Goal: Task Accomplishment & Management: Complete application form

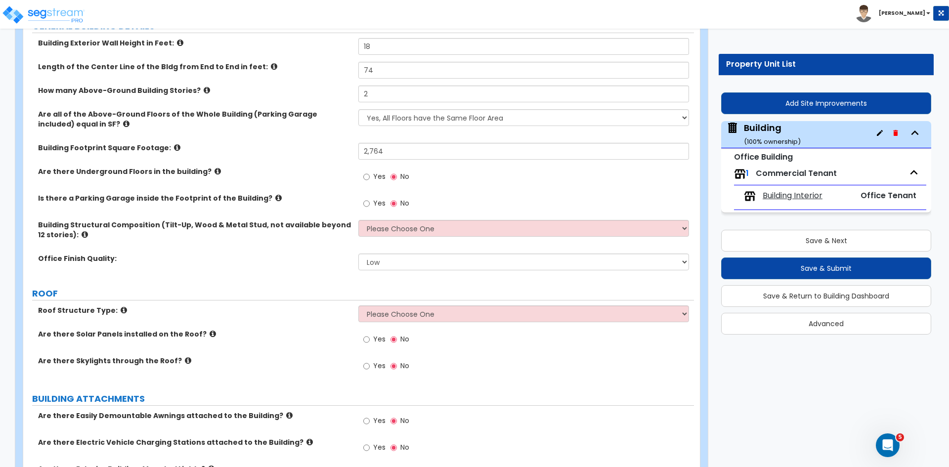
click at [296, 178] on div "Are there Underground Floors in the building? Yes No" at bounding box center [358, 180] width 671 height 27
click at [323, 183] on div "Are there Underground Floors in the building? Yes No" at bounding box center [358, 180] width 671 height 27
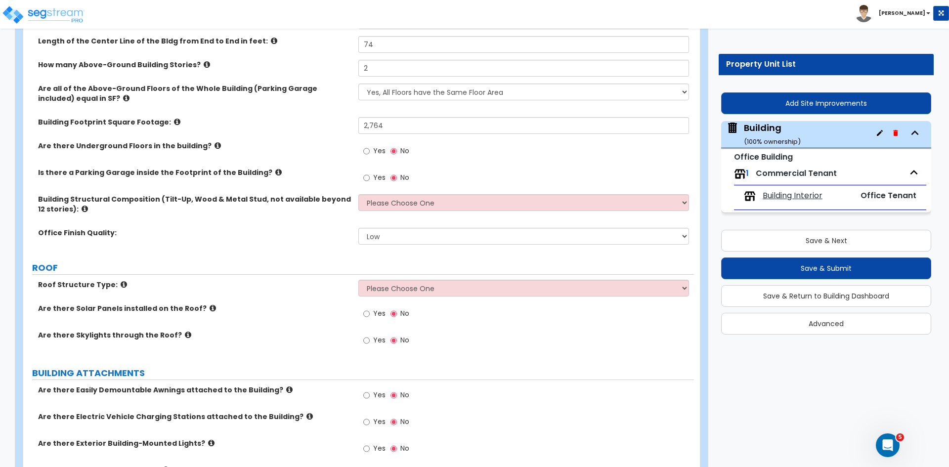
scroll to position [203, 0]
click at [390, 201] on select "Please Choose One Tilt-up Wall Construction Reinforced Concrete Structural Stee…" at bounding box center [523, 202] width 330 height 17
select select "7"
click at [358, 194] on select "Please Choose One Tilt-up Wall Construction Reinforced Concrete Structural Stee…" at bounding box center [523, 202] width 330 height 17
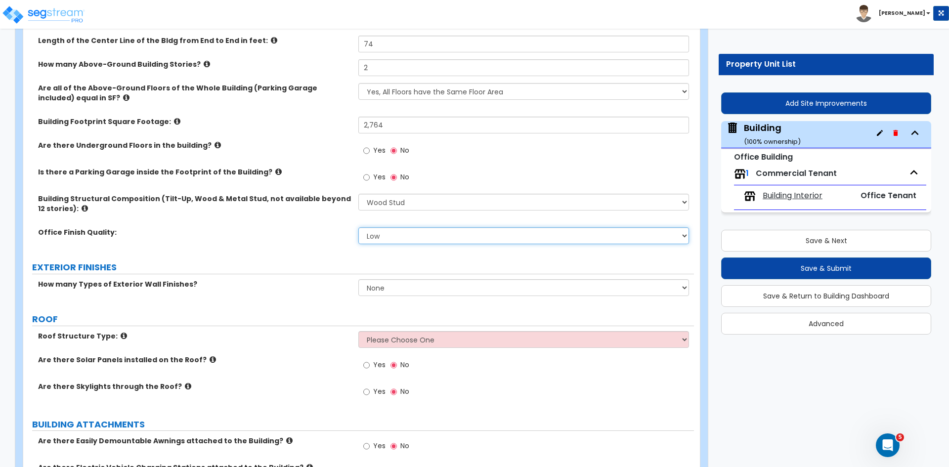
click at [393, 238] on select "Low Average High" at bounding box center [523, 235] width 330 height 17
select select "1"
click at [358, 227] on select "Low Average High" at bounding box center [523, 235] width 330 height 17
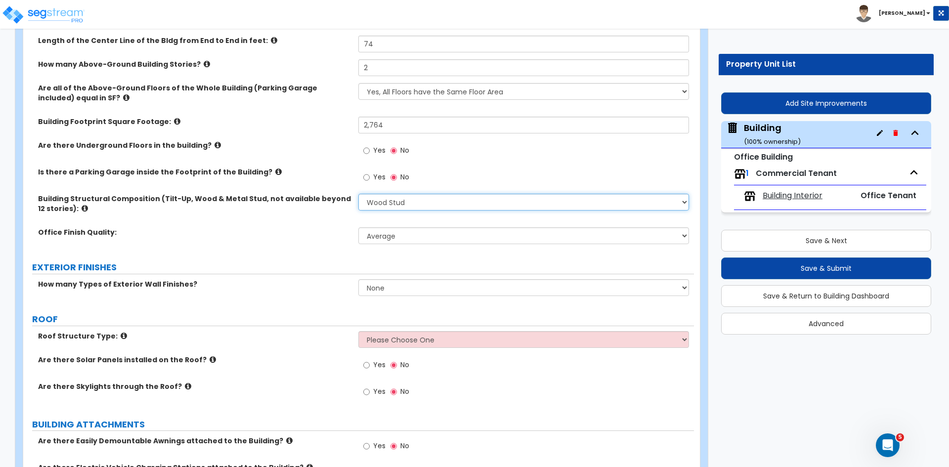
click at [402, 202] on select "Please Choose One Tilt-up Wall Construction Reinforced Concrete Structural Stee…" at bounding box center [523, 202] width 330 height 17
click at [358, 194] on select "Please Choose One Tilt-up Wall Construction Reinforced Concrete Structural Stee…" at bounding box center [523, 202] width 330 height 17
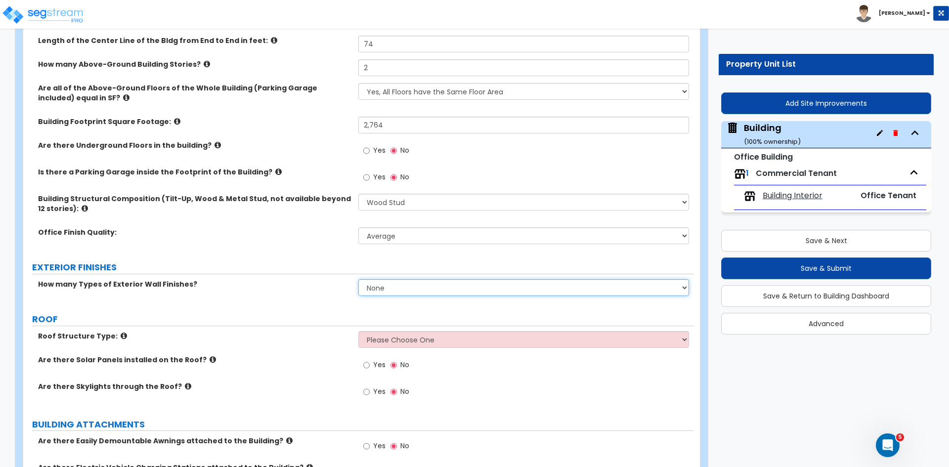
click at [396, 286] on select "None 1 2 3" at bounding box center [523, 287] width 330 height 17
select select "1"
click at [358, 279] on select "None 1 2 3" at bounding box center [523, 287] width 330 height 17
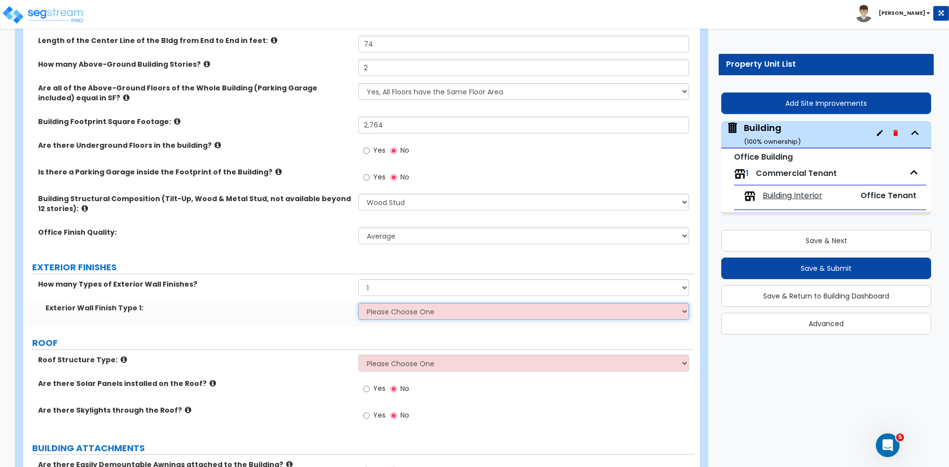
click at [385, 314] on select "Please Choose One No Finish/Shared Wall No Wall Brick Veneer Stone Veneer Wood …" at bounding box center [523, 311] width 330 height 17
select select "2"
click at [358, 303] on select "Please Choose One No Finish/Shared Wall No Wall Brick Veneer Stone Veneer Wood …" at bounding box center [523, 311] width 330 height 17
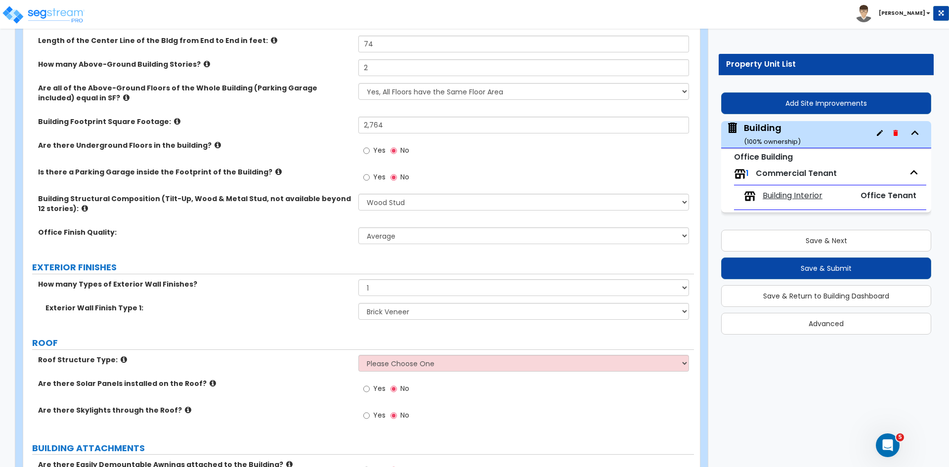
click at [295, 284] on label "How many Types of Exterior Wall Finishes?" at bounding box center [194, 284] width 313 height 10
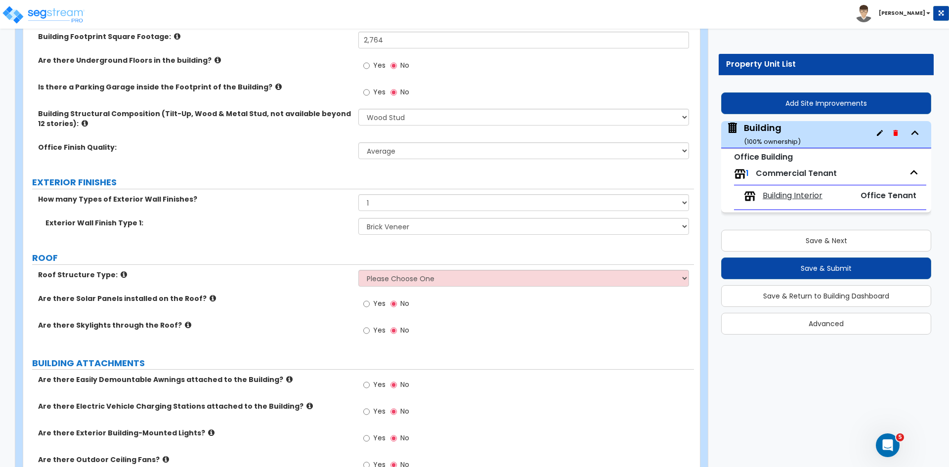
scroll to position [297, 0]
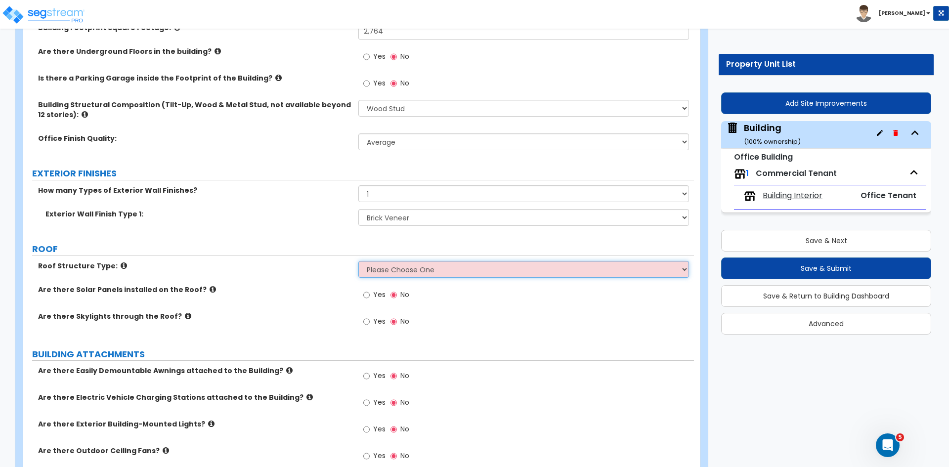
click at [381, 269] on select "Please Choose One Gable Roof Flat Roof Hybrid Gable & Flat Roof" at bounding box center [523, 269] width 330 height 17
select select "1"
click at [358, 261] on select "Please Choose One Gable Roof Flat Roof Hybrid Gable & Flat Roof" at bounding box center [523, 269] width 330 height 17
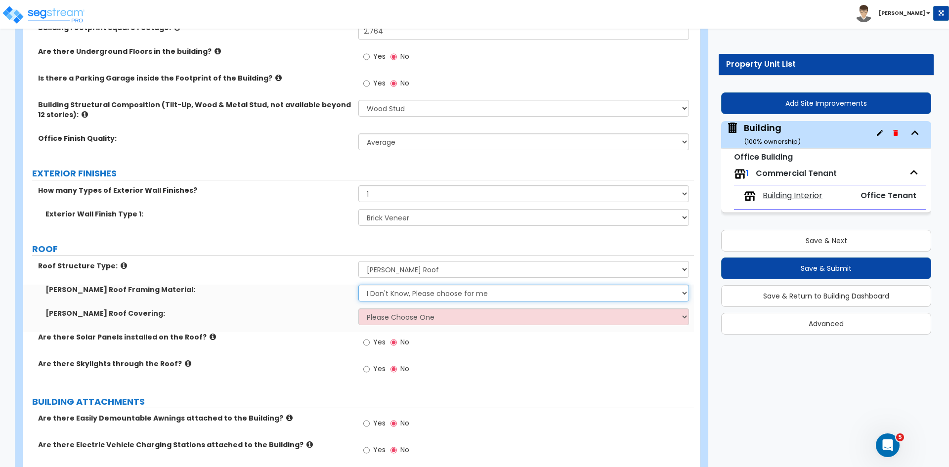
click at [388, 291] on select "I Don't Know, Please choose for me Metal Wood" at bounding box center [523, 293] width 330 height 17
select select "2"
click at [358, 285] on select "I Don't Know, Please choose for me Metal Wood" at bounding box center [523, 293] width 330 height 17
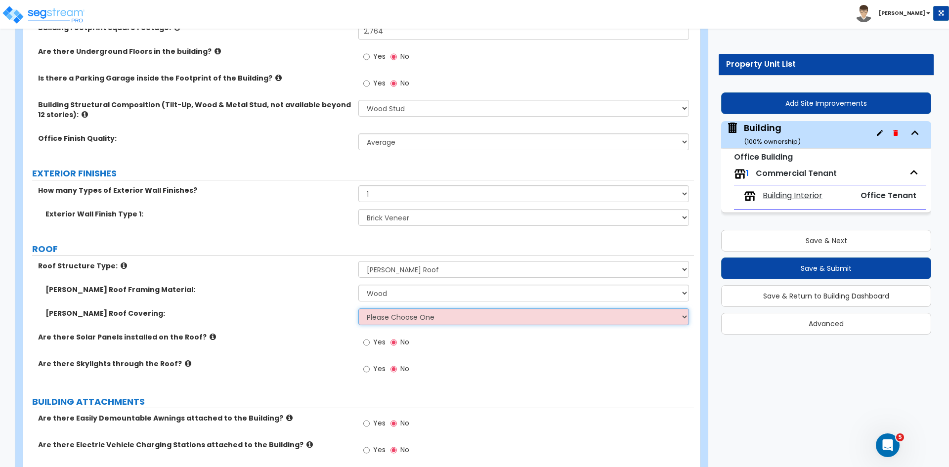
click at [386, 319] on select "Please Choose One Asphalt Shingle Clay Tile Wood Shingle Metal Shingle Standing…" at bounding box center [523, 316] width 330 height 17
select select "1"
click at [358, 308] on select "Please Choose One Asphalt Shingle Clay Tile Wood Shingle Metal Shingle Standing…" at bounding box center [523, 316] width 330 height 17
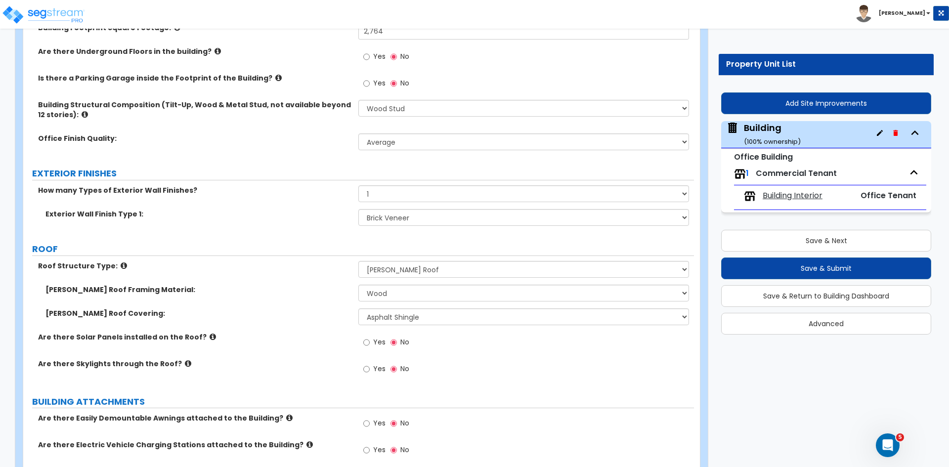
click at [306, 295] on div "Gable Roof Framing Material: I Don't Know, Please choose for me Metal Wood" at bounding box center [358, 297] width 671 height 24
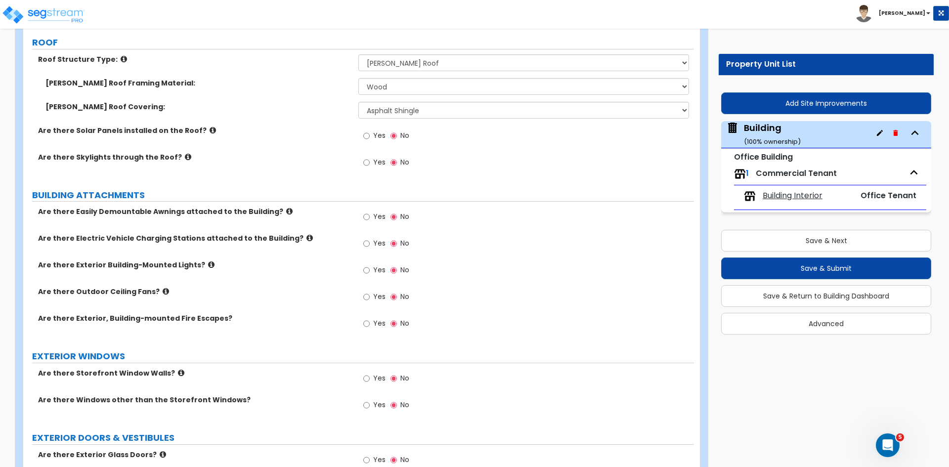
scroll to position [504, 0]
click at [366, 271] on input "Yes" at bounding box center [366, 269] width 6 height 11
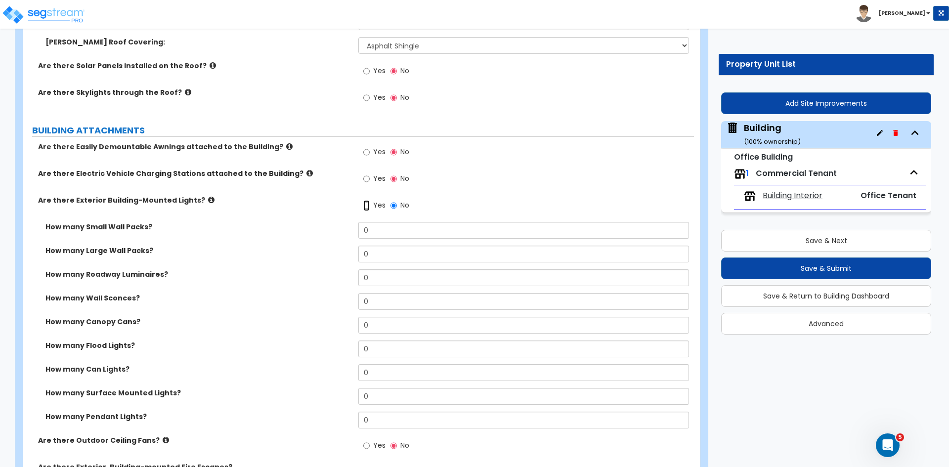
scroll to position [578, 0]
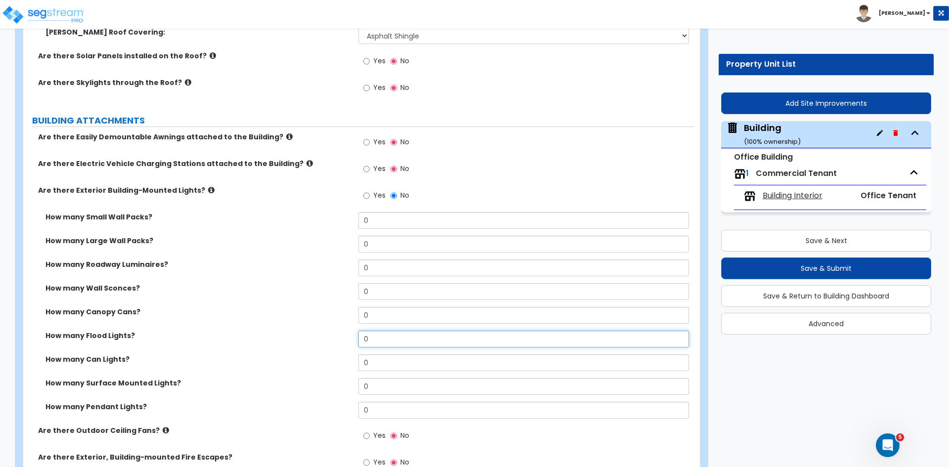
drag, startPoint x: 374, startPoint y: 337, endPoint x: 331, endPoint y: 335, distance: 43.1
click at [331, 335] on div "How many Flood Lights? 0" at bounding box center [358, 343] width 671 height 24
type input "1"
click at [379, 287] on input "0" at bounding box center [523, 291] width 330 height 17
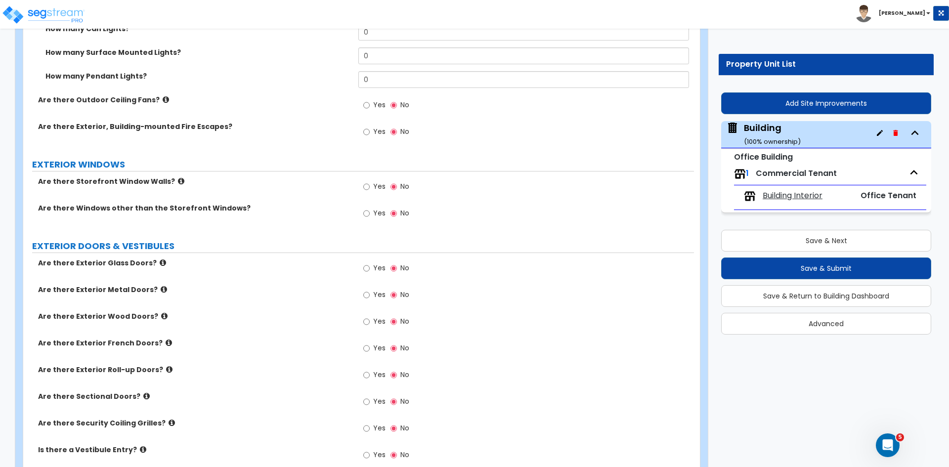
scroll to position [911, 0]
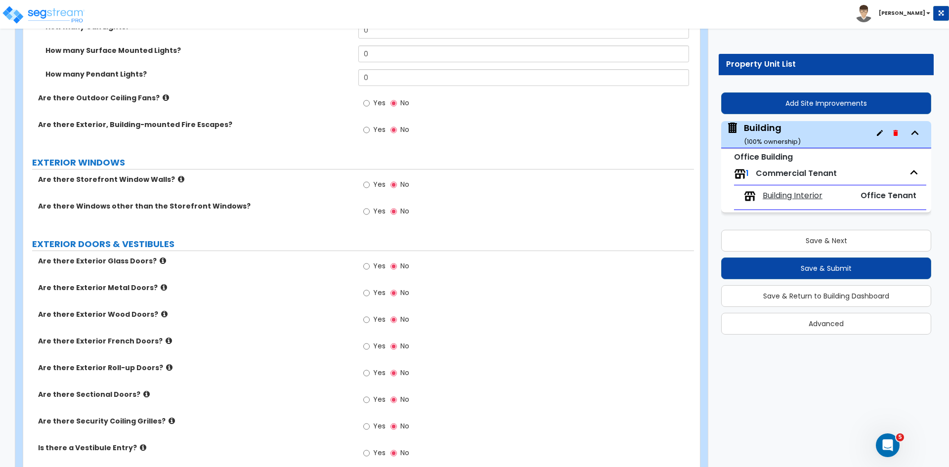
type input "2"
click at [364, 184] on input "Yes" at bounding box center [366, 184] width 6 height 11
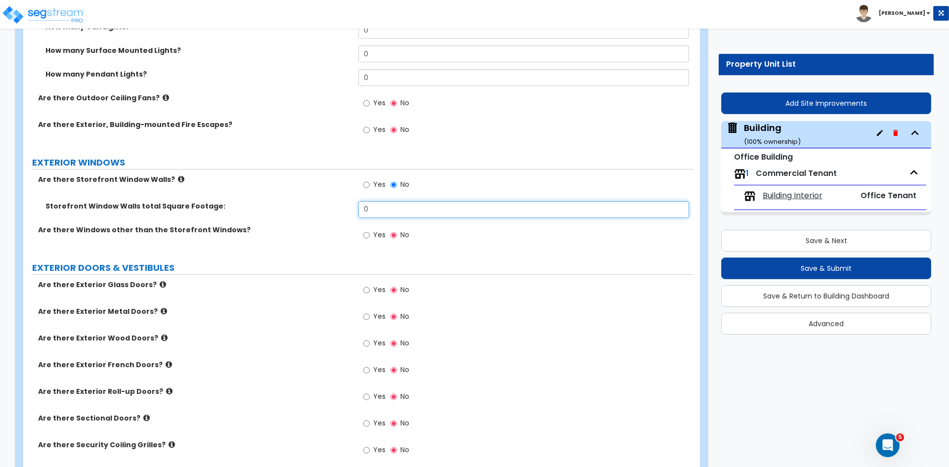
click at [378, 211] on input "0" at bounding box center [523, 209] width 330 height 17
click at [382, 211] on input "text" at bounding box center [523, 209] width 330 height 17
type input "300"
click at [366, 234] on input "Yes" at bounding box center [366, 235] width 6 height 11
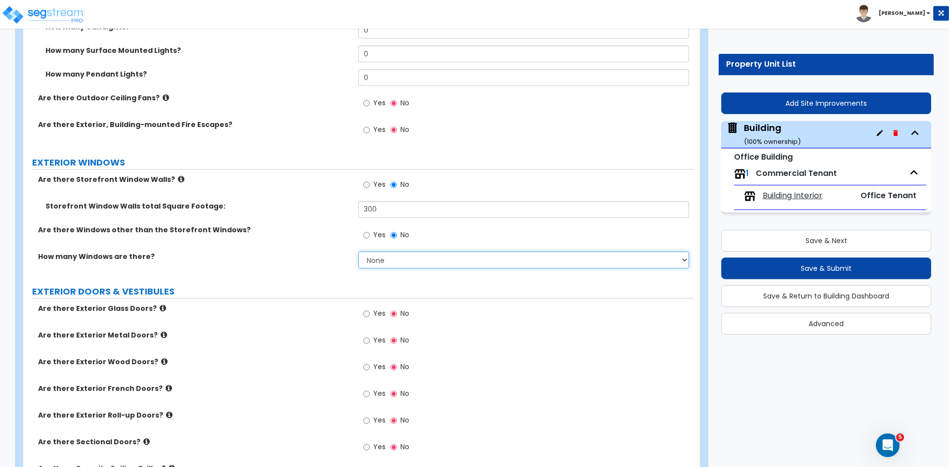
click at [376, 256] on select "None I want to enter a Percentage of the Exterior Windows I want to enter the N…" at bounding box center [523, 260] width 330 height 17
select select "2"
click at [358, 252] on select "None I want to enter a Percentage of the Exterior Windows I want to enter the N…" at bounding box center [523, 260] width 330 height 17
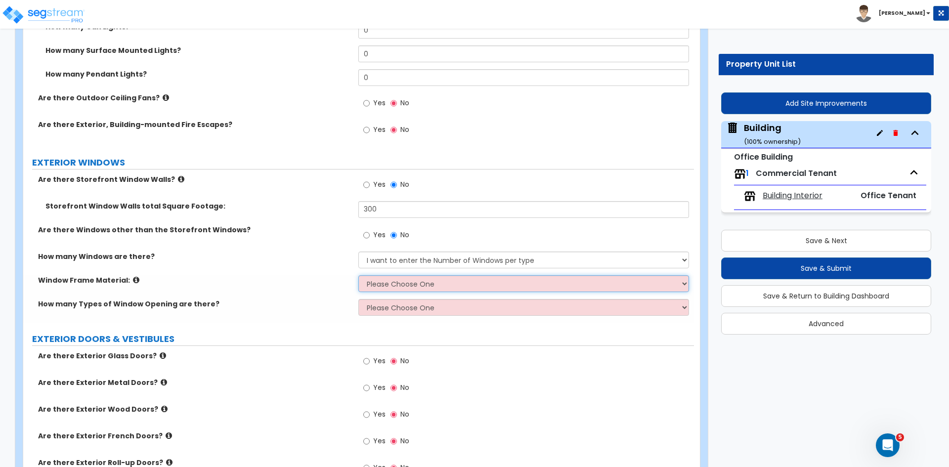
click at [391, 284] on select "Please Choose One Vinyl Aluminum Wood" at bounding box center [523, 283] width 330 height 17
select select "2"
click at [358, 275] on select "Please Choose One Vinyl Aluminum Wood" at bounding box center [523, 283] width 330 height 17
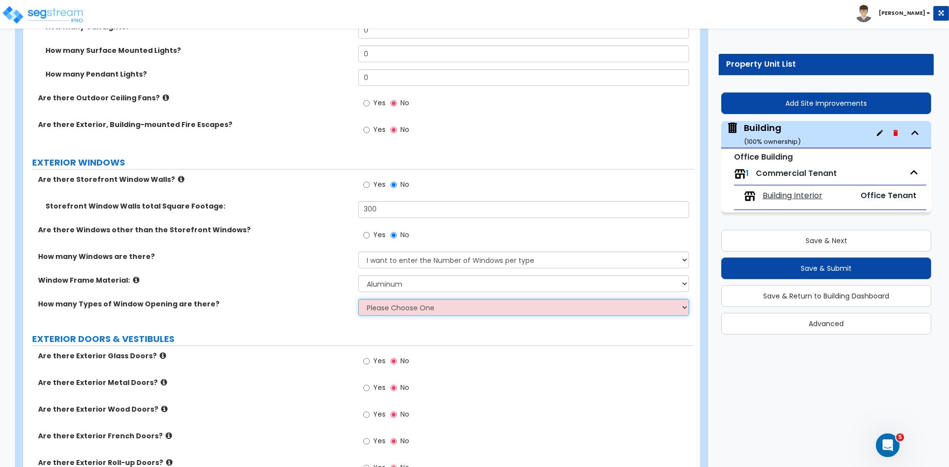
click at [399, 305] on select "Please Choose One 1 2 3 4" at bounding box center [523, 307] width 330 height 17
select select "1"
click at [358, 299] on select "Please Choose One 1 2 3 4" at bounding box center [523, 307] width 330 height 17
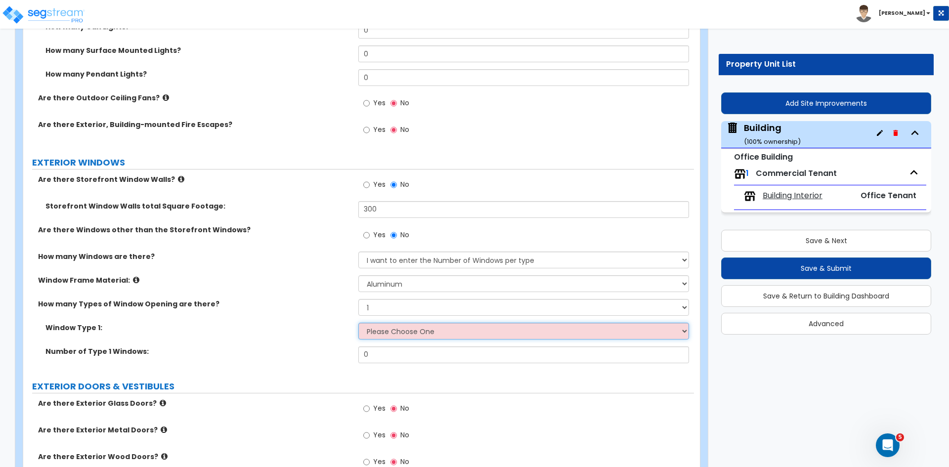
click at [379, 333] on select "Please Choose One Sliding Picture/Fixed Double/Single Hung Awning Swing" at bounding box center [523, 331] width 330 height 17
select select "2"
click at [358, 323] on select "Please Choose One Sliding Picture/Fixed Double/Single Hung Awning Swing" at bounding box center [523, 331] width 330 height 17
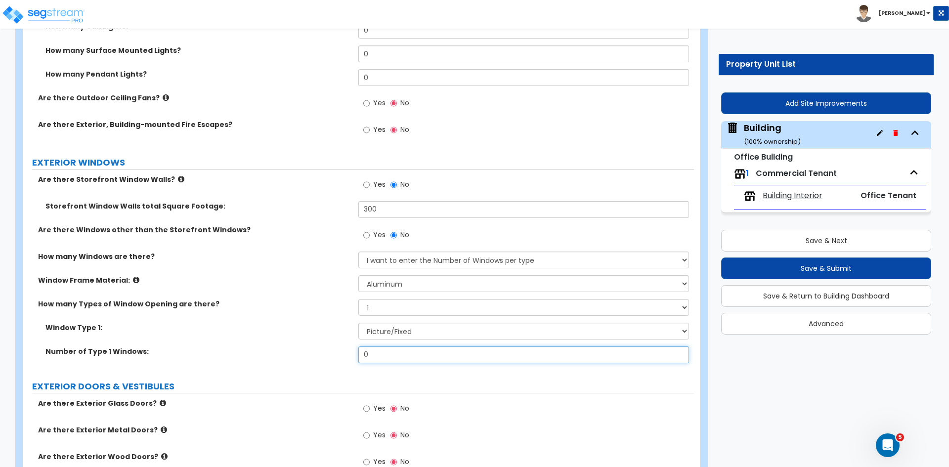
click at [386, 356] on input "0" at bounding box center [523, 355] width 330 height 17
type input "12"
click at [320, 306] on label "How many Types of Window Opening are there?" at bounding box center [194, 304] width 313 height 10
click at [244, 242] on div "Are there Windows other than the Storefront Windows? Yes No" at bounding box center [358, 238] width 671 height 27
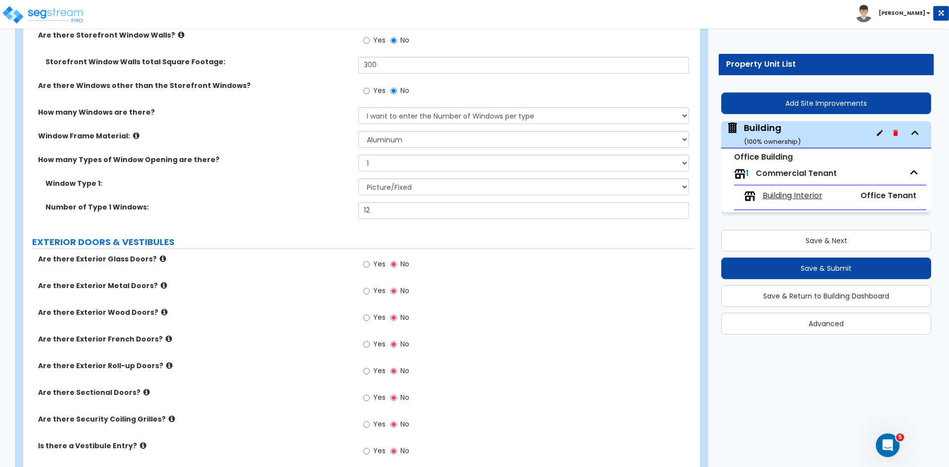
scroll to position [1056, 0]
click at [367, 262] on input "Yes" at bounding box center [366, 264] width 6 height 11
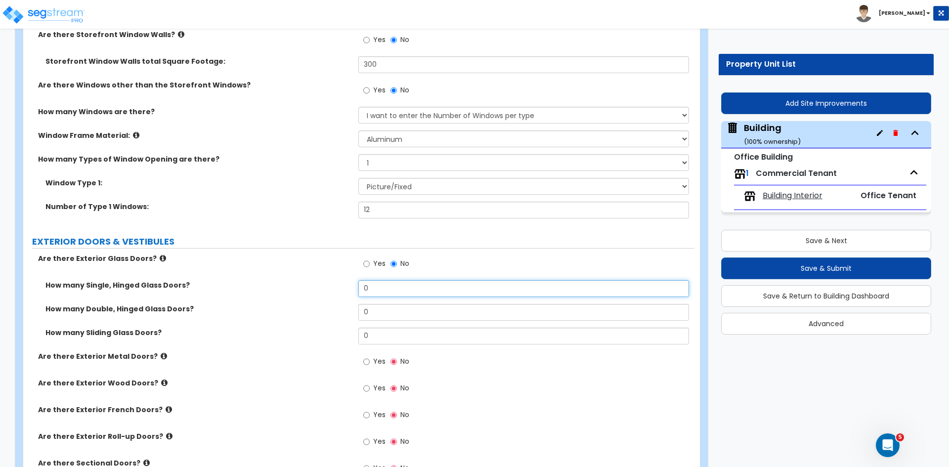
click at [377, 293] on input "0" at bounding box center [523, 288] width 330 height 17
type input "2"
click at [321, 294] on div "How many Single, Hinged Glass Doors? 2" at bounding box center [358, 292] width 671 height 24
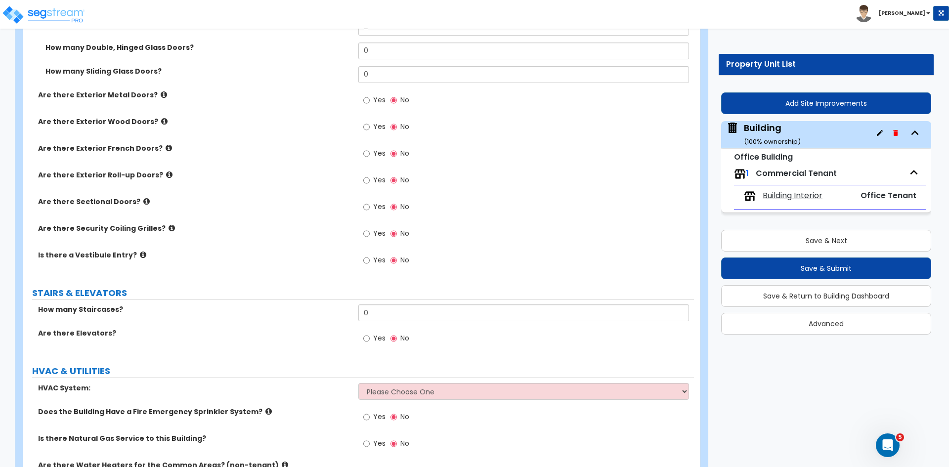
scroll to position [1329, 0]
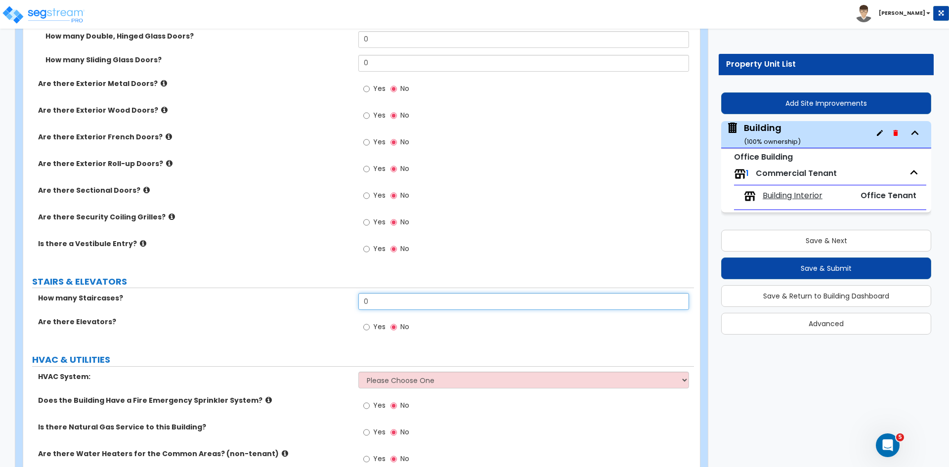
click at [381, 299] on input "0" at bounding box center [523, 301] width 330 height 17
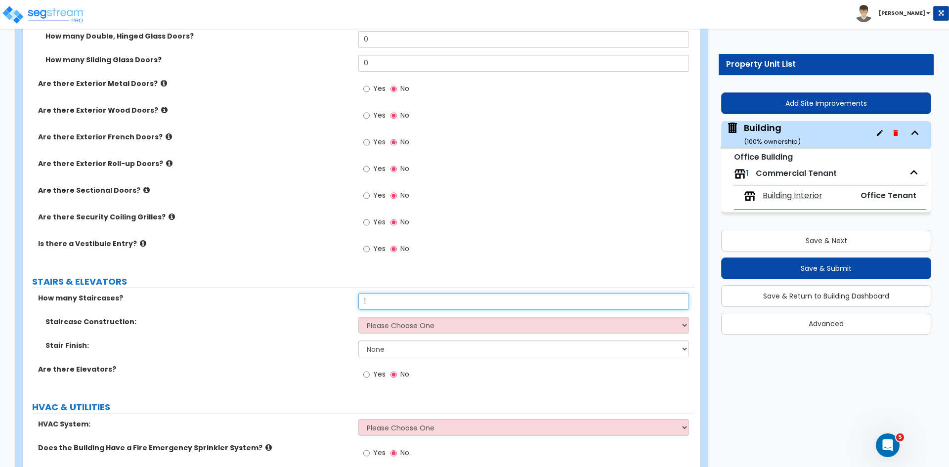
type input "1"
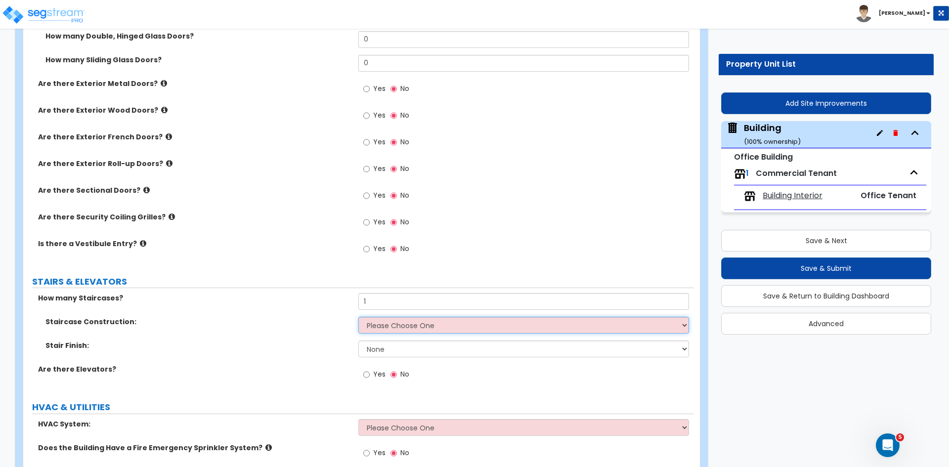
click at [390, 327] on select "Please Choose One Concrete Steel Wood Please Choose For Me" at bounding box center [523, 325] width 330 height 17
select select "3"
click at [358, 317] on select "Please Choose One Concrete Steel Wood Please Choose For Me" at bounding box center [523, 325] width 330 height 17
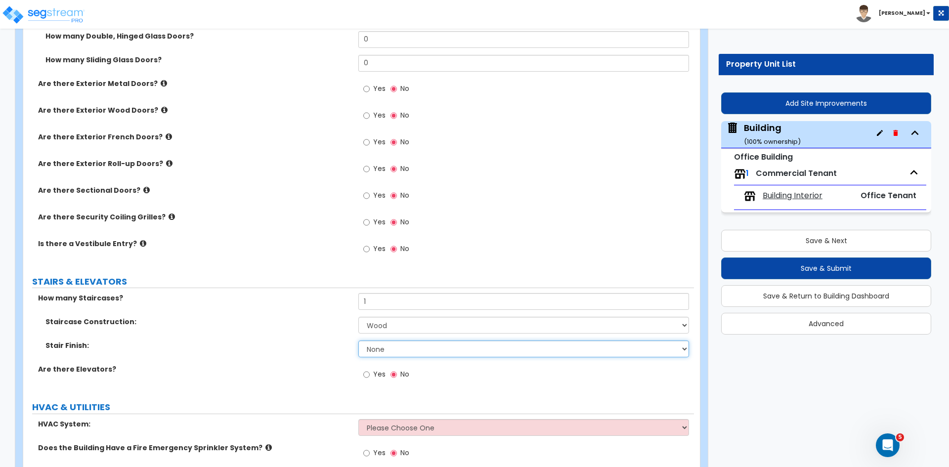
click at [380, 347] on select "None Tile Wood Laminate VCT Sheet Carpet Sheet Vinyl Carpet Tile" at bounding box center [523, 349] width 330 height 17
click at [387, 348] on select "None Tile Wood Laminate VCT Sheet Carpet Sheet Vinyl Carpet Tile" at bounding box center [523, 349] width 330 height 17
select select "5"
click at [358, 341] on select "None Tile Wood Laminate VCT Sheet Carpet Sheet Vinyl Carpet Tile" at bounding box center [523, 349] width 330 height 17
click at [284, 306] on div "How many Staircases? 1" at bounding box center [358, 305] width 671 height 24
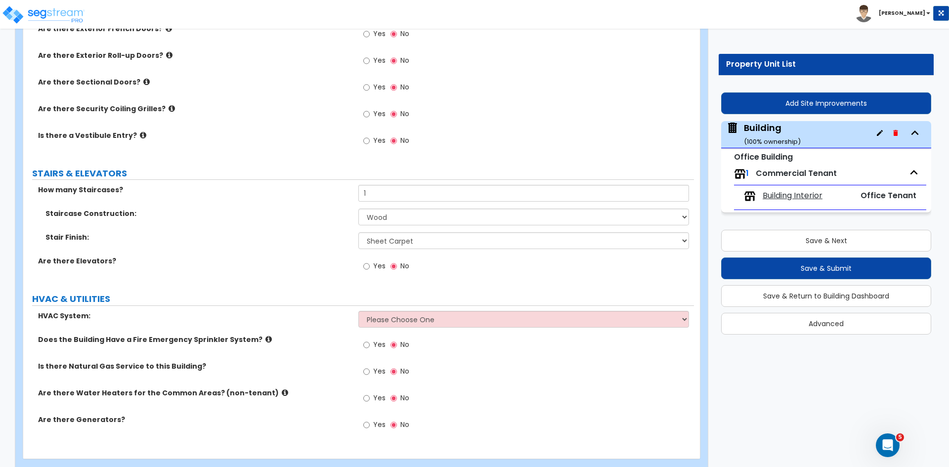
scroll to position [1457, 0]
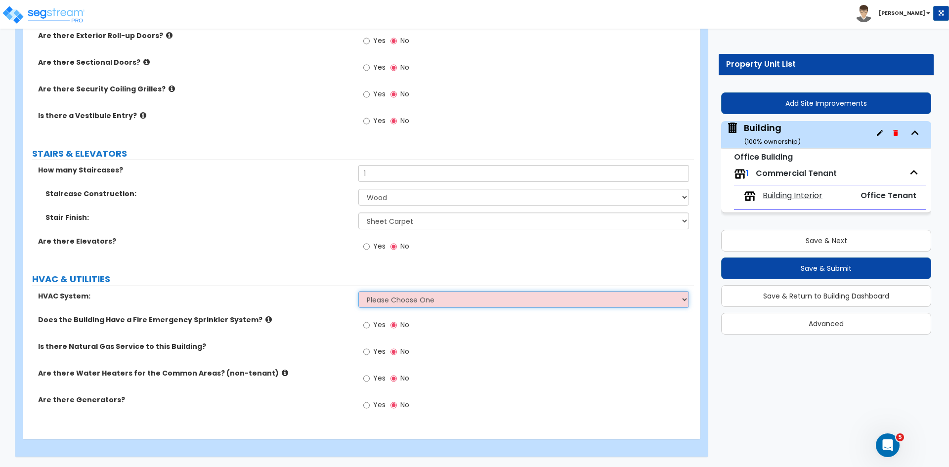
click at [380, 304] on select "Please Choose One Rooftop Unit Furnace-Condenser Forced Air Split Heating/Cooli…" at bounding box center [523, 299] width 330 height 17
select select "3"
click at [358, 291] on select "Please Choose One Rooftop Unit Furnace-Condenser Forced Air Split Heating/Cooli…" at bounding box center [523, 299] width 330 height 17
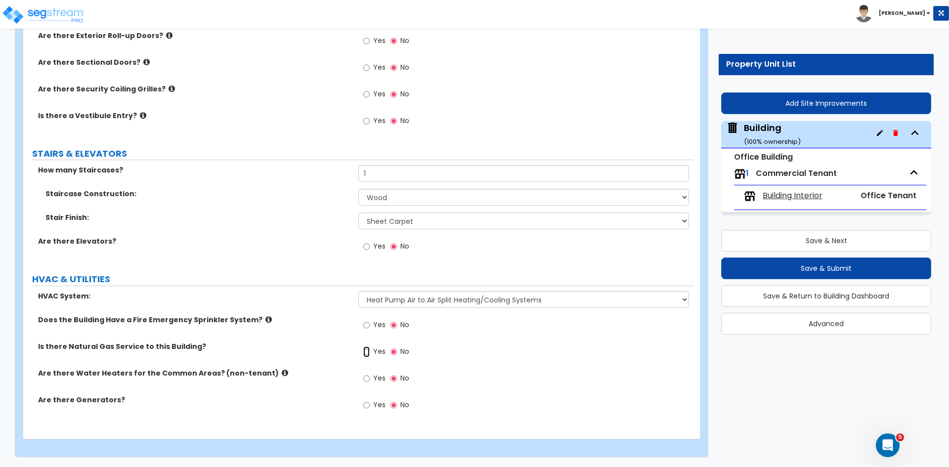
click at [366, 351] on input "Yes" at bounding box center [366, 352] width 6 height 11
click at [368, 379] on input "Yes" at bounding box center [366, 378] width 6 height 11
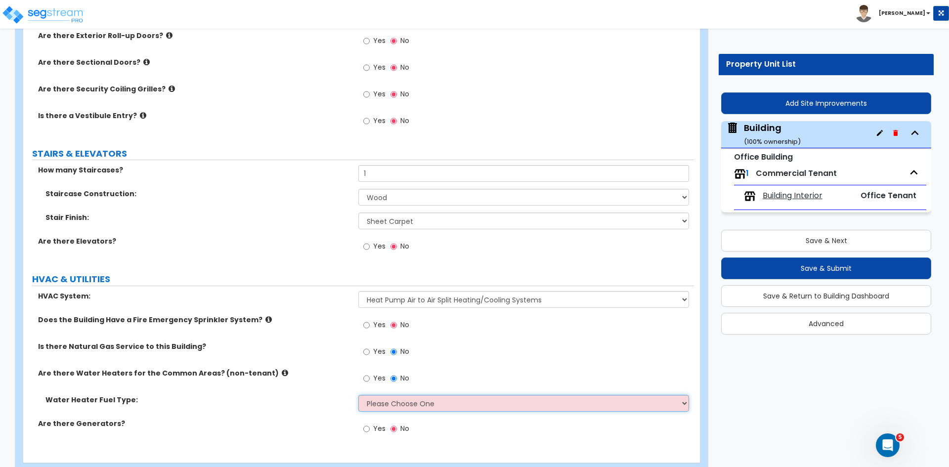
click at [385, 400] on select "Please Choose One Gas Electric" at bounding box center [523, 403] width 330 height 17
click at [385, 402] on select "Please Choose One Gas Electric" at bounding box center [523, 403] width 330 height 17
select select "1"
click at [358, 395] on select "Please Choose One Gas Electric" at bounding box center [523, 403] width 330 height 17
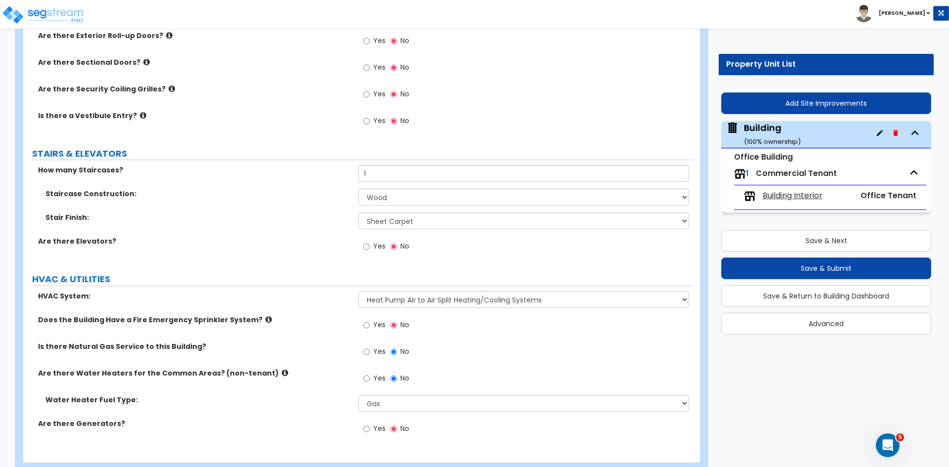
click at [317, 379] on div "Are there Water Heaters for the Common Areas? (non-tenant) Yes No" at bounding box center [358, 381] width 671 height 27
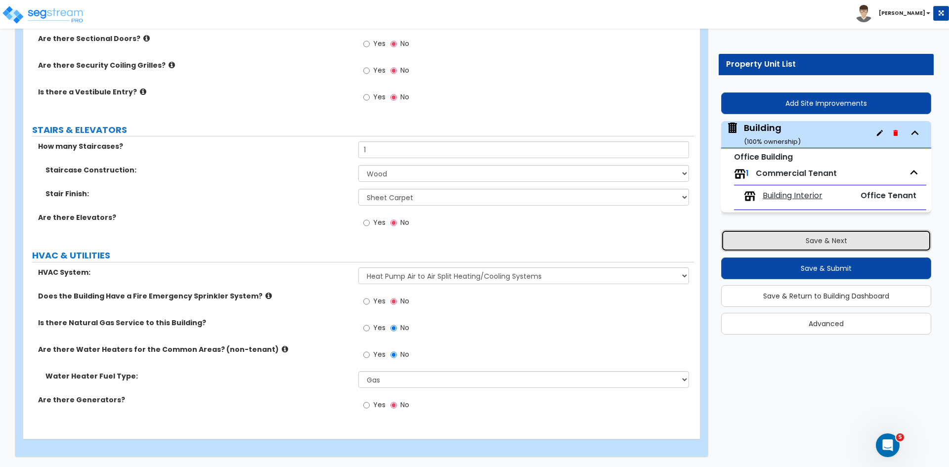
click at [784, 240] on button "Save & Next" at bounding box center [826, 241] width 210 height 22
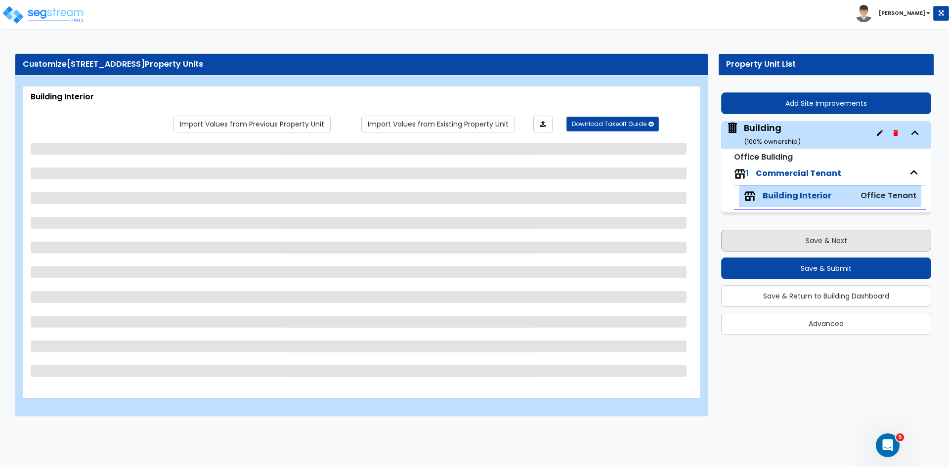
scroll to position [0, 0]
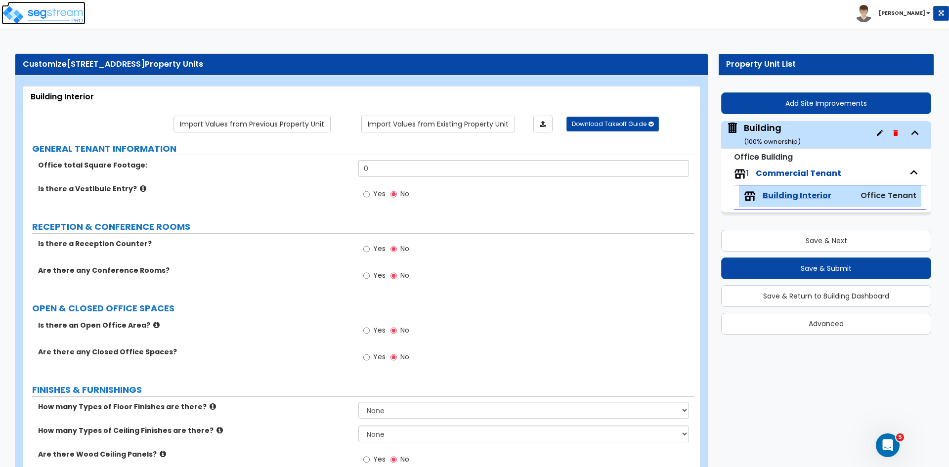
click at [58, 13] on img at bounding box center [43, 15] width 84 height 20
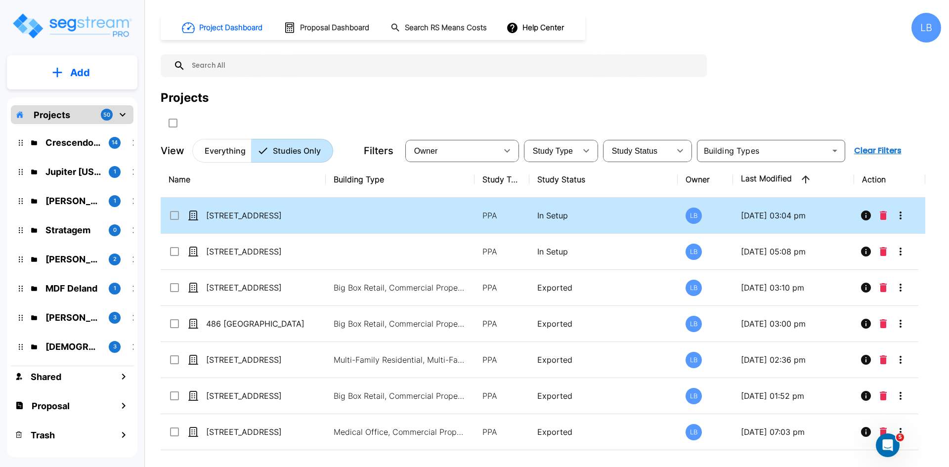
click at [358, 217] on td at bounding box center [400, 216] width 149 height 36
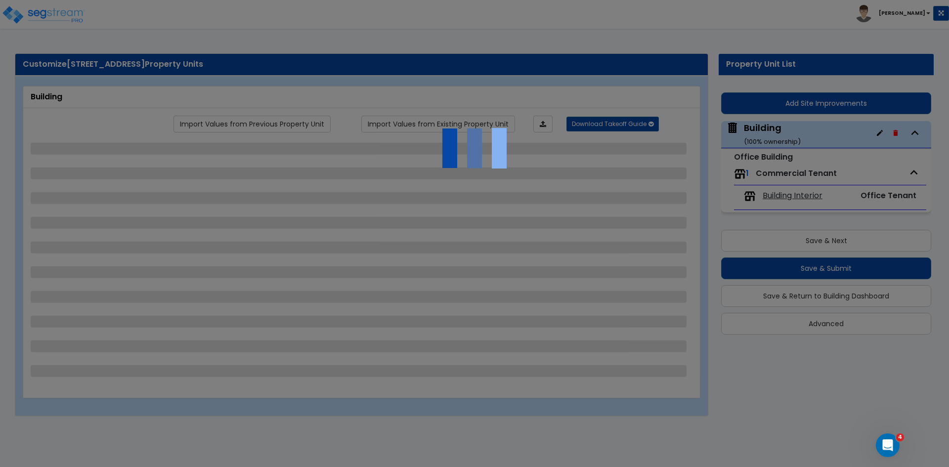
select select "7"
select select "1"
select select "2"
select select "1"
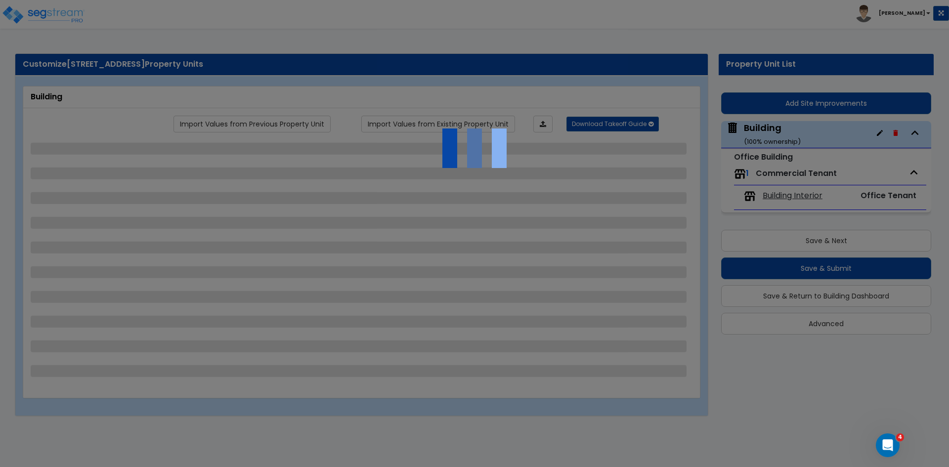
select select "2"
select select "1"
select select "2"
select select "1"
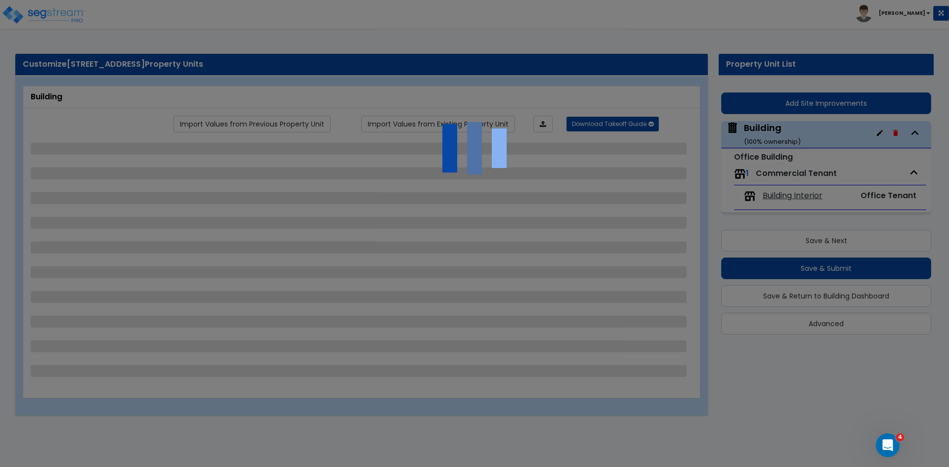
select select "2"
select select "3"
select select "5"
select select "3"
select select "1"
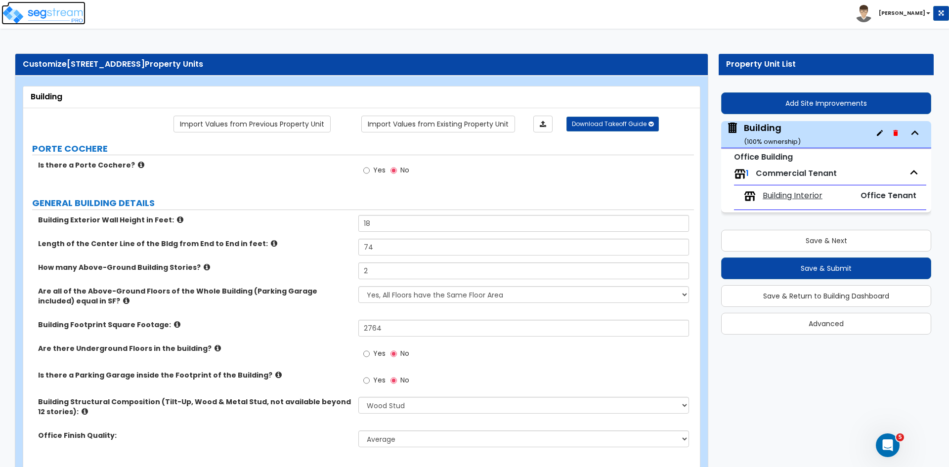
click at [59, 14] on img at bounding box center [43, 15] width 84 height 20
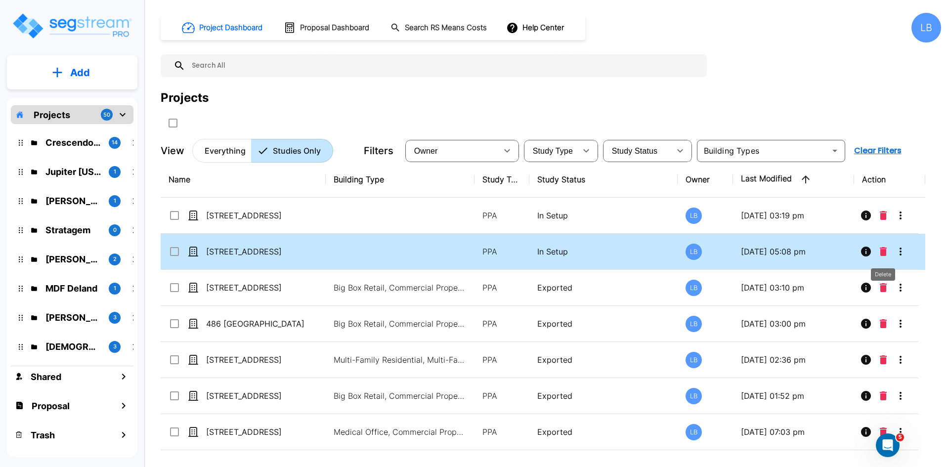
click at [882, 251] on icon "Delete" at bounding box center [883, 251] width 7 height 9
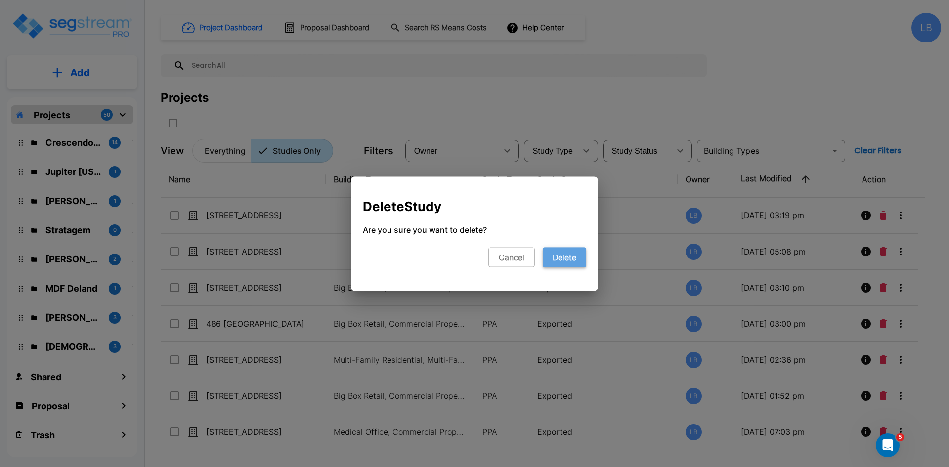
click at [558, 255] on button "Delete" at bounding box center [564, 257] width 43 height 20
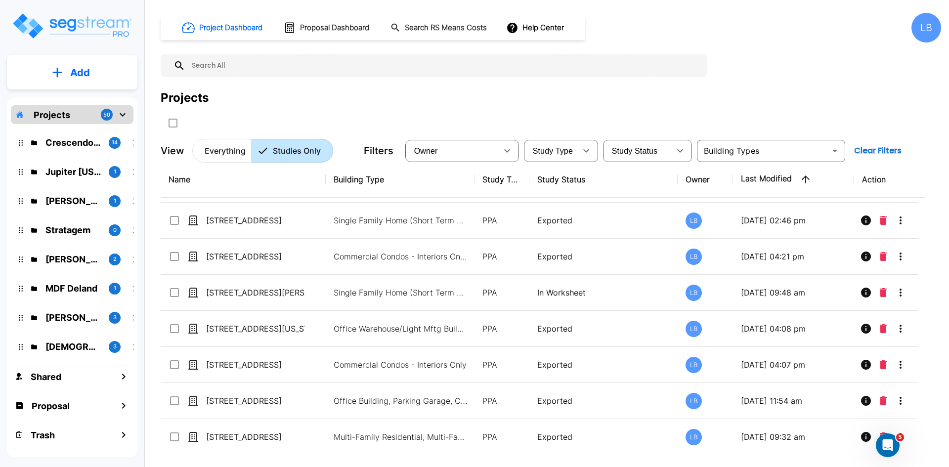
scroll to position [284, 0]
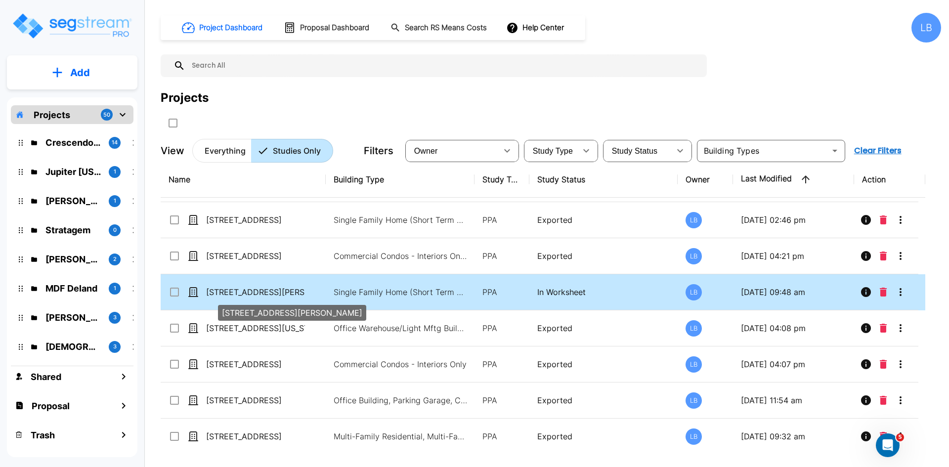
click at [294, 290] on p "[STREET_ADDRESS][PERSON_NAME]" at bounding box center [255, 292] width 99 height 12
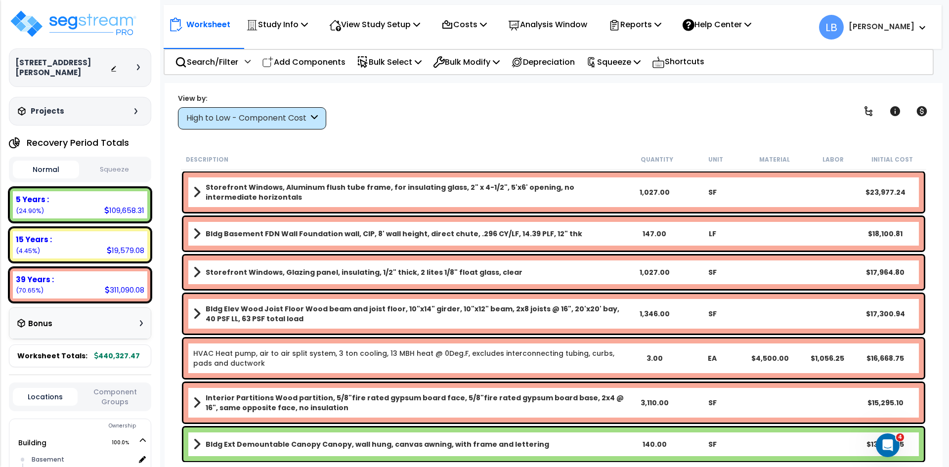
click at [116, 161] on button "Squeeze" at bounding box center [115, 169] width 66 height 17
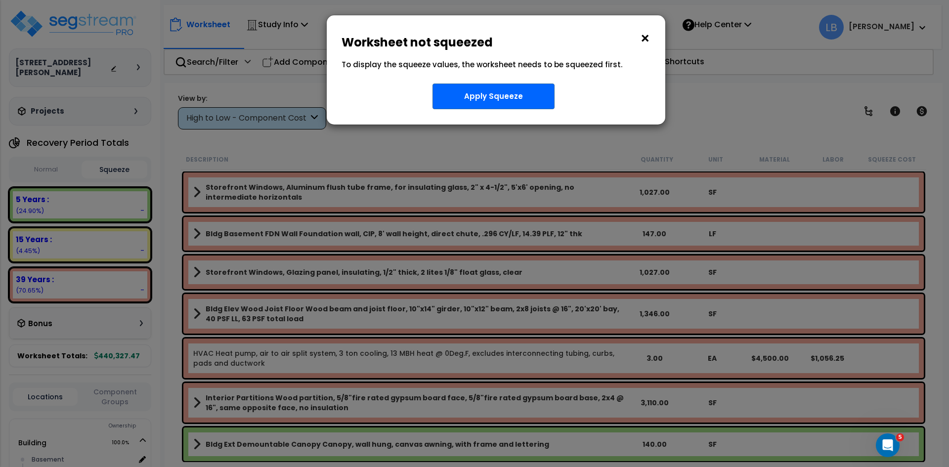
click at [645, 39] on button "×" at bounding box center [645, 39] width 11 height 16
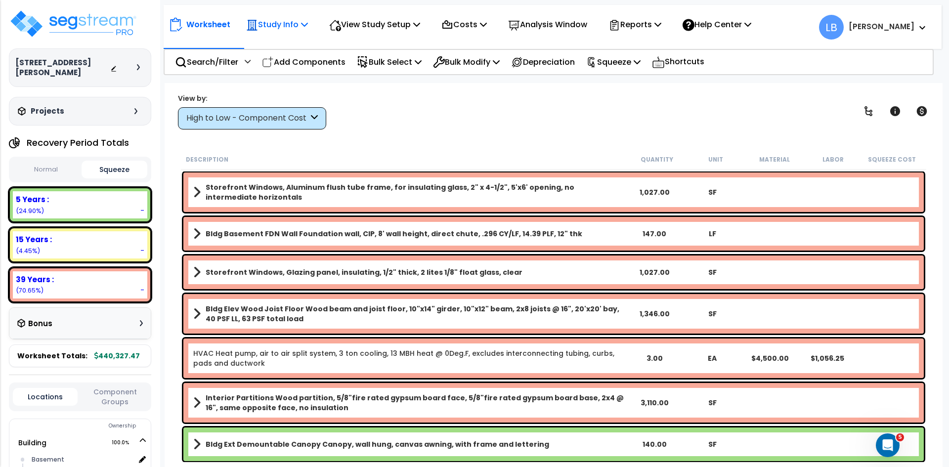
click at [291, 30] on p "Study Info" at bounding box center [277, 24] width 62 height 13
click at [362, 26] on p "View Study Setup" at bounding box center [374, 24] width 91 height 13
click at [292, 26] on p "Study Info" at bounding box center [277, 24] width 62 height 13
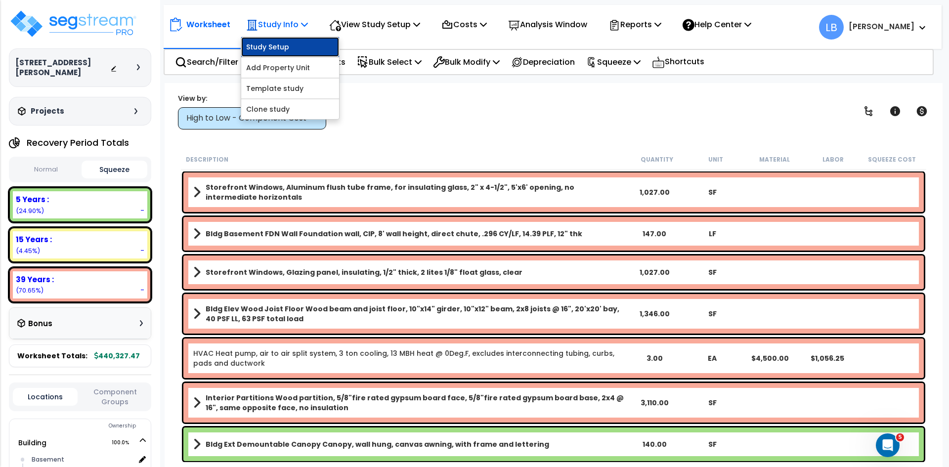
click at [295, 45] on link "Study Setup" at bounding box center [290, 47] width 98 height 20
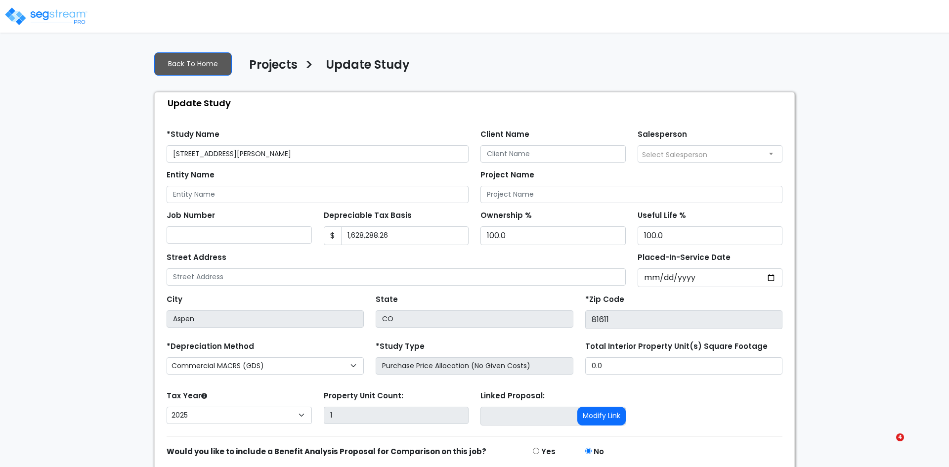
select select "2025"
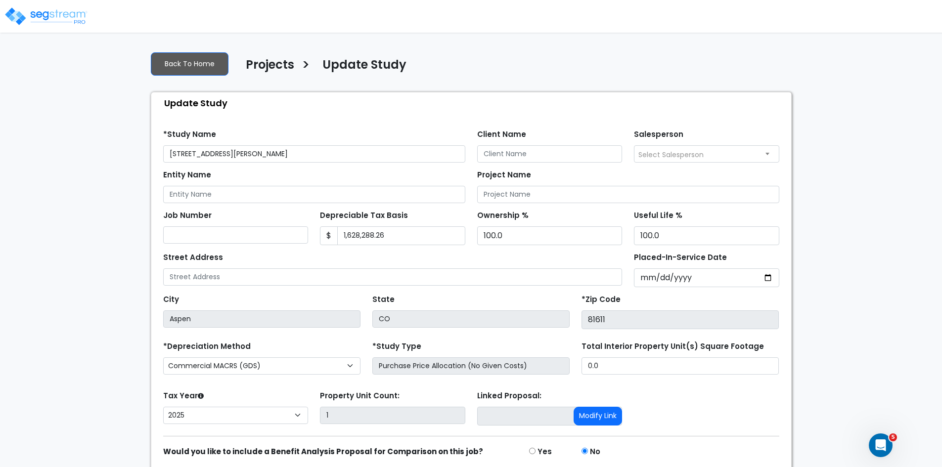
scroll to position [39, 0]
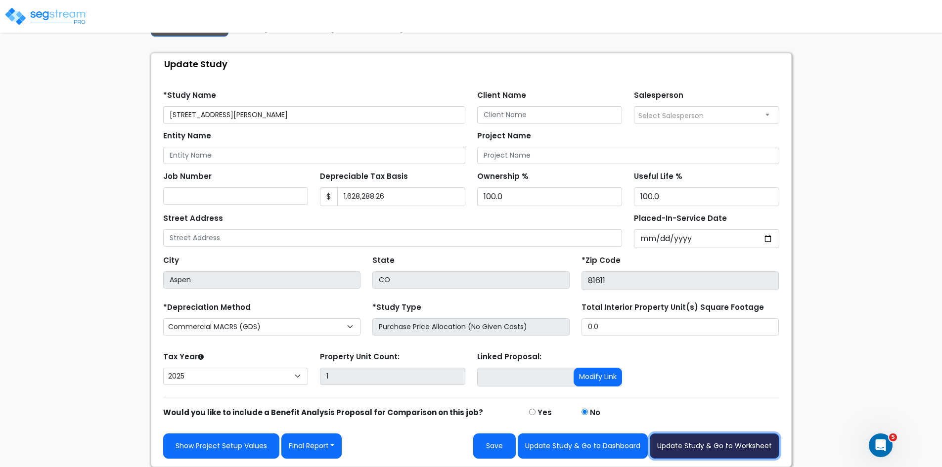
click at [673, 445] on button "Update Study & Go to Worksheet" at bounding box center [715, 446] width 130 height 25
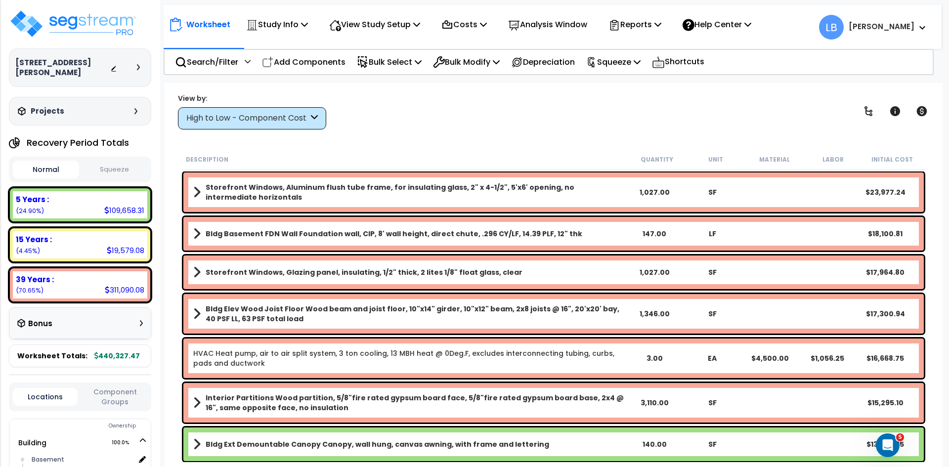
click at [255, 118] on div "High to Low - Component Cost" at bounding box center [247, 118] width 122 height 11
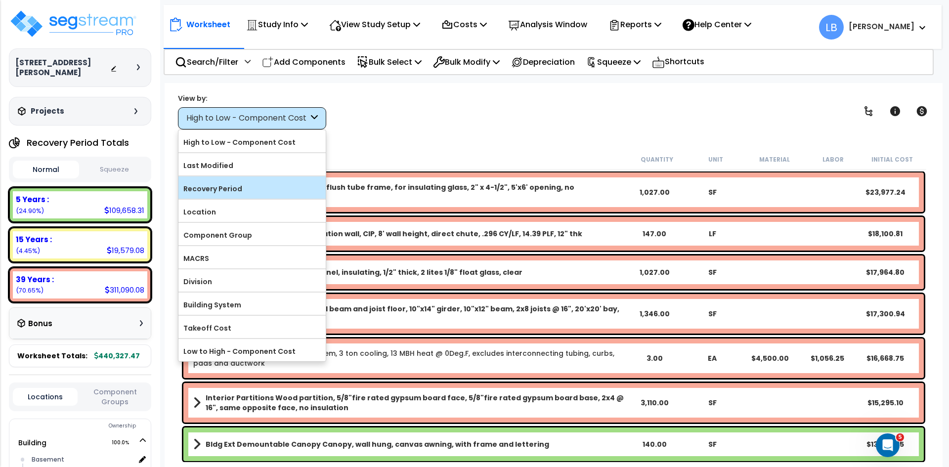
click at [233, 182] on label "Recovery Period" at bounding box center [251, 188] width 147 height 15
click at [0, 0] on input "Recovery Period" at bounding box center [0, 0] width 0 height 0
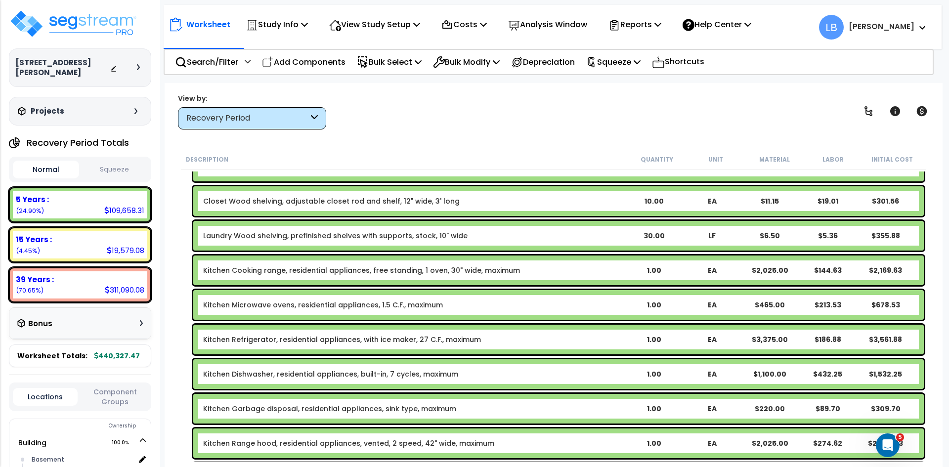
scroll to position [561, 0]
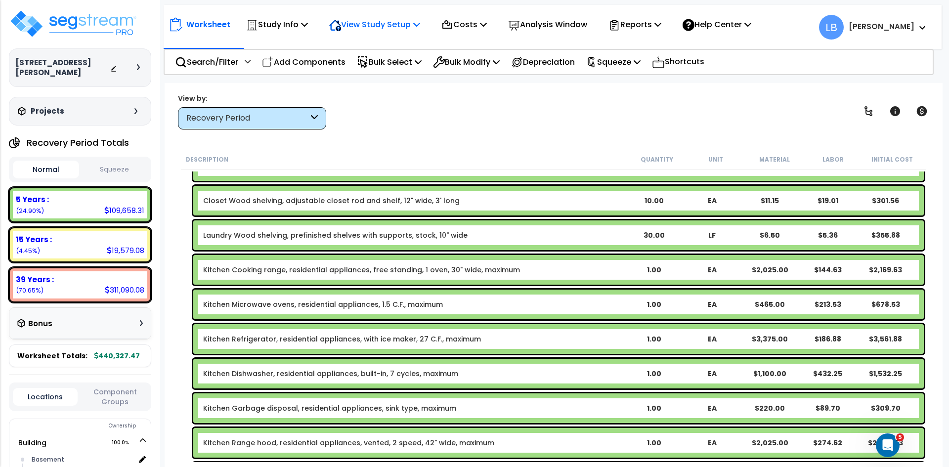
click at [381, 20] on p "View Study Setup" at bounding box center [374, 24] width 91 height 13
click at [378, 63] on link "View Questionnaire" at bounding box center [373, 68] width 98 height 20
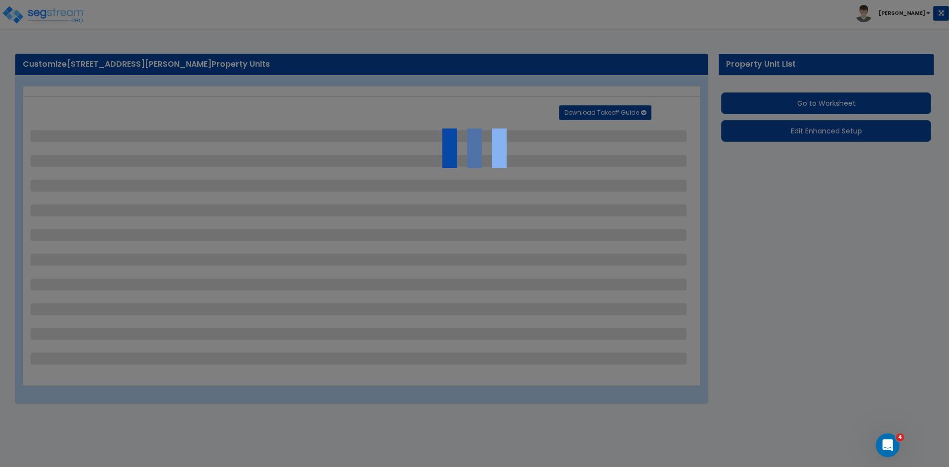
select select "2"
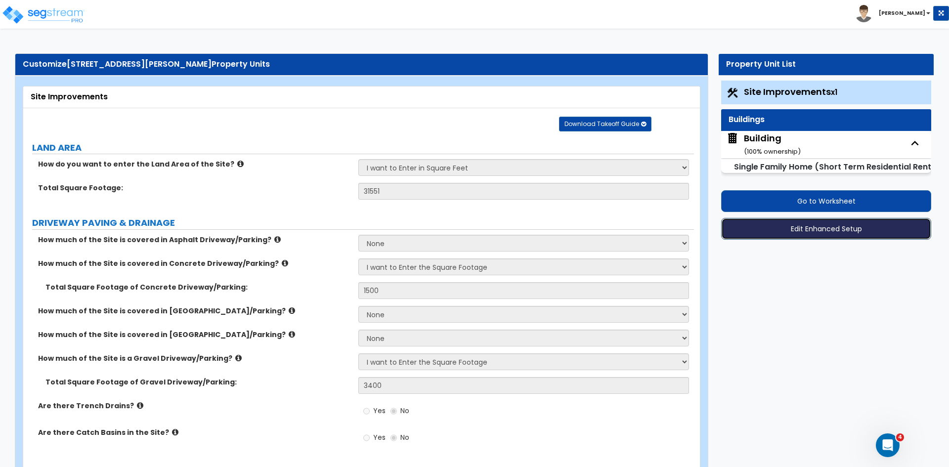
click at [811, 224] on button "Edit Enhanced Setup" at bounding box center [826, 229] width 210 height 22
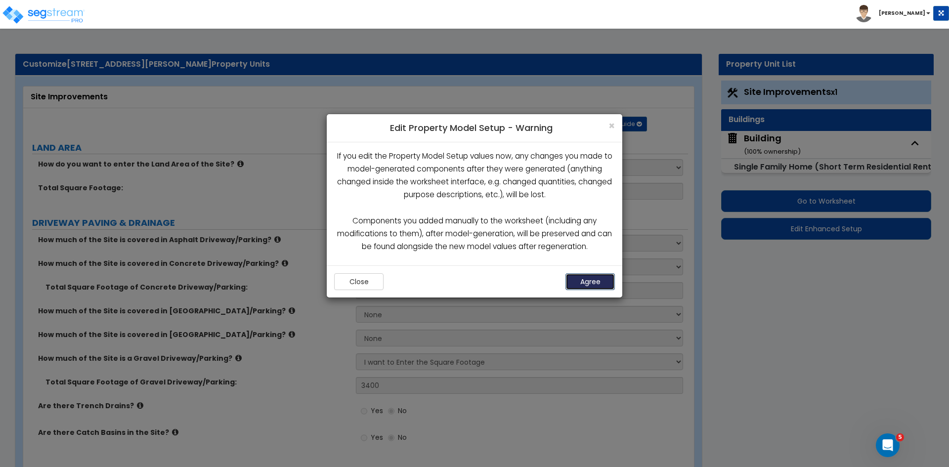
click at [600, 276] on button "Agree" at bounding box center [589, 281] width 49 height 17
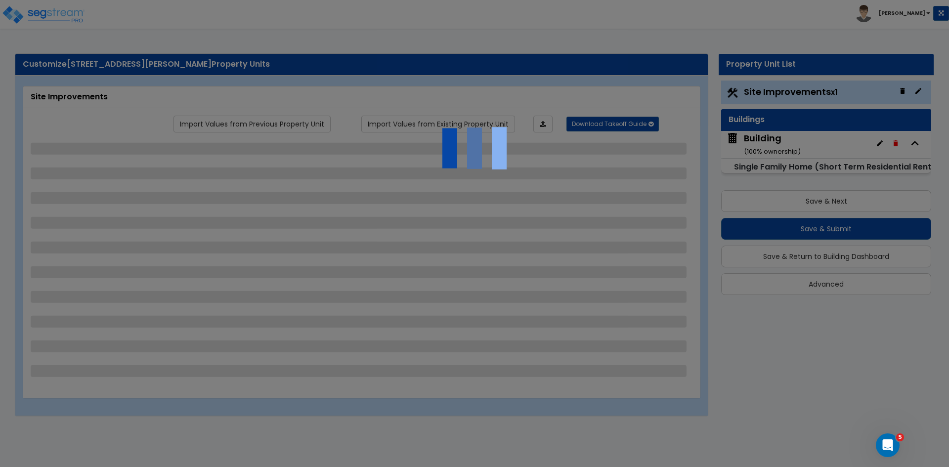
select select "2"
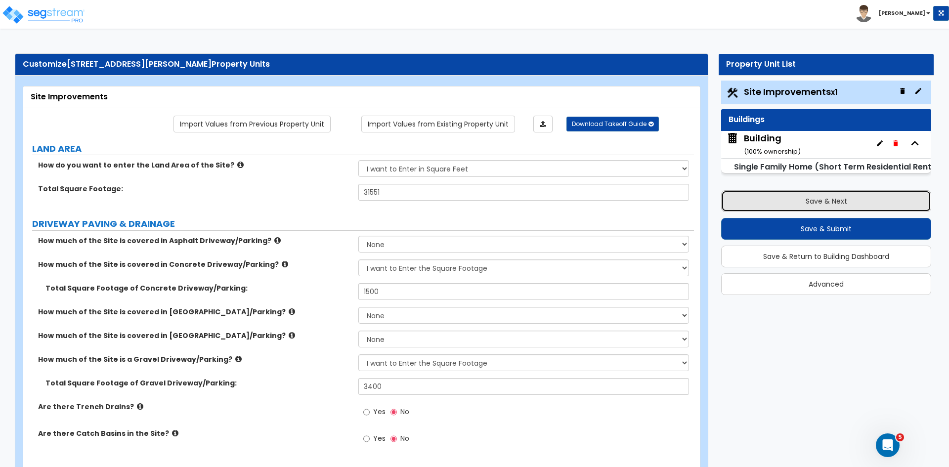
click at [803, 198] on button "Save & Next" at bounding box center [826, 201] width 210 height 22
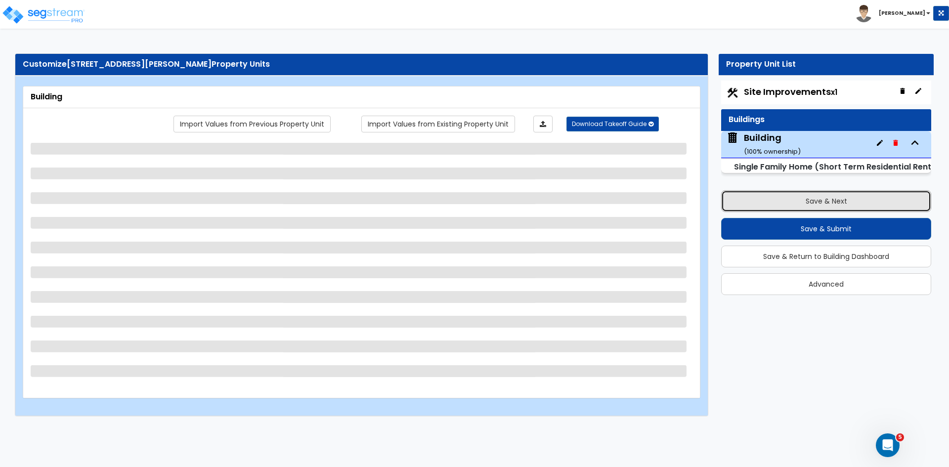
select select "2"
select select "7"
select select "3"
select select "4"
select select "1"
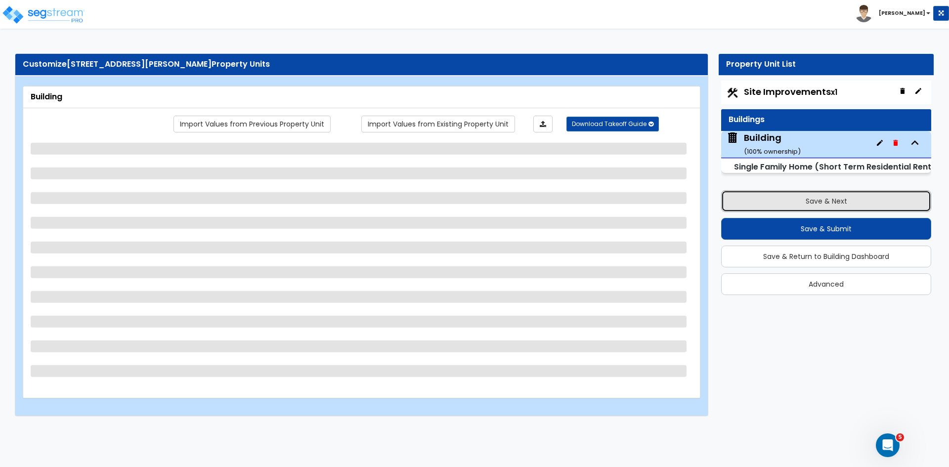
select select "1"
select select "4"
select select "2"
select select "3"
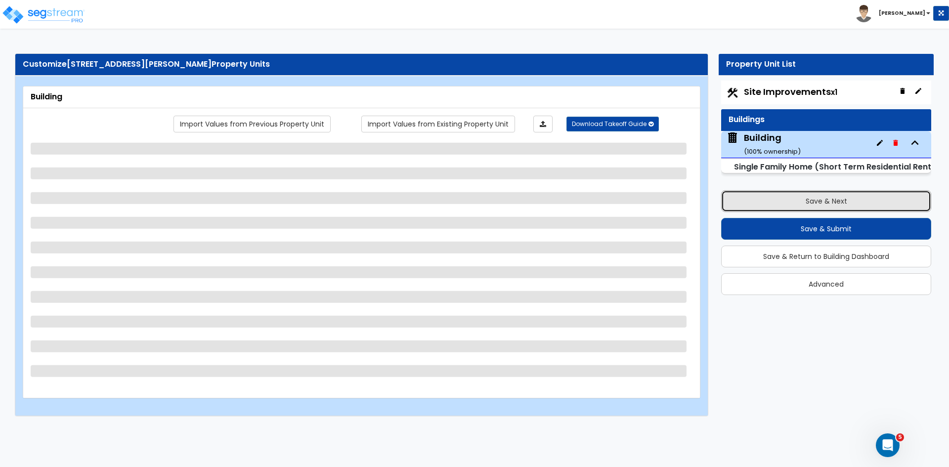
select select "4"
select select "3"
select select "1"
select select "3"
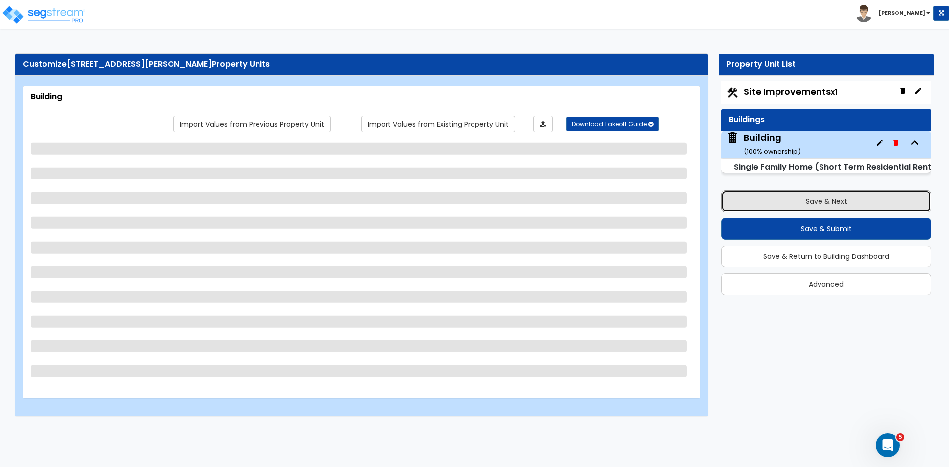
select select "1"
select select "6"
select select "1"
select select "2"
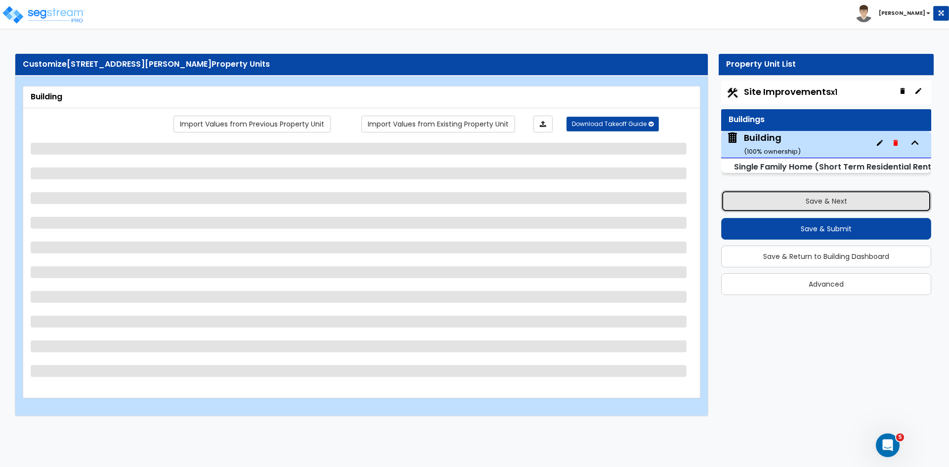
select select "3"
select select "1"
select select "3"
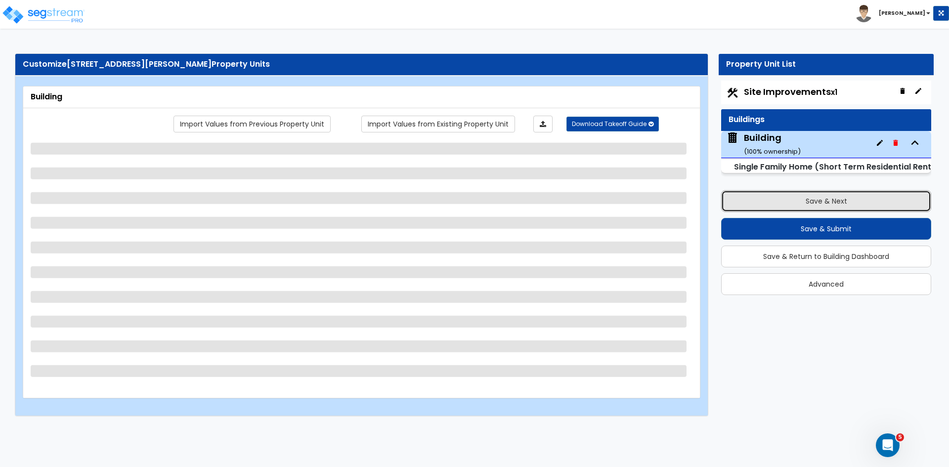
select select "1"
select select "5"
select select "3"
select select "4"
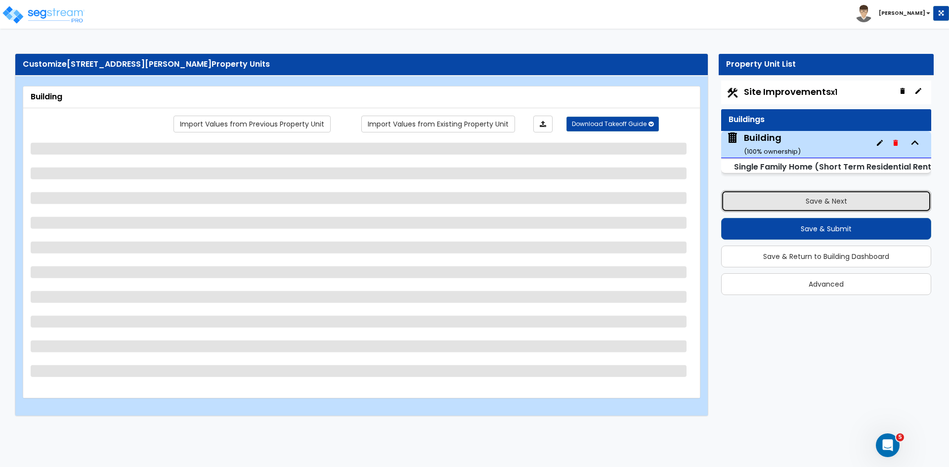
select select "1"
select select "3"
select select "5"
select select "1"
select select "3"
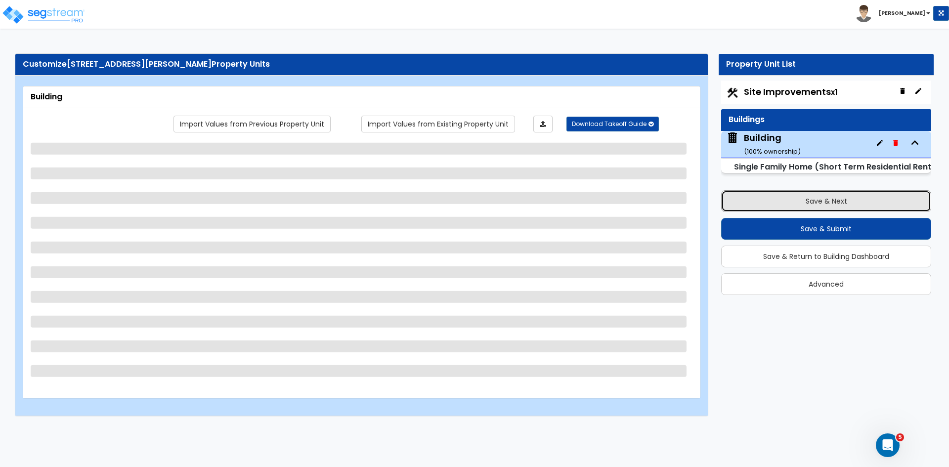
select select "2"
select select "3"
select select "5"
select select "1"
select select "2"
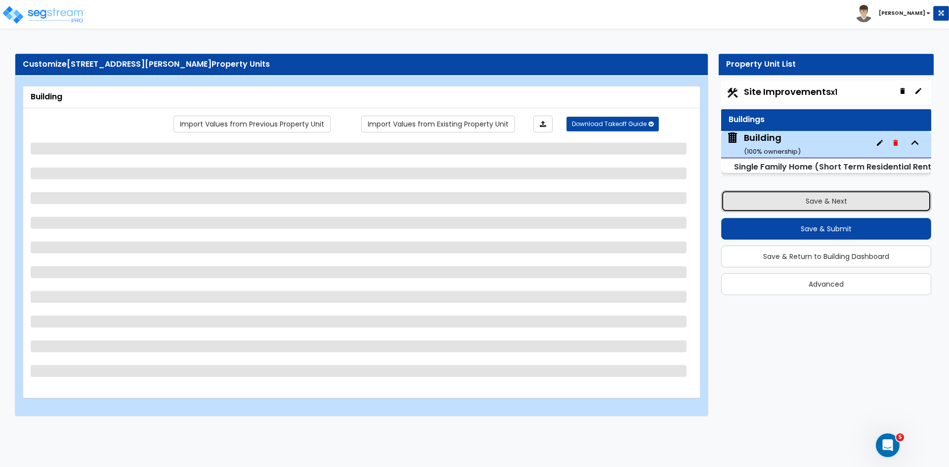
select select "2"
select select "1"
select select "2"
select select "5"
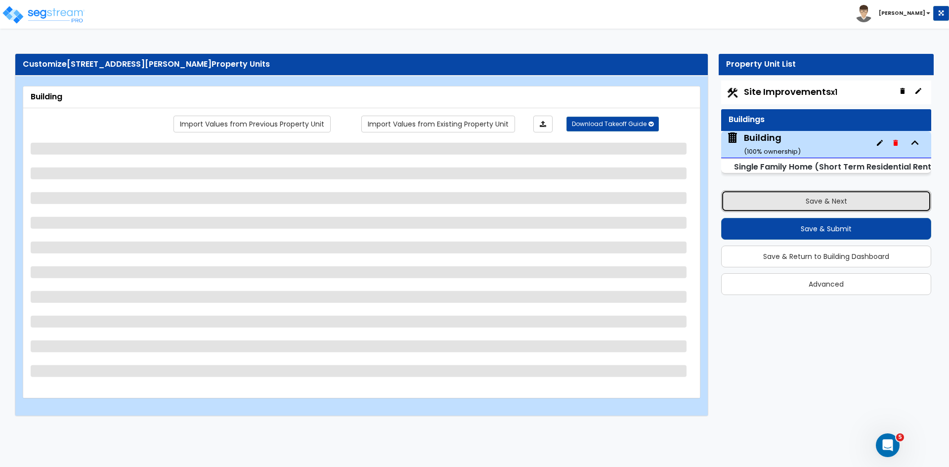
select select "2"
select select "1"
select select "2"
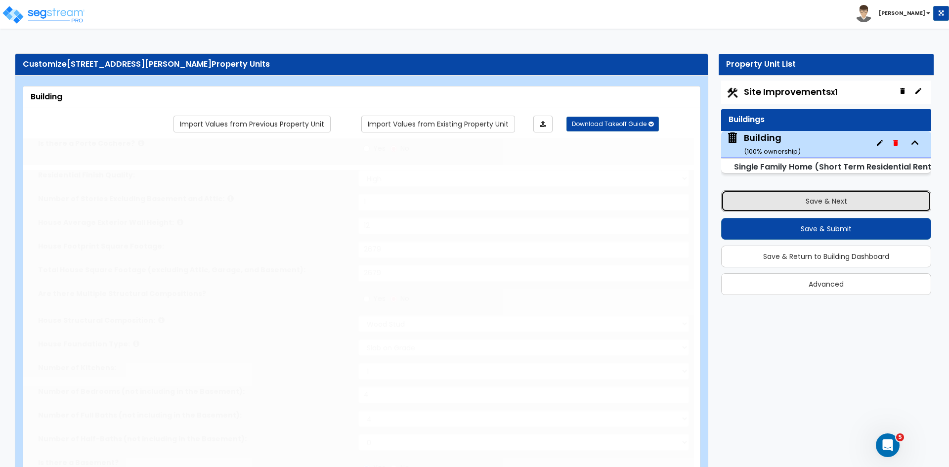
type input "4"
select select "2"
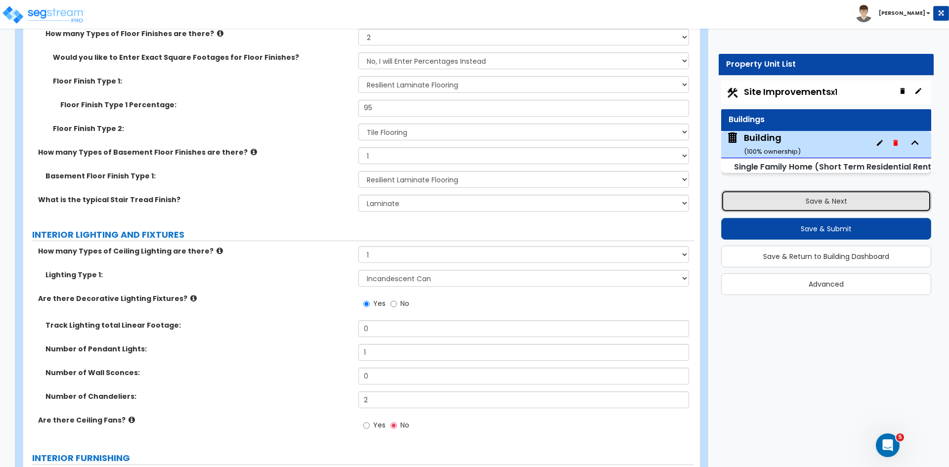
scroll to position [2663, 0]
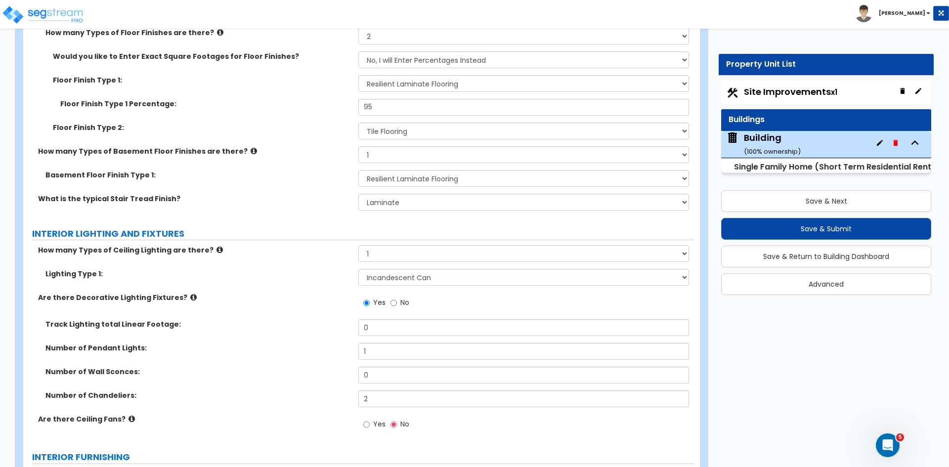
click at [269, 319] on label "Track Lighting total Linear Footage:" at bounding box center [197, 324] width 305 height 10
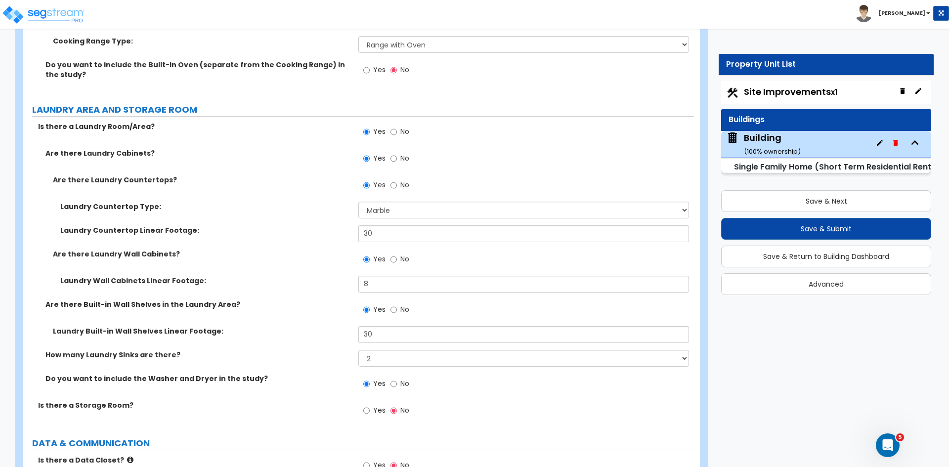
scroll to position [4454, 0]
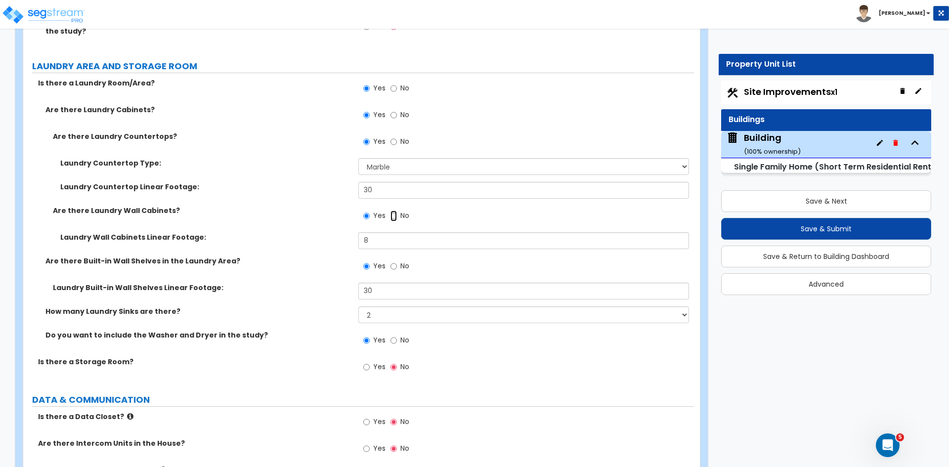
click at [394, 211] on input "No" at bounding box center [394, 216] width 6 height 11
radio input "false"
radio input "true"
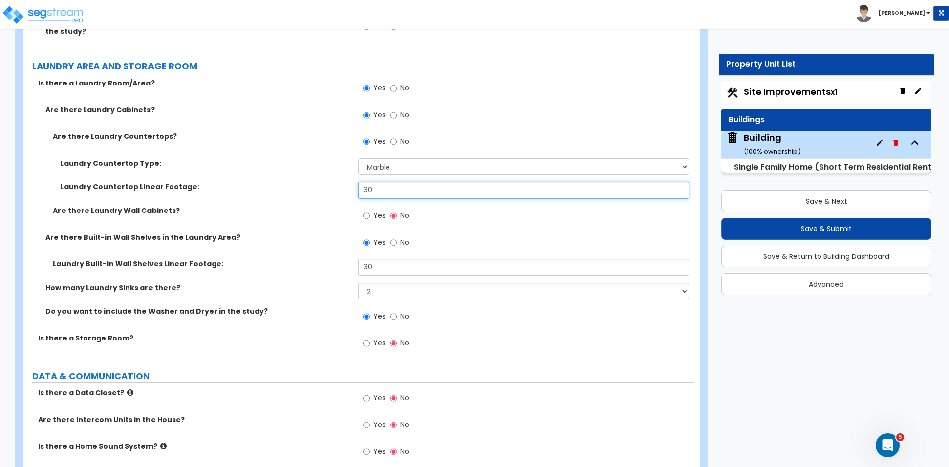
click at [383, 182] on input "30" at bounding box center [523, 190] width 330 height 17
type input "3"
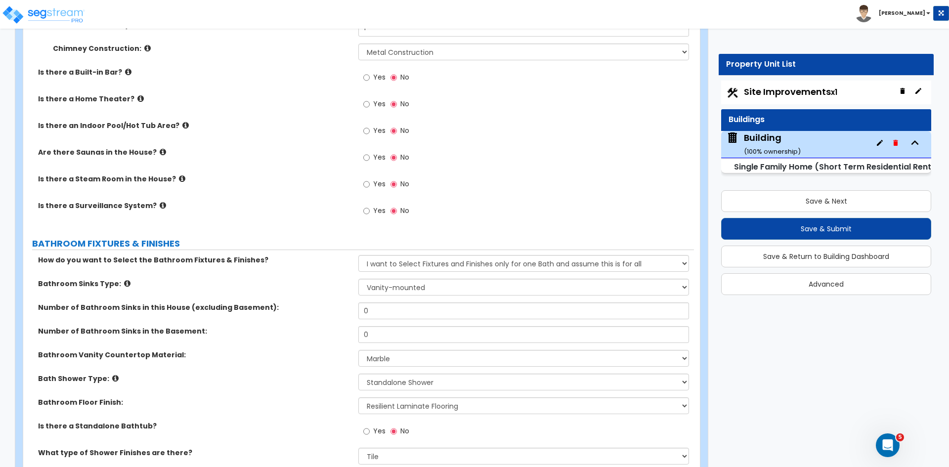
scroll to position [3444, 0]
type input "22"
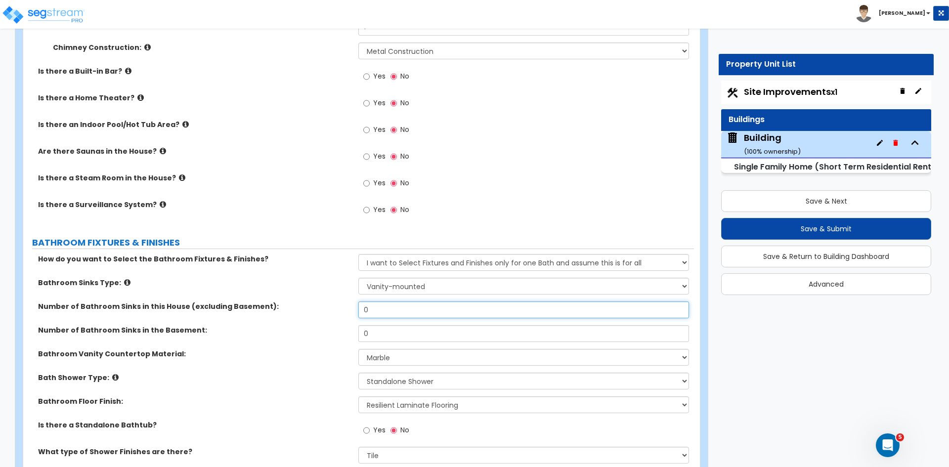
click at [372, 302] on input "0" at bounding box center [523, 310] width 330 height 17
type input "1"
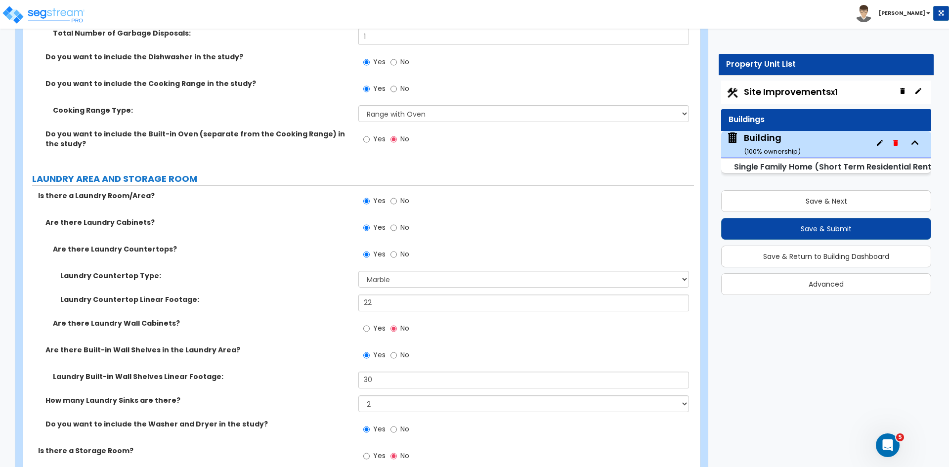
scroll to position [4404, 0]
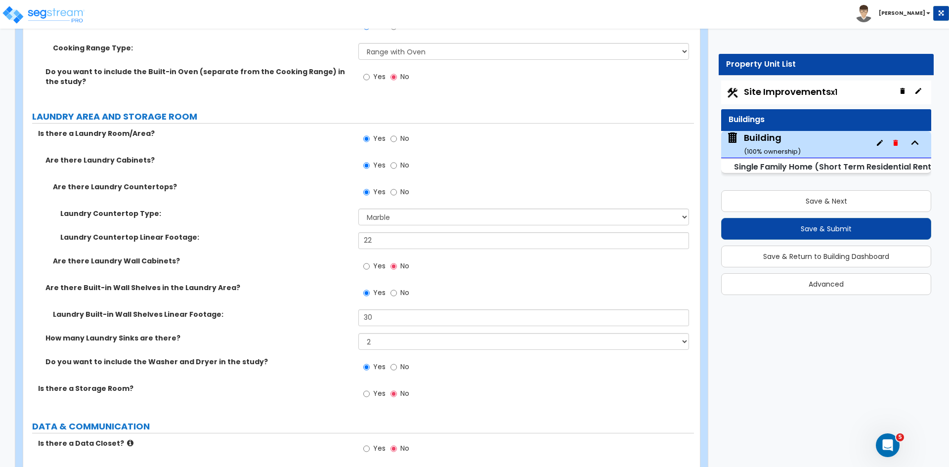
type input "3"
click at [391, 333] on select "None 1 2 3" at bounding box center [523, 341] width 330 height 17
select select "1"
click at [358, 333] on select "None 1 2 3" at bounding box center [523, 341] width 330 height 17
click at [306, 292] on div "Are there Built-in Wall Shelves in the Laundry Area? Yes No" at bounding box center [358, 296] width 671 height 27
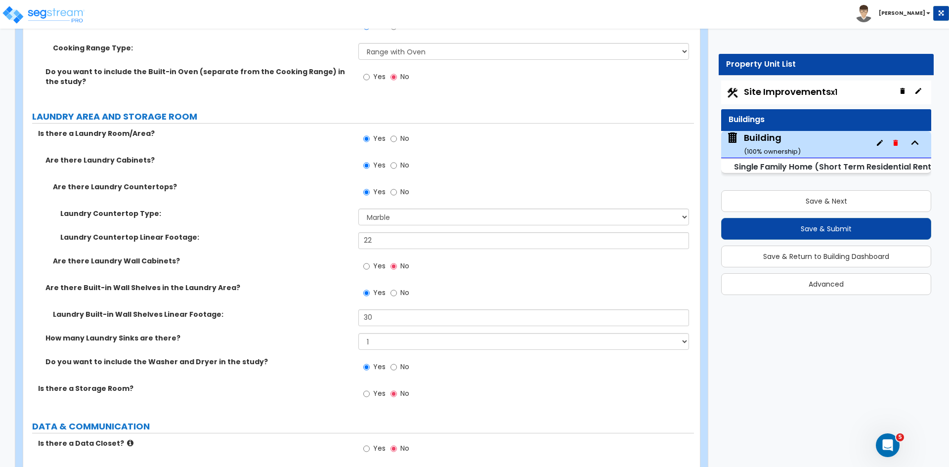
click at [306, 292] on div "Are there Built-in Wall Shelves in the Laundry Area? Yes No" at bounding box center [358, 296] width 671 height 27
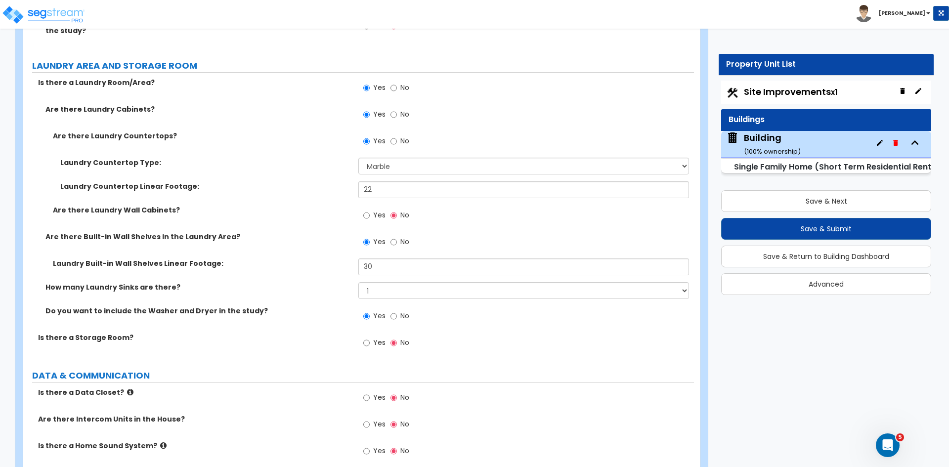
scroll to position [4457, 0]
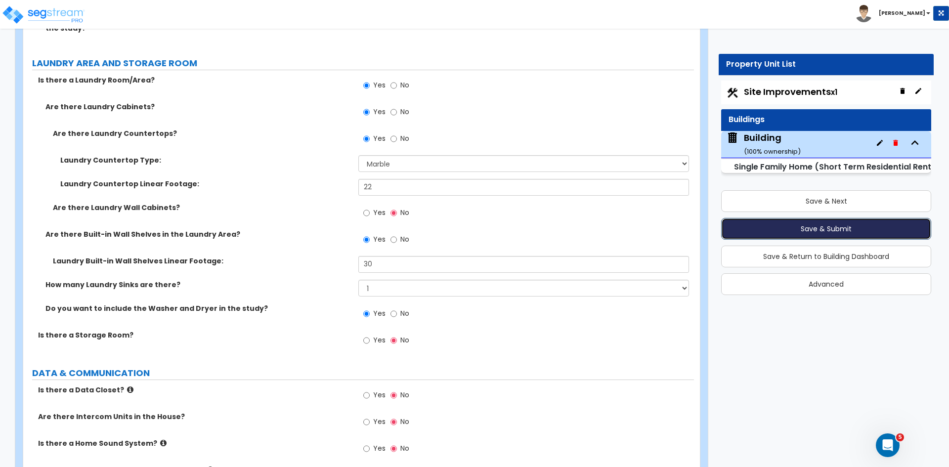
click at [770, 231] on button "Save & Submit" at bounding box center [826, 229] width 210 height 22
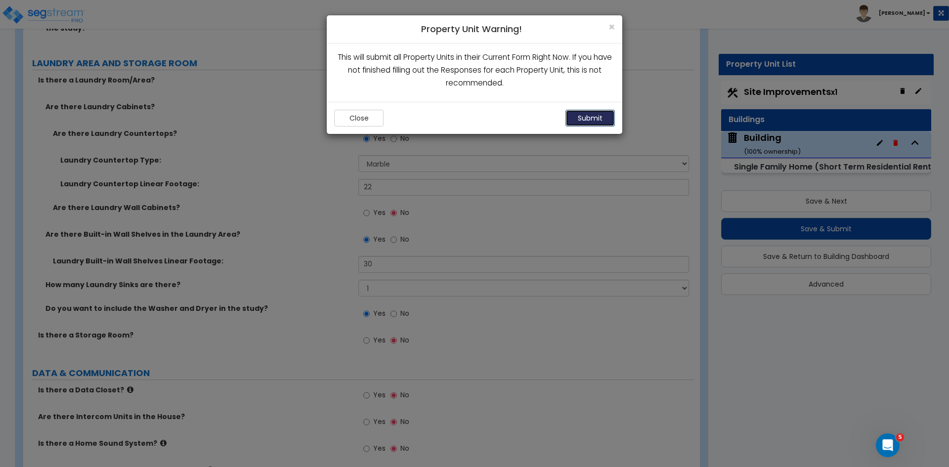
click at [598, 120] on button "Submit" at bounding box center [589, 118] width 49 height 17
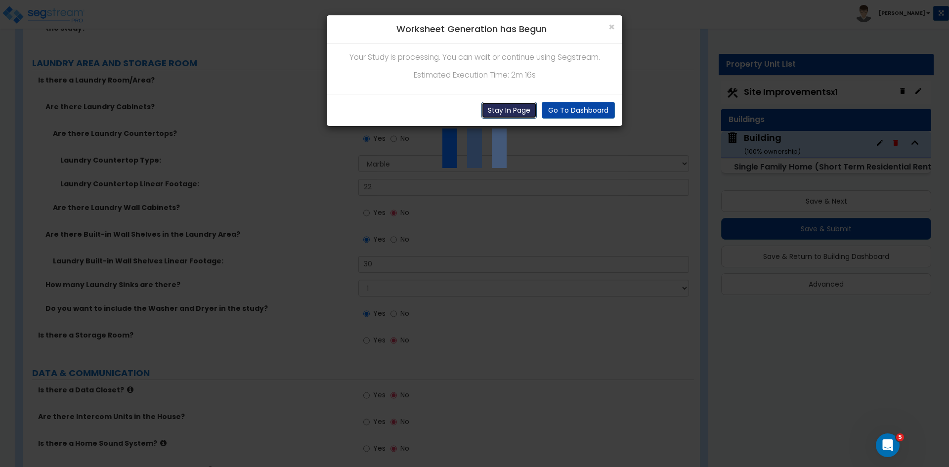
click at [511, 111] on button "Stay In Page" at bounding box center [508, 110] width 55 height 17
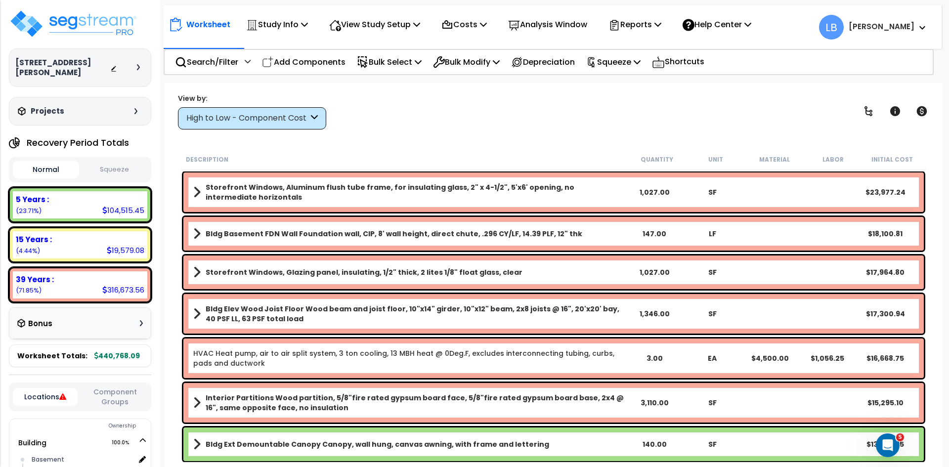
click at [260, 122] on div "High to Low - Component Cost" at bounding box center [247, 118] width 122 height 11
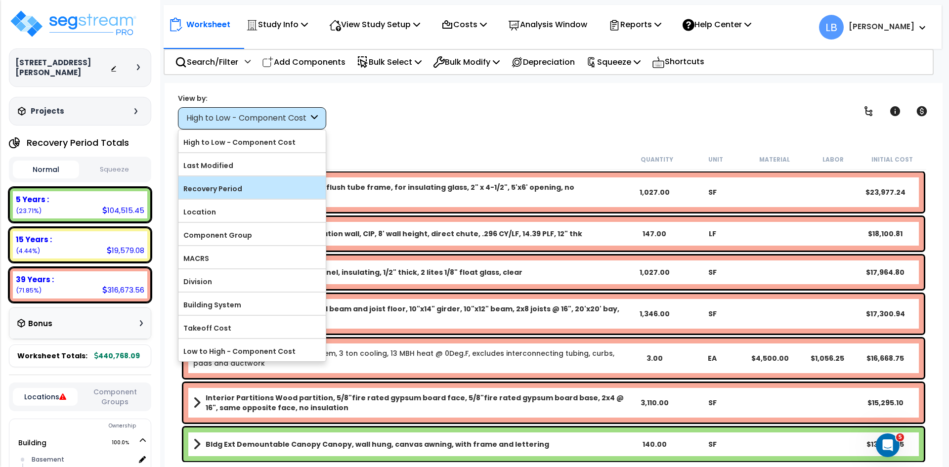
click at [241, 185] on label "Recovery Period" at bounding box center [251, 188] width 147 height 15
click at [0, 0] on input "Recovery Period" at bounding box center [0, 0] width 0 height 0
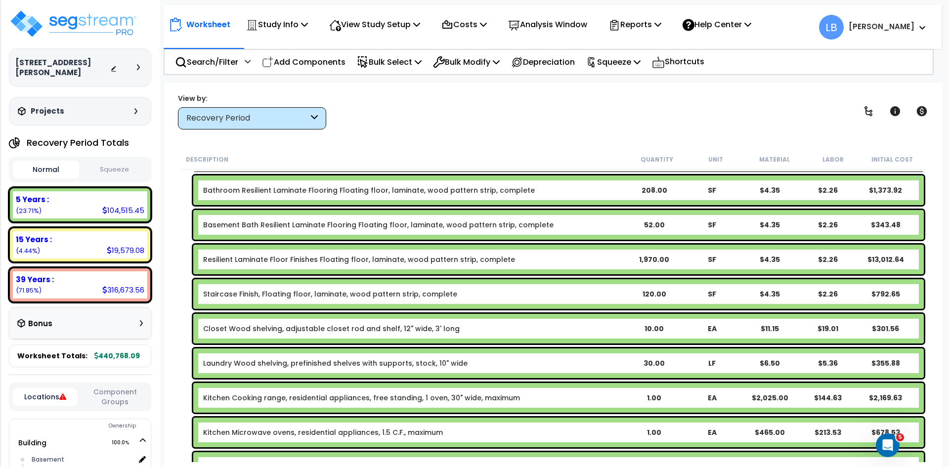
scroll to position [440, 0]
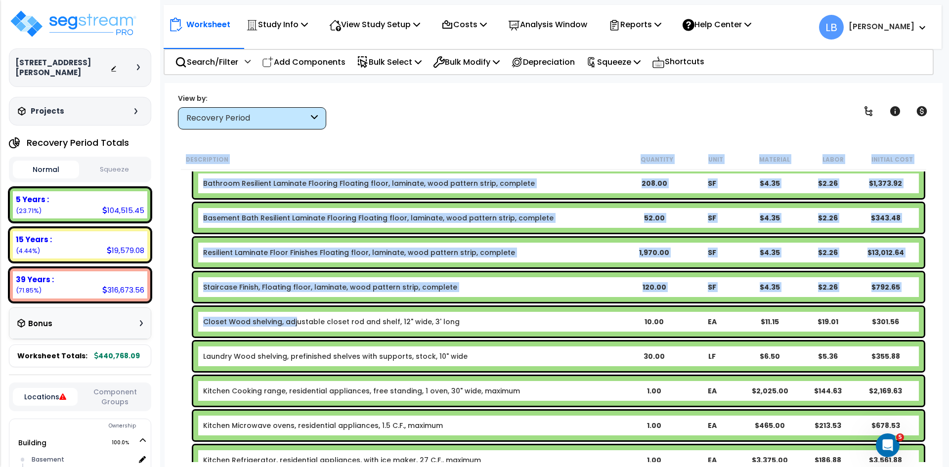
click at [295, 321] on link "Closet Wood shelving, adjustable closet rod and shelf, 12" wide, 3' long" at bounding box center [331, 322] width 257 height 10
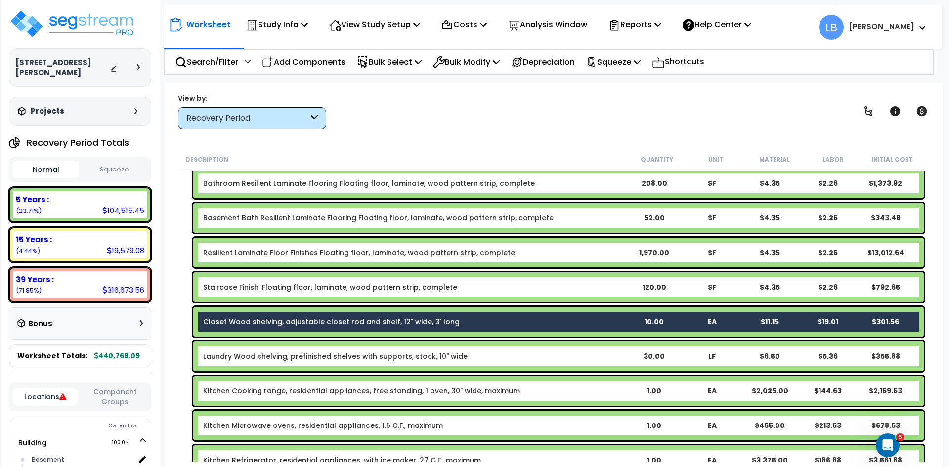
click at [367, 329] on div "Closet Wood shelving, adjustable closet rod and shelf, 12" wide, 3' long 10.00 …" at bounding box center [558, 322] width 731 height 30
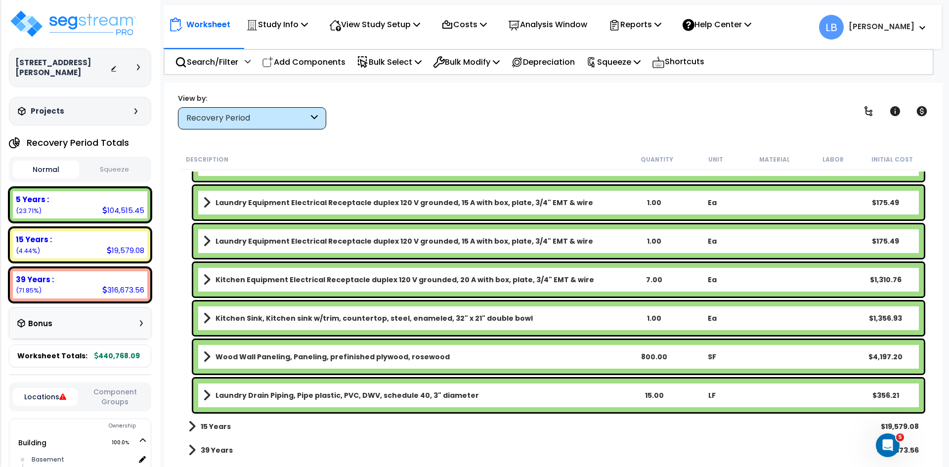
scroll to position [43, 0]
click at [471, 64] on p "Bulk Modify" at bounding box center [466, 61] width 67 height 13
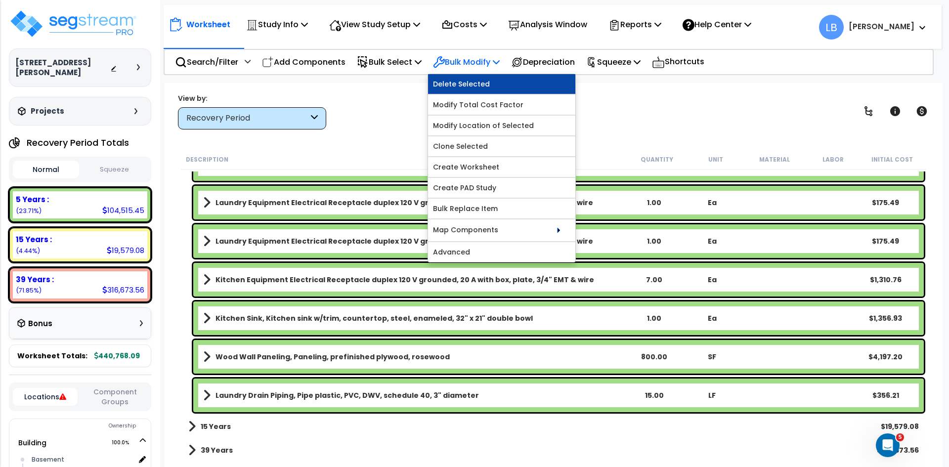
click at [477, 82] on link "Delete Selected" at bounding box center [501, 84] width 147 height 20
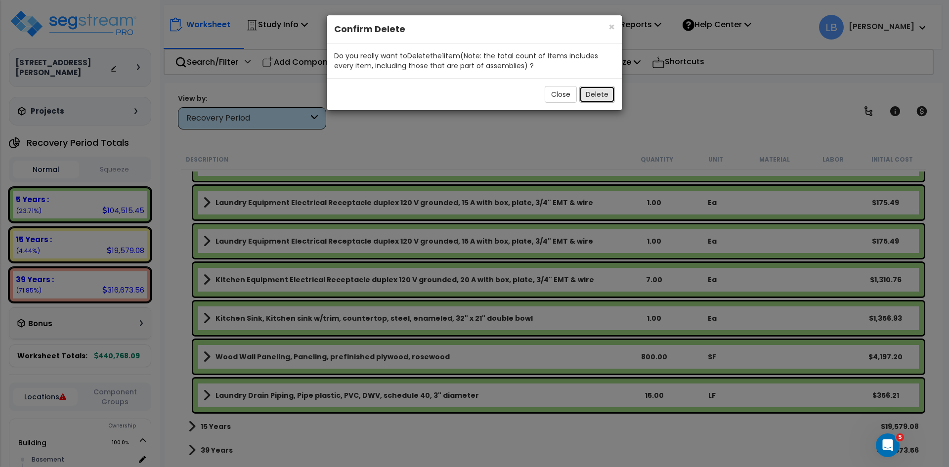
click at [596, 94] on button "Delete" at bounding box center [597, 94] width 36 height 17
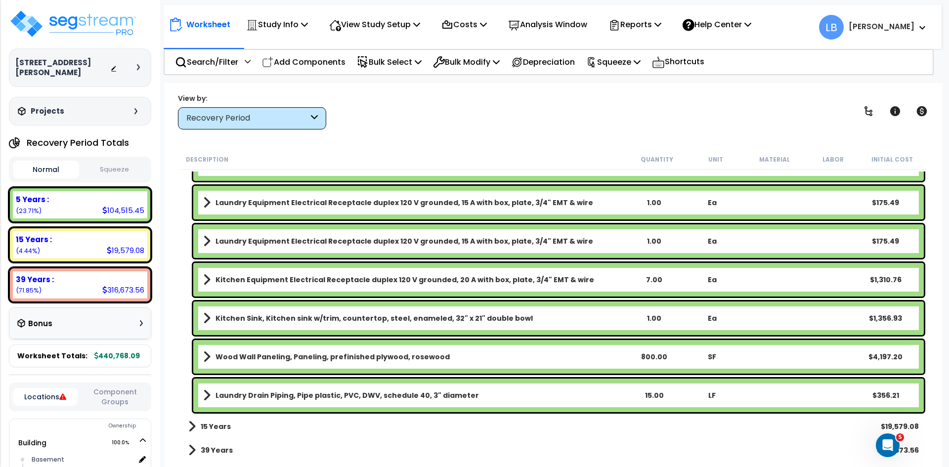
scroll to position [1560, 0]
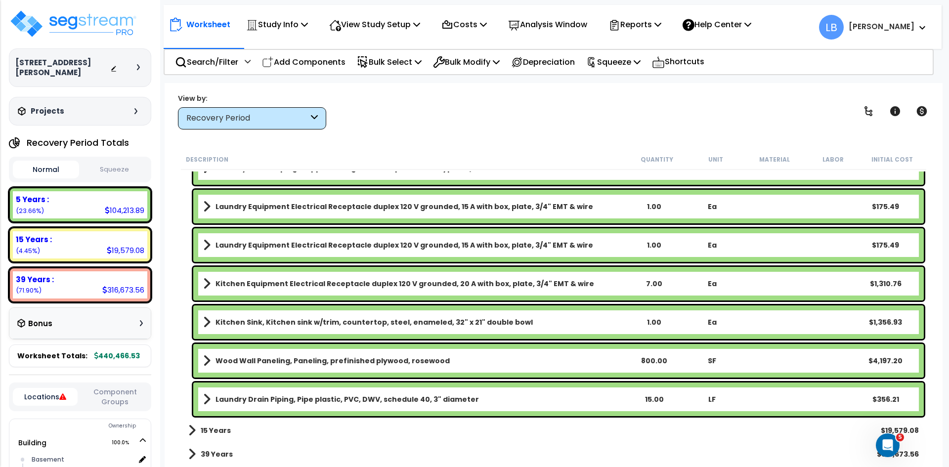
click at [228, 454] on b "39 Years" at bounding box center [217, 454] width 32 height 10
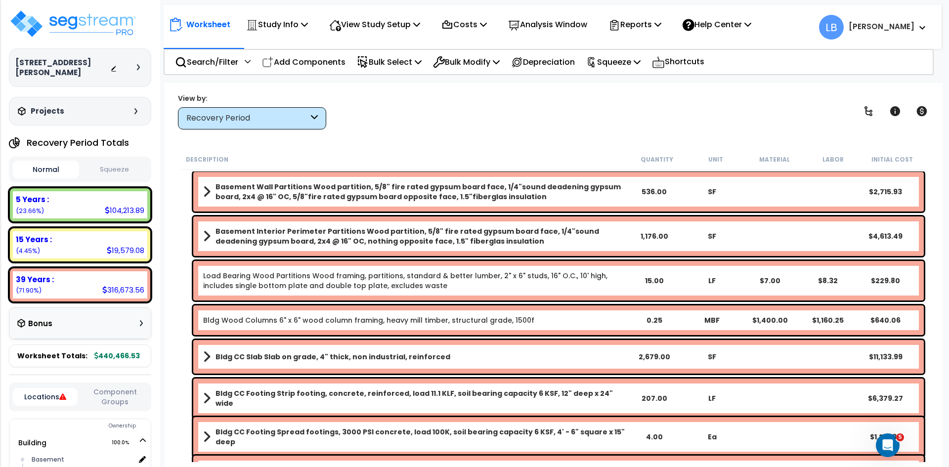
scroll to position [2435, 0]
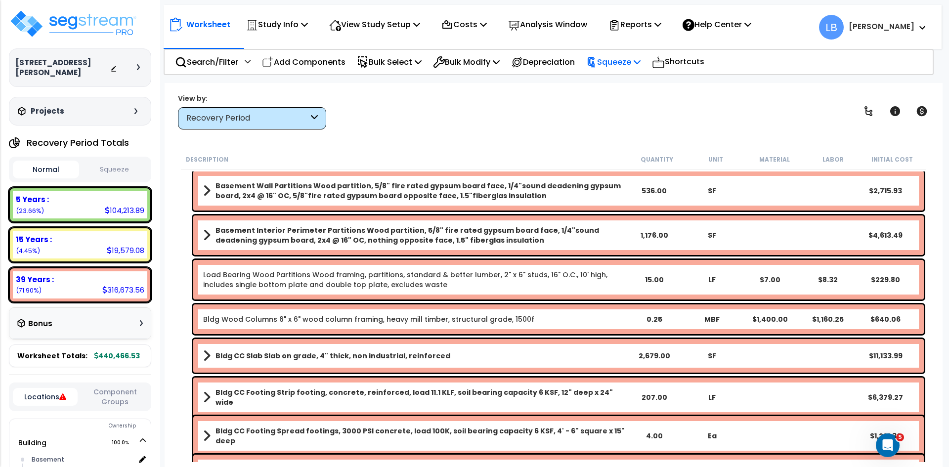
click at [632, 66] on p "Squeeze" at bounding box center [613, 61] width 54 height 13
click at [617, 85] on link "Squeeze" at bounding box center [630, 84] width 98 height 20
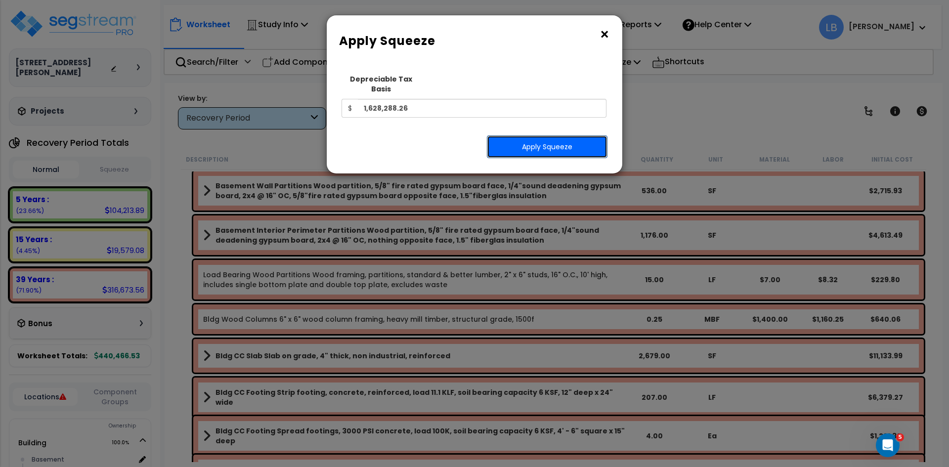
click at [526, 135] on button "Apply Squeeze" at bounding box center [547, 146] width 121 height 23
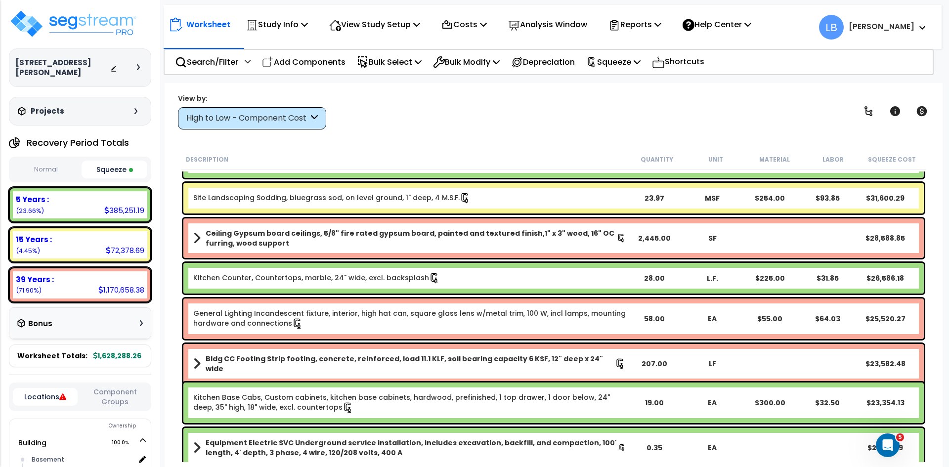
scroll to position [516, 0]
click at [130, 234] on div "15 Years :" at bounding box center [80, 239] width 129 height 10
click at [233, 124] on div "High to Low - Component Cost" at bounding box center [247, 118] width 122 height 11
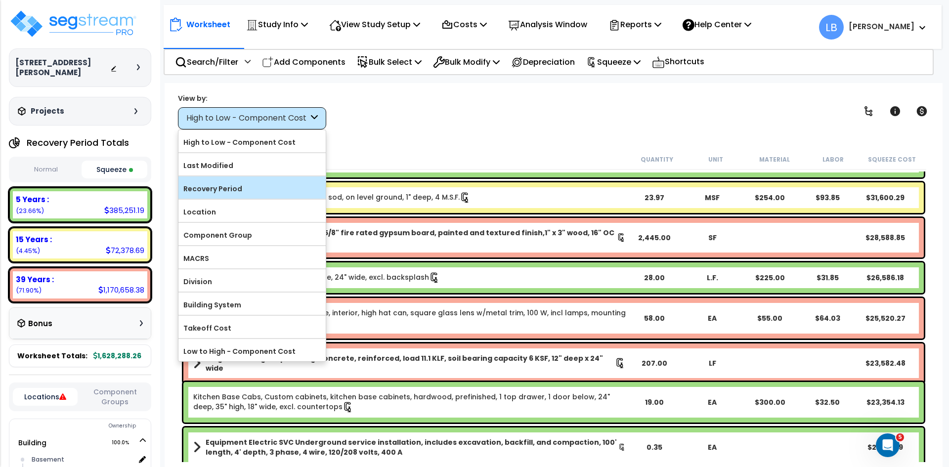
click at [240, 188] on label "Recovery Period" at bounding box center [251, 188] width 147 height 15
click at [0, 0] on input "Recovery Period" at bounding box center [0, 0] width 0 height 0
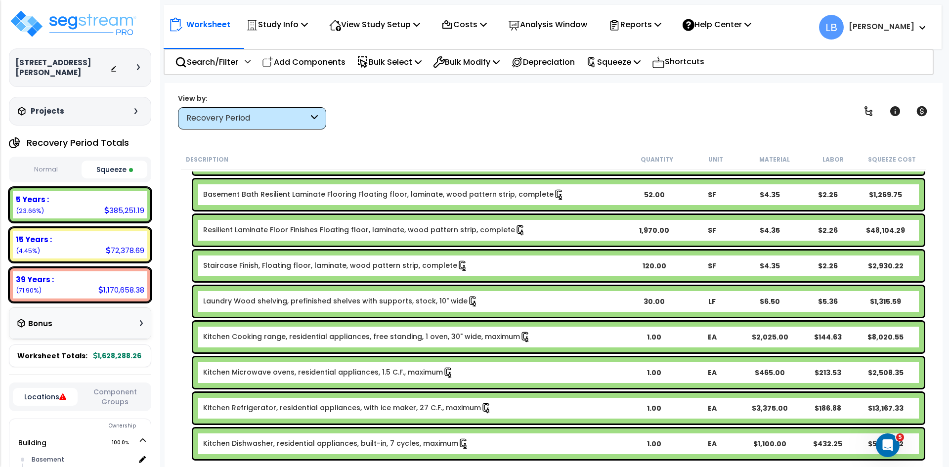
scroll to position [0, 0]
click at [115, 245] on div "72,378.69" at bounding box center [125, 250] width 39 height 10
click at [133, 245] on div "72,378.69" at bounding box center [125, 250] width 39 height 10
click at [95, 234] on div "15 Years :" at bounding box center [80, 239] width 129 height 10
click at [407, 63] on p "Bulk Select" at bounding box center [389, 61] width 65 height 13
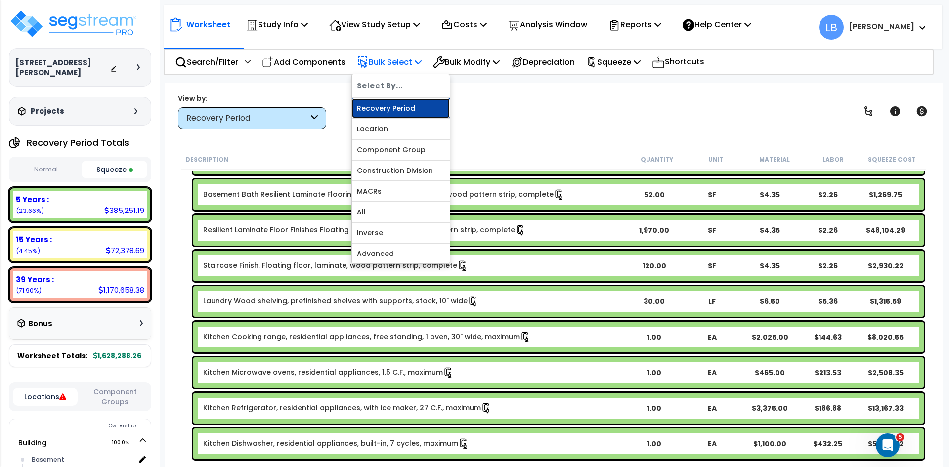
click at [402, 109] on link "Recovery Period" at bounding box center [401, 108] width 98 height 20
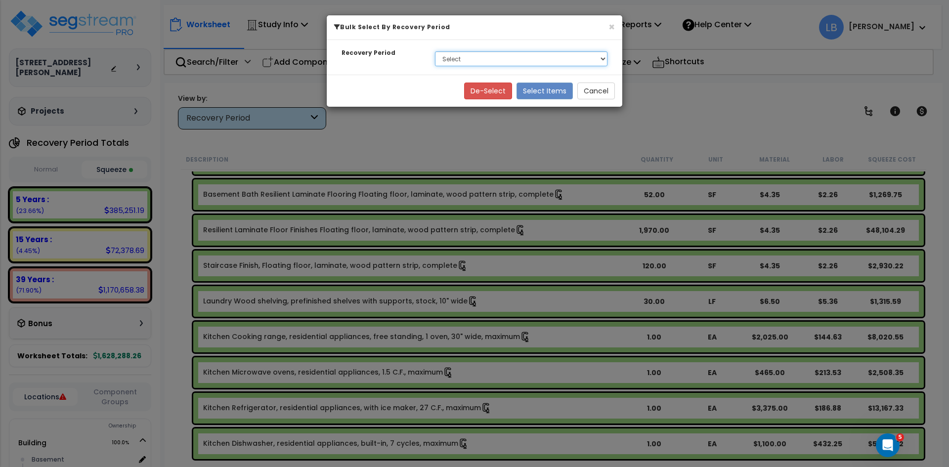
click at [485, 59] on select "Select 5 Years 15 Years 39 Years" at bounding box center [521, 58] width 173 height 15
select select "39Y"
click at [435, 51] on select "Select 5 Years 15 Years 39 Years" at bounding box center [521, 58] width 173 height 15
click at [547, 87] on button "Select Items" at bounding box center [545, 91] width 56 height 17
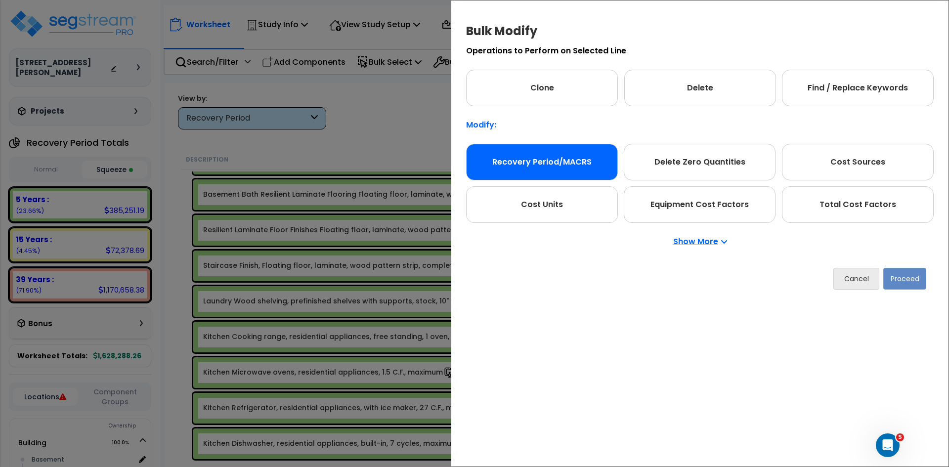
click at [577, 164] on div "Recovery Period/MACRS" at bounding box center [542, 162] width 152 height 37
click at [904, 278] on button "Proceed" at bounding box center [904, 279] width 43 height 22
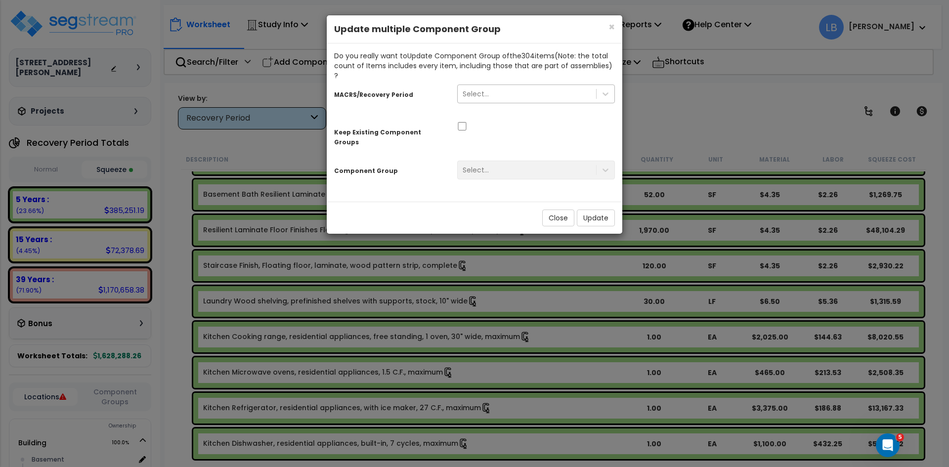
click at [514, 86] on div "Select..." at bounding box center [527, 94] width 138 height 16
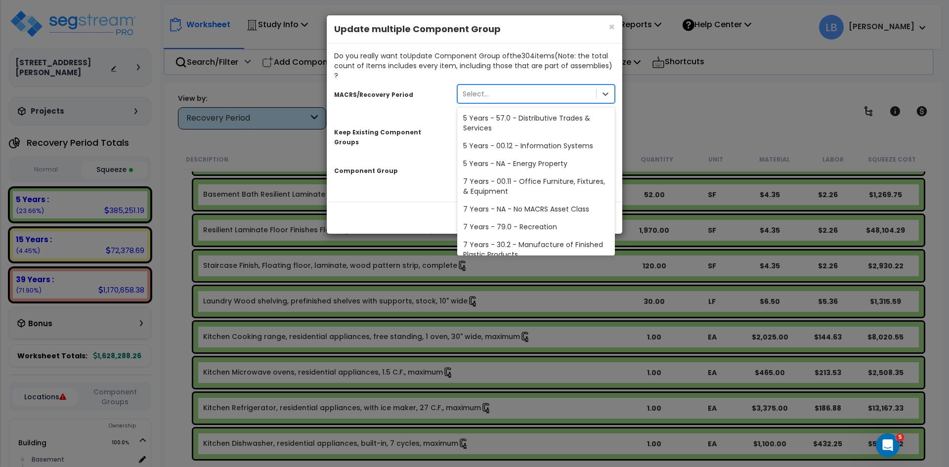
scroll to position [121, 0]
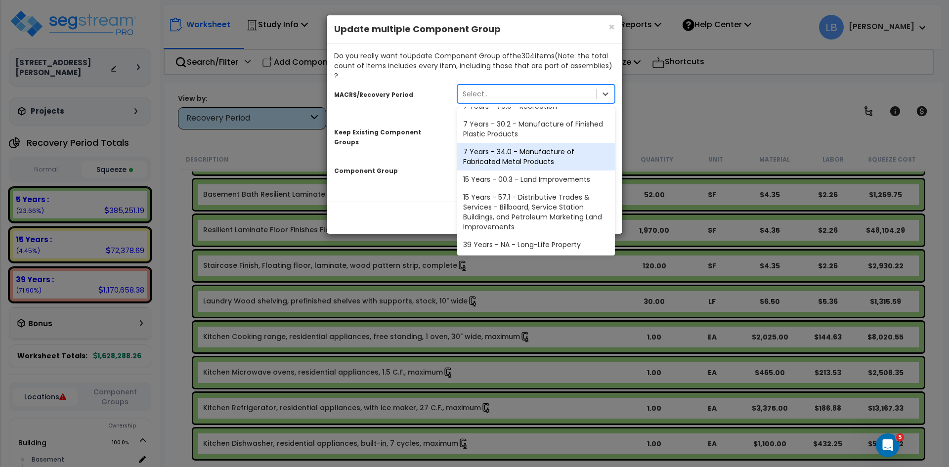
click at [702, 107] on div "× Close Update multiple Component Group Do you really want to Update Component …" at bounding box center [474, 233] width 949 height 467
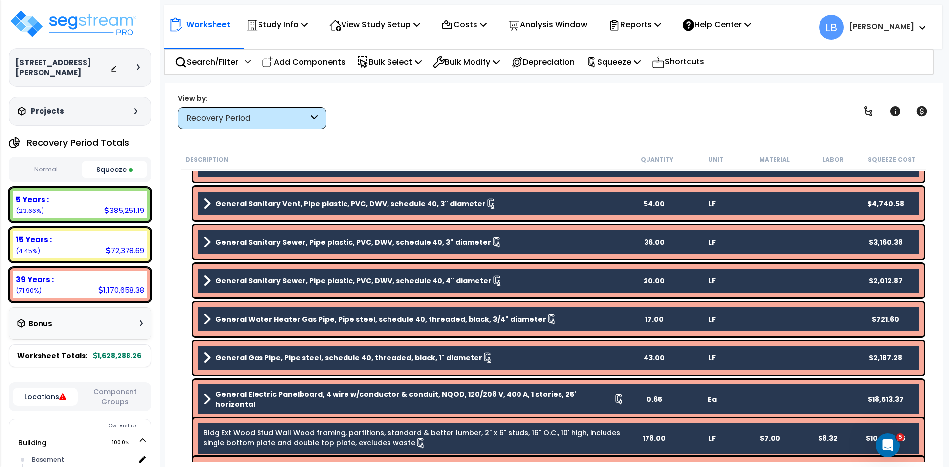
scroll to position [3705, 0]
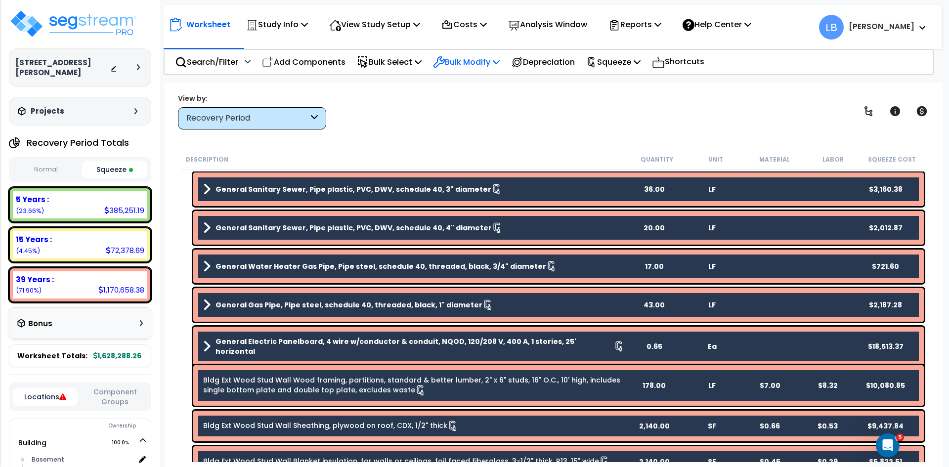
click at [475, 60] on p "Bulk Modify" at bounding box center [466, 61] width 67 height 13
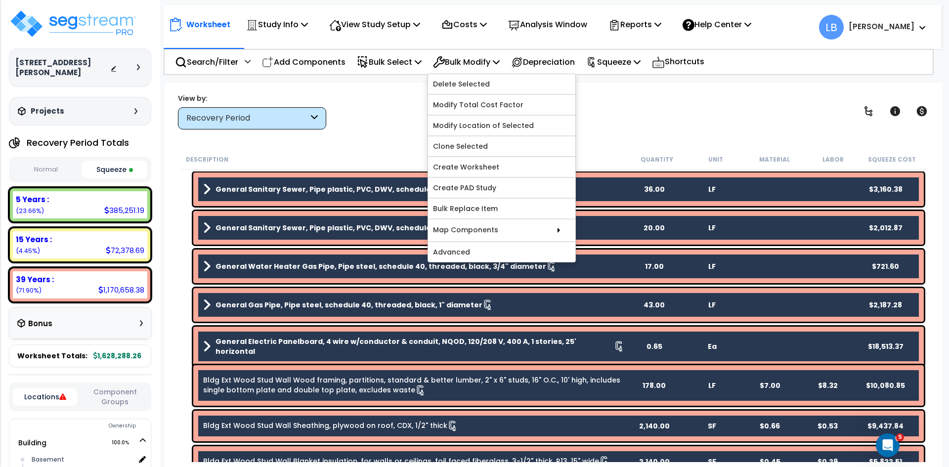
click at [617, 114] on div "View by: Recovery Period High to Low - Component Cost" at bounding box center [553, 111] width 758 height 37
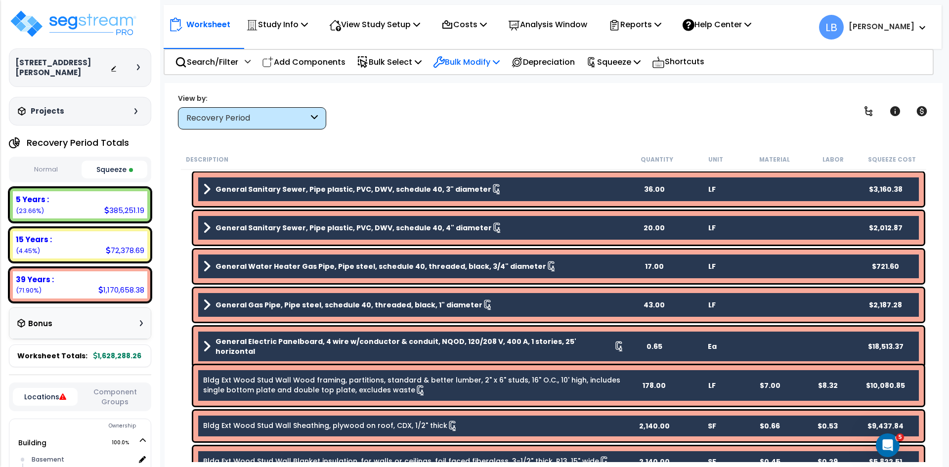
click at [479, 69] on div "Bulk Modify" at bounding box center [466, 61] width 67 height 23
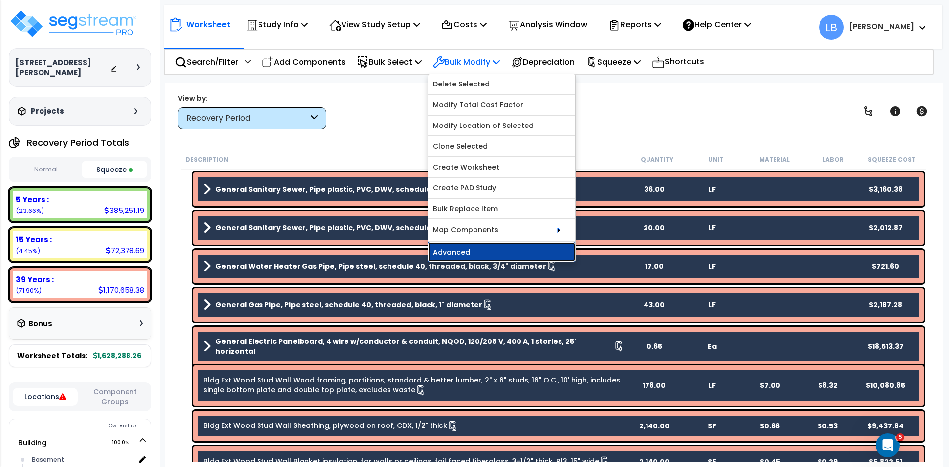
click at [481, 251] on link "Advanced" at bounding box center [501, 252] width 147 height 20
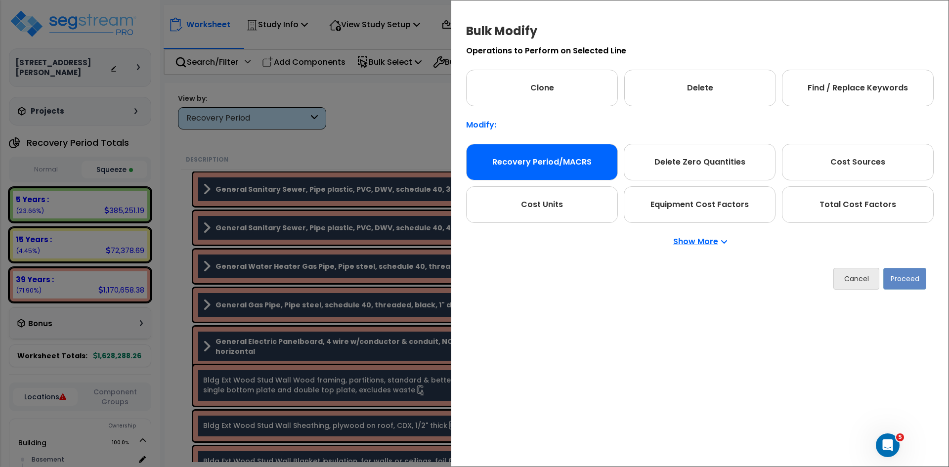
click at [537, 155] on div "Recovery Period/MACRS" at bounding box center [542, 162] width 152 height 37
click at [902, 281] on button "Proceed" at bounding box center [904, 279] width 43 height 22
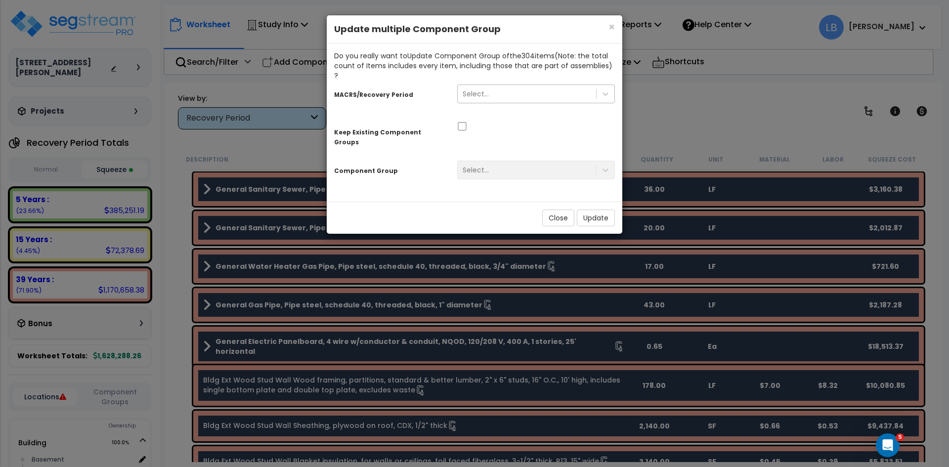
click at [520, 86] on div "Select..." at bounding box center [527, 94] width 138 height 16
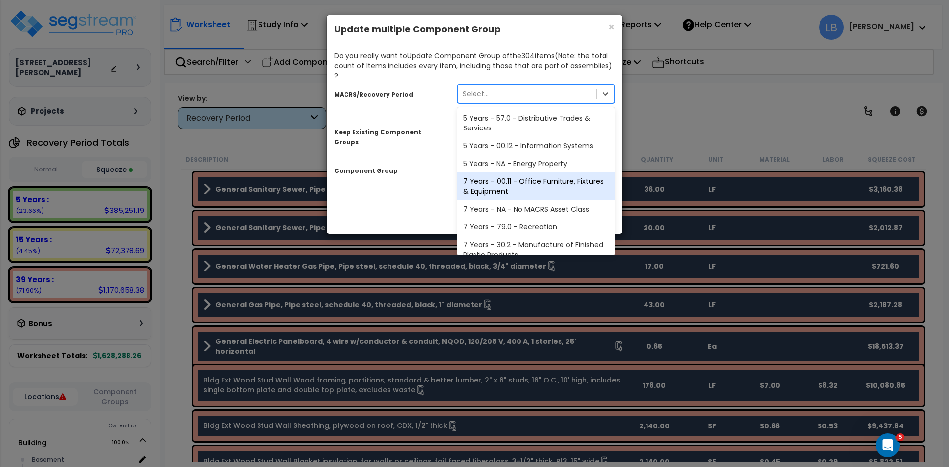
scroll to position [121, 0]
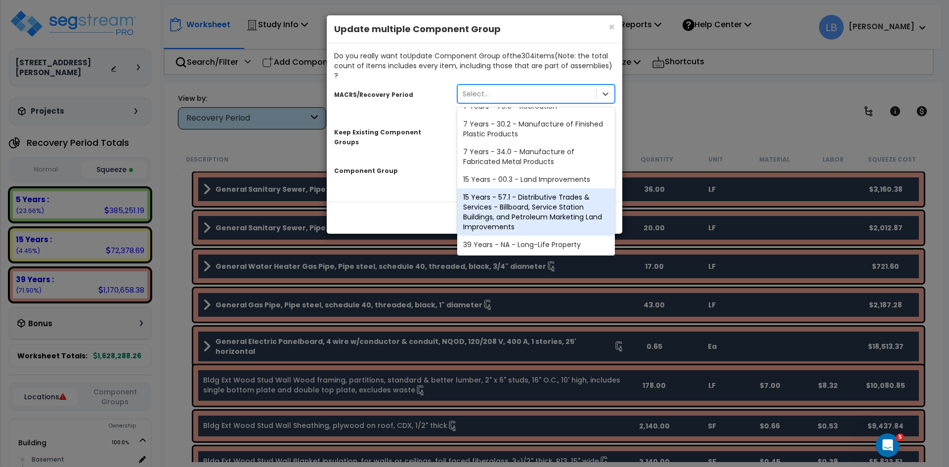
click at [685, 100] on div "× Close Update multiple Component Group Do you really want to Update Component …" at bounding box center [474, 233] width 949 height 467
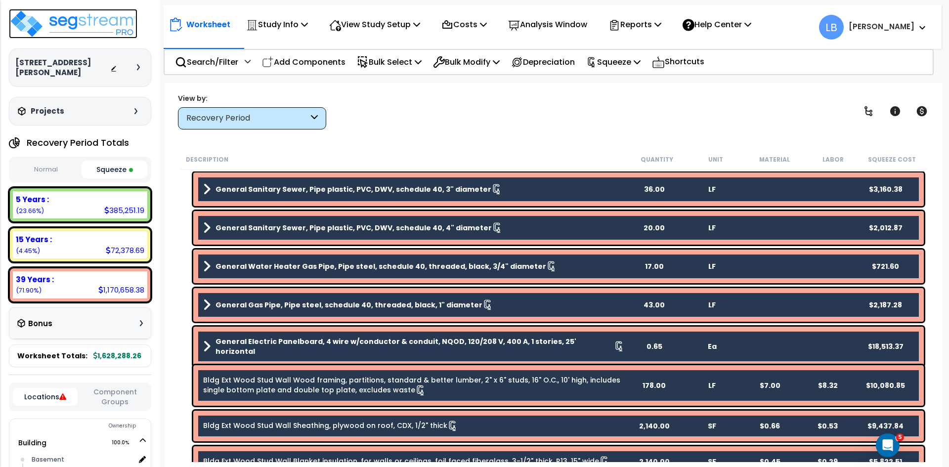
click at [87, 27] on img at bounding box center [73, 24] width 129 height 30
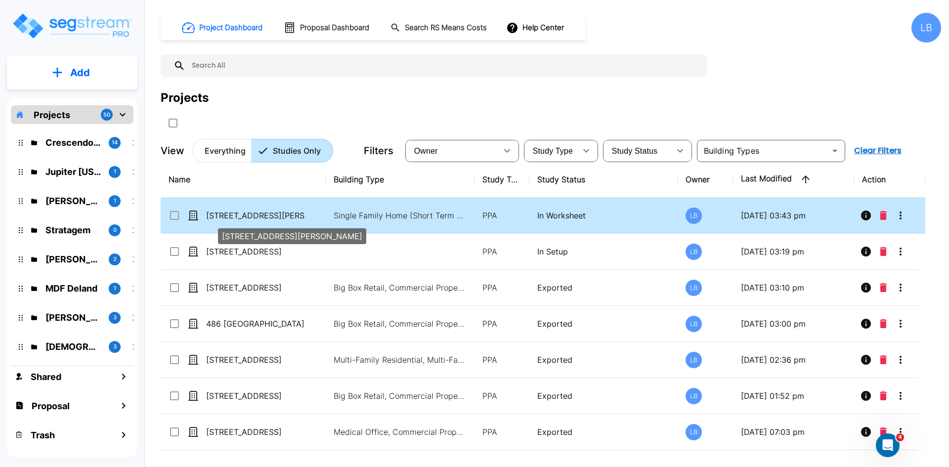
click at [295, 221] on p "[STREET_ADDRESS][PERSON_NAME]" at bounding box center [255, 216] width 99 height 12
checkbox input "true"
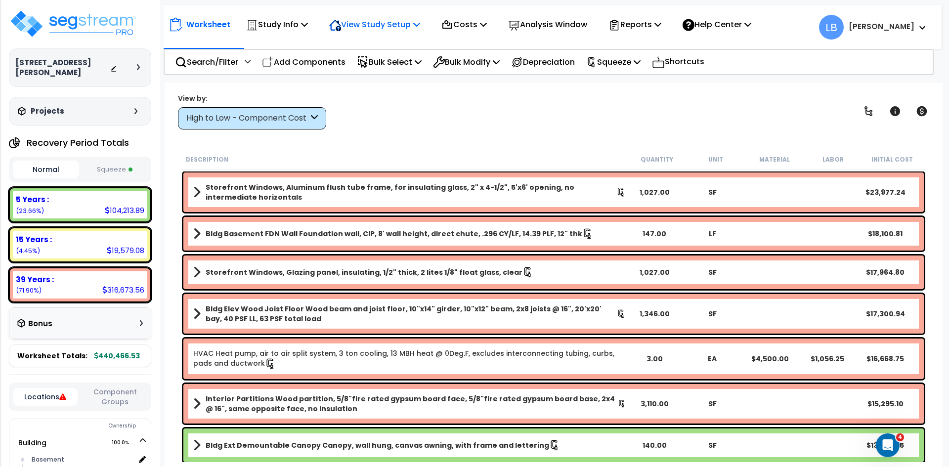
click at [398, 26] on p "View Study Setup" at bounding box center [374, 24] width 91 height 13
click at [295, 23] on p "Study Info" at bounding box center [277, 24] width 62 height 13
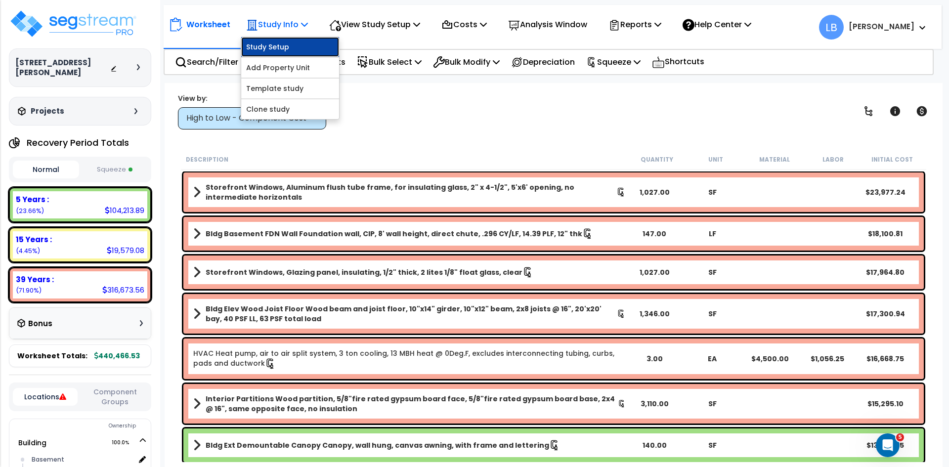
click at [292, 43] on link "Study Setup" at bounding box center [290, 47] width 98 height 20
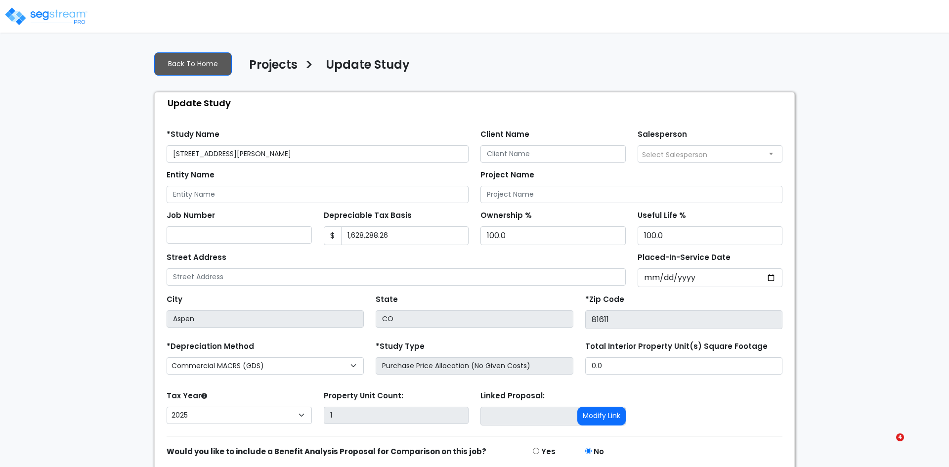
select select "2025"
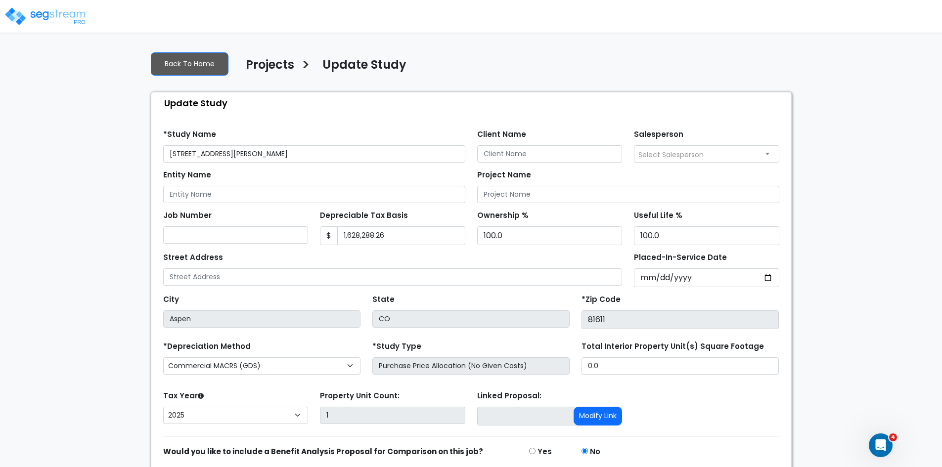
scroll to position [39, 0]
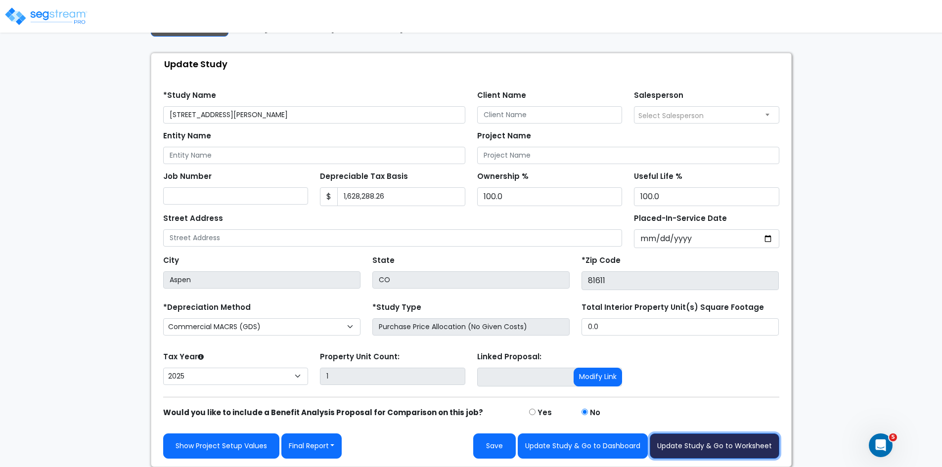
click at [707, 447] on button "Update Study & Go to Worksheet" at bounding box center [715, 446] width 130 height 25
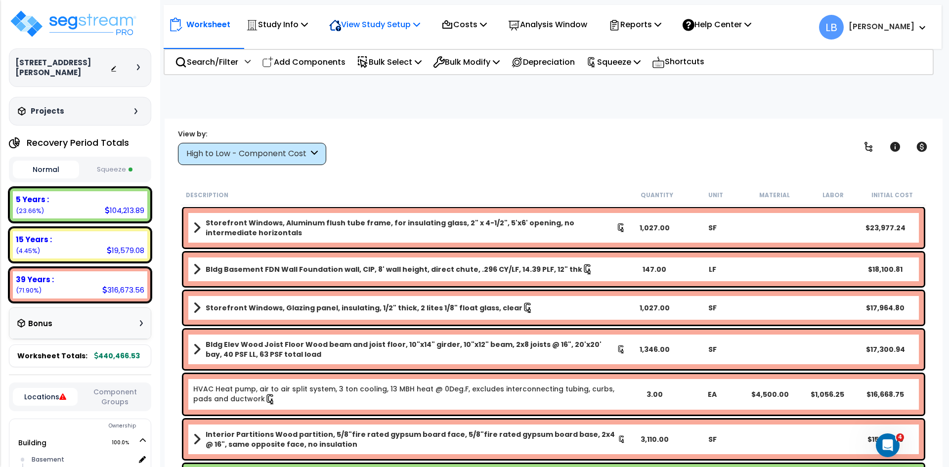
click at [395, 31] on p "View Study Setup" at bounding box center [374, 24] width 91 height 13
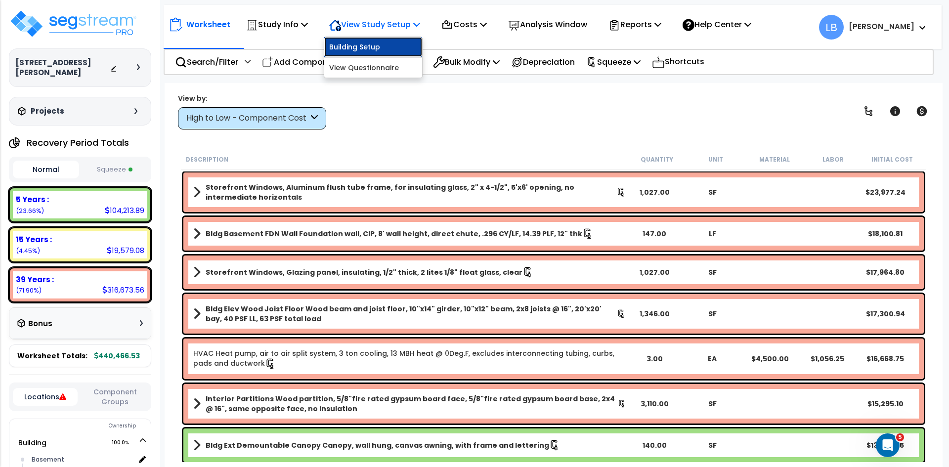
click at [396, 44] on link "Building Setup" at bounding box center [373, 47] width 98 height 20
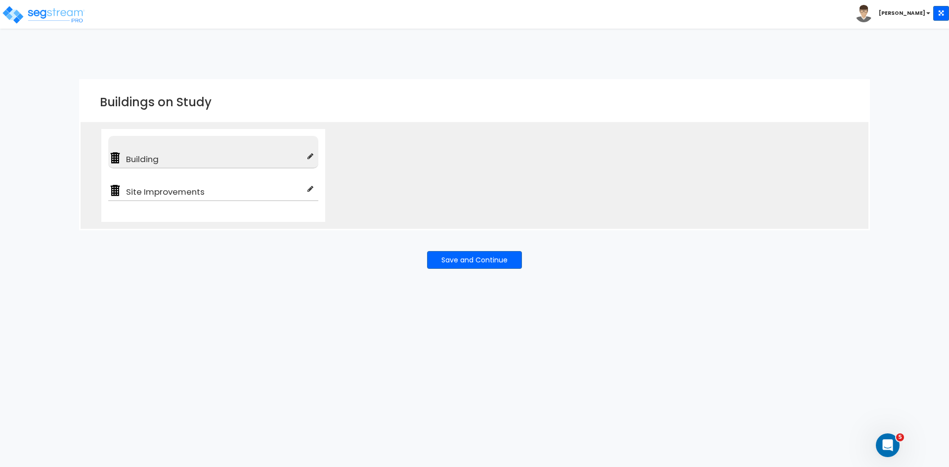
click at [177, 156] on span "Building" at bounding box center [214, 159] width 185 height 12
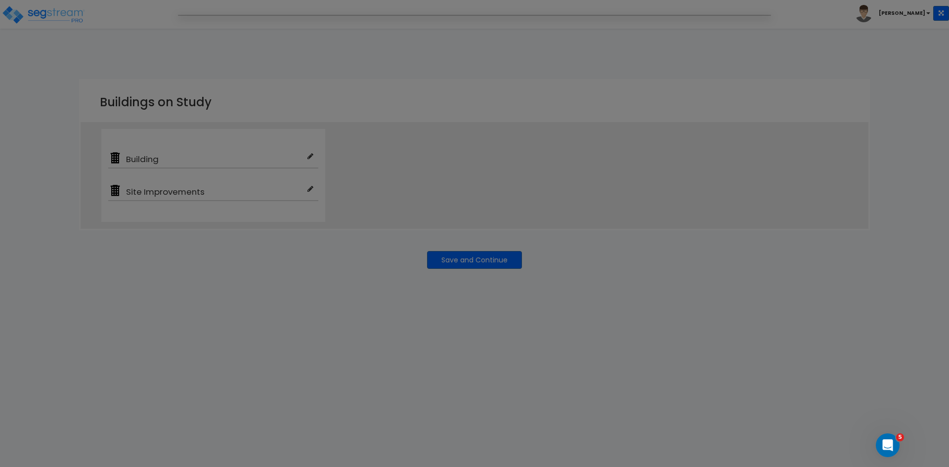
click at [180, 162] on div at bounding box center [474, 233] width 949 height 467
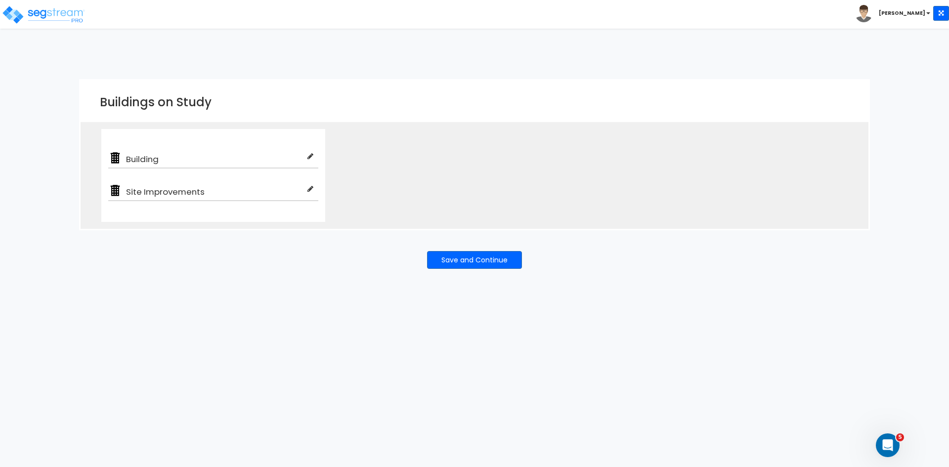
click at [180, 162] on span "Building" at bounding box center [214, 159] width 185 height 12
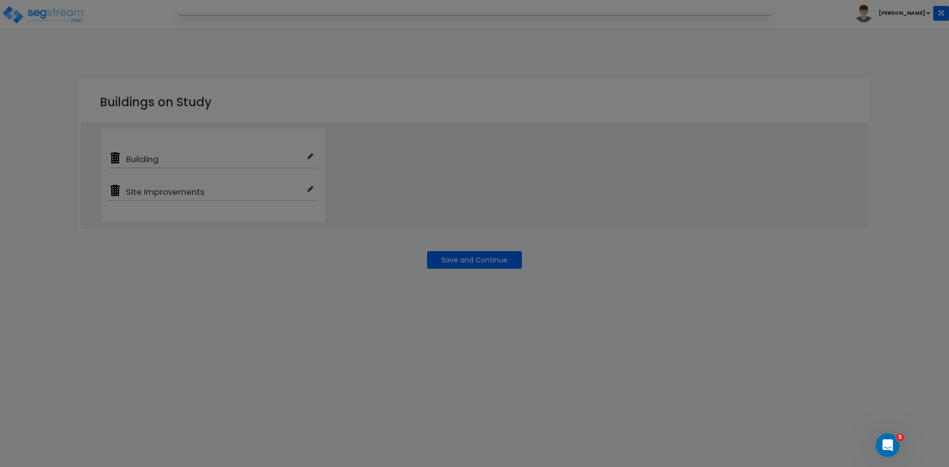
click at [291, 274] on div at bounding box center [474, 233] width 949 height 467
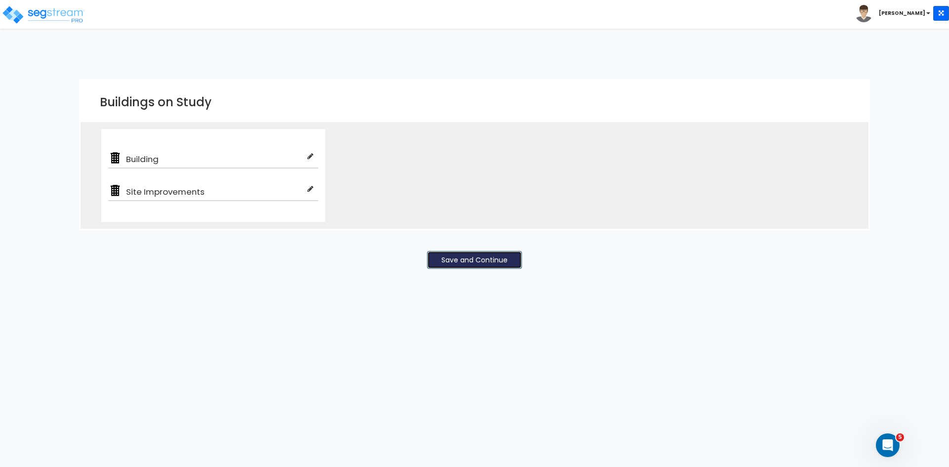
click at [459, 258] on button "Save and Continue" at bounding box center [474, 260] width 95 height 18
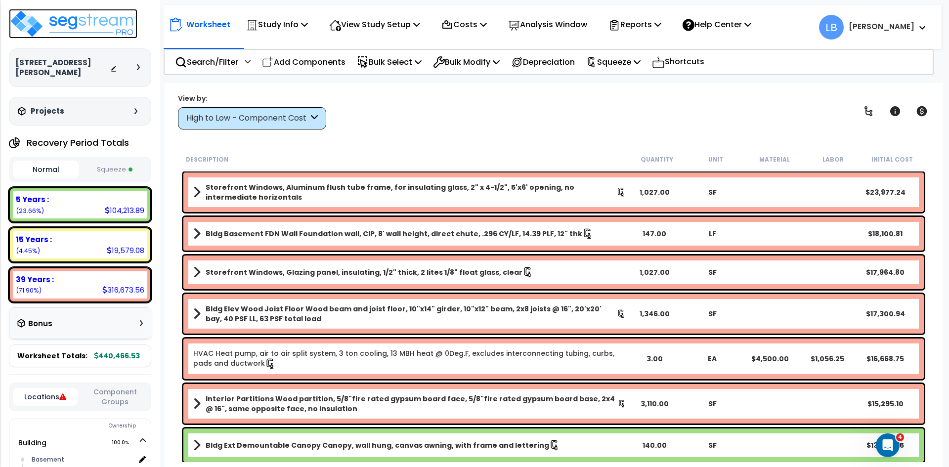
click at [86, 27] on img at bounding box center [73, 24] width 129 height 30
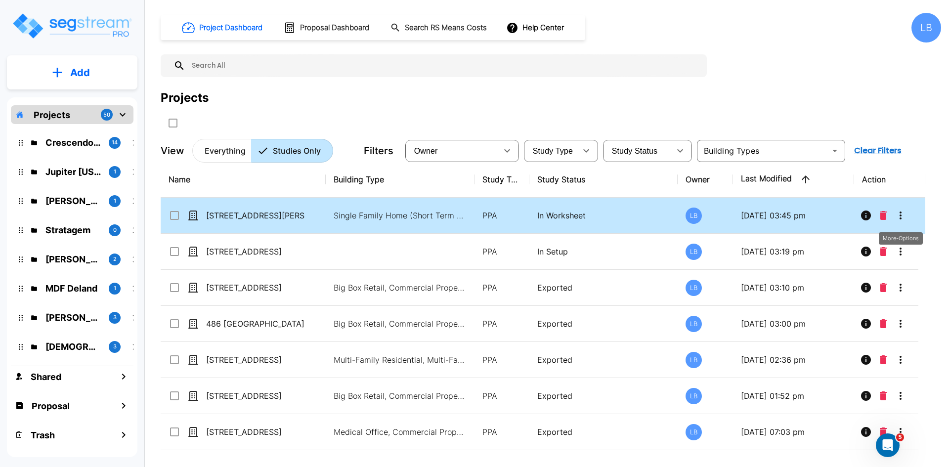
click at [903, 213] on icon "More-Options" at bounding box center [901, 216] width 12 height 12
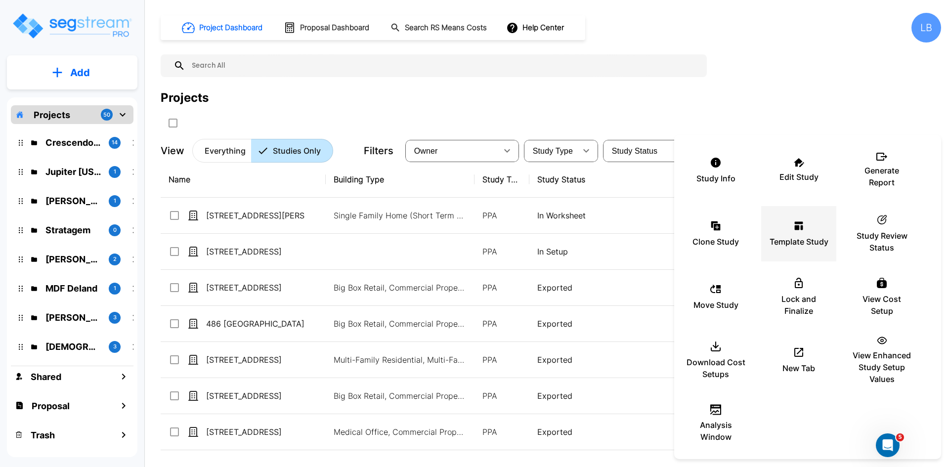
click at [796, 231] on icon at bounding box center [799, 226] width 12 height 12
click at [306, 217] on div at bounding box center [474, 233] width 949 height 467
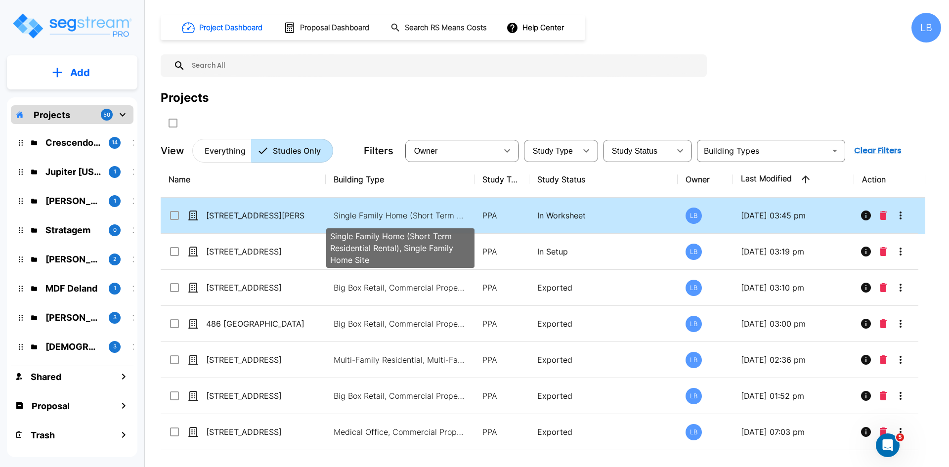
click at [360, 217] on p "Single Family Home (Short Term Residential Rental), Single Family Home Site" at bounding box center [400, 216] width 133 height 12
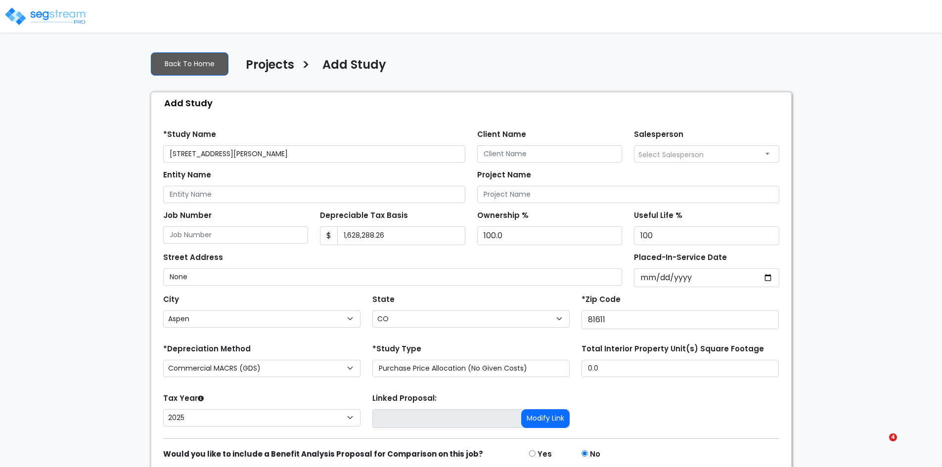
select select "Aspen"
select select "CO"
select select "2025"
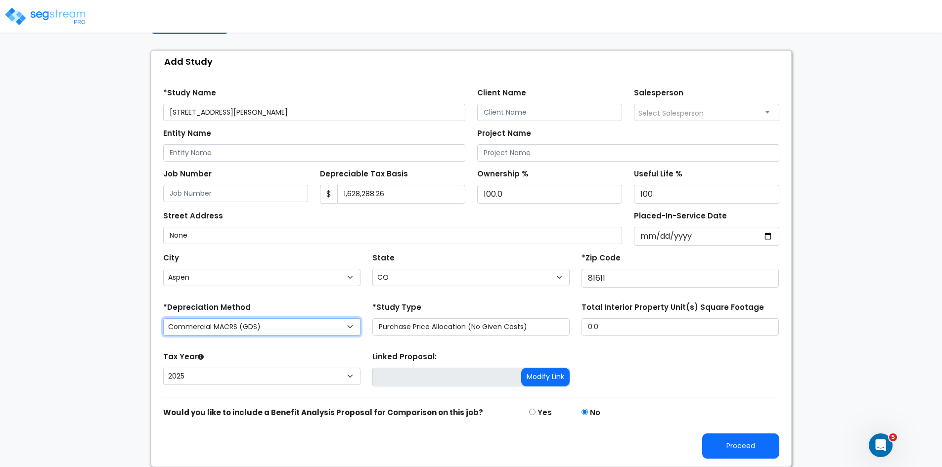
click at [350, 326] on select "Commercial MACRS (GDS) Commercial Residential MACRS (GDS) Commercial MACRS (GDS…" at bounding box center [261, 326] width 197 height 17
select select "CRM(_48"
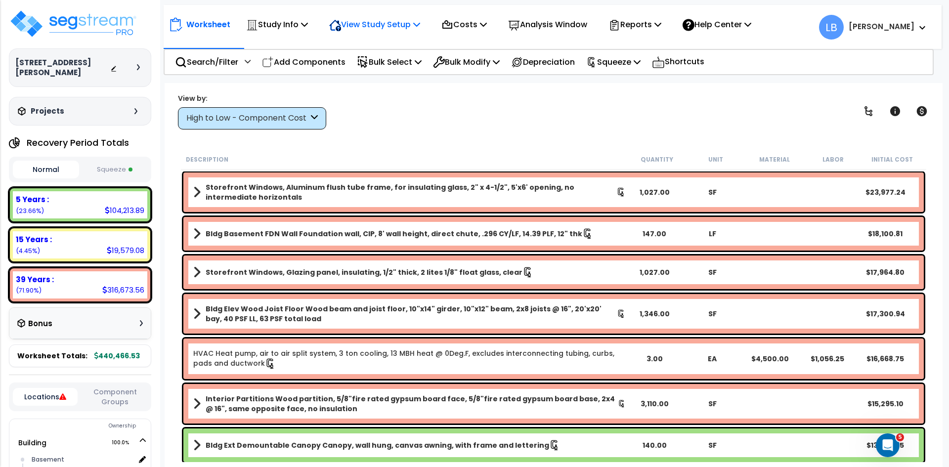
click at [391, 24] on p "View Study Setup" at bounding box center [374, 24] width 91 height 13
click at [277, 25] on p "Study Info" at bounding box center [277, 24] width 62 height 13
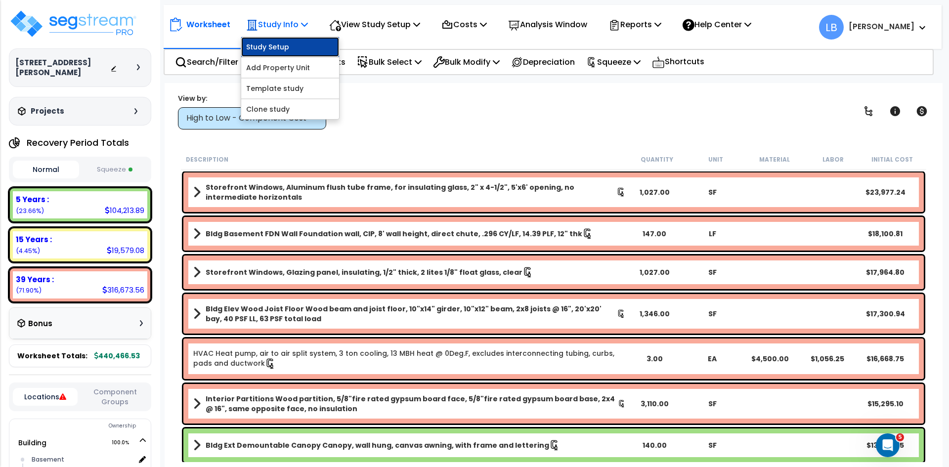
click at [291, 44] on link "Study Setup" at bounding box center [290, 47] width 98 height 20
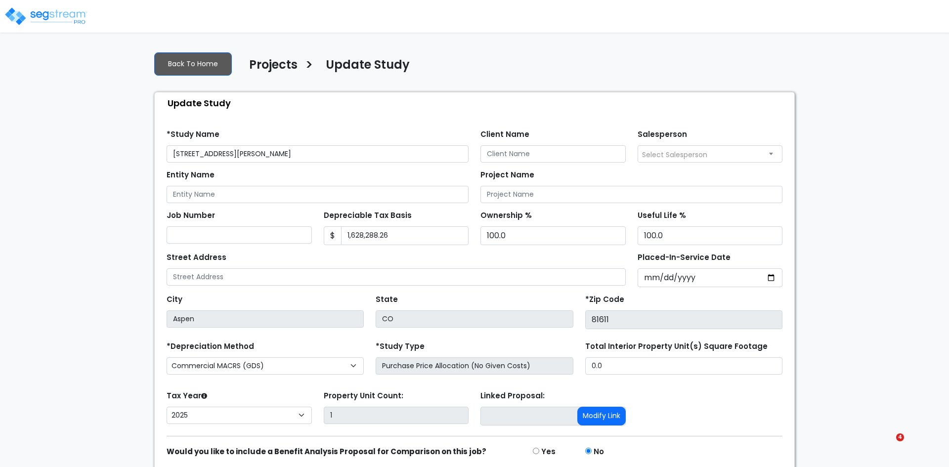
select select "2025"
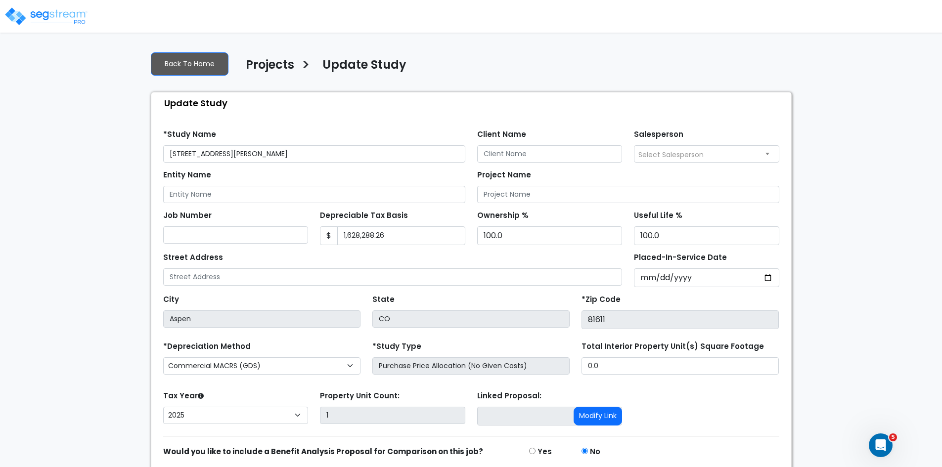
scroll to position [39, 0]
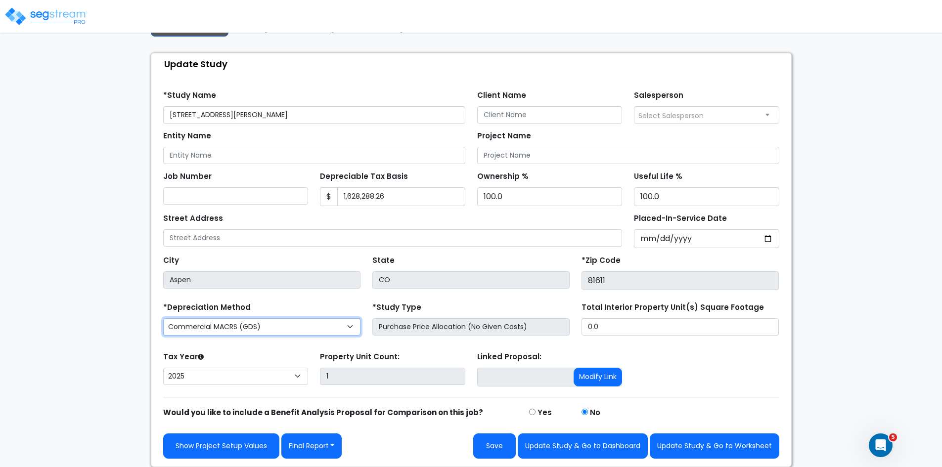
click at [307, 327] on select "Commercial MACRS (GDS) Commercial Residential MACRS (GDS) Commercial MACRS (GDS…" at bounding box center [261, 326] width 197 height 17
select select "CRM(_48"
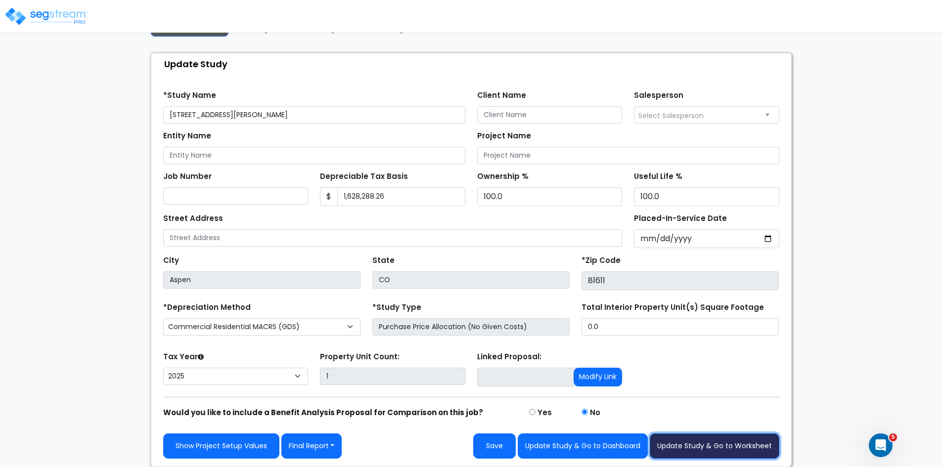
click at [698, 441] on button "Update Study & Go to Worksheet" at bounding box center [715, 446] width 130 height 25
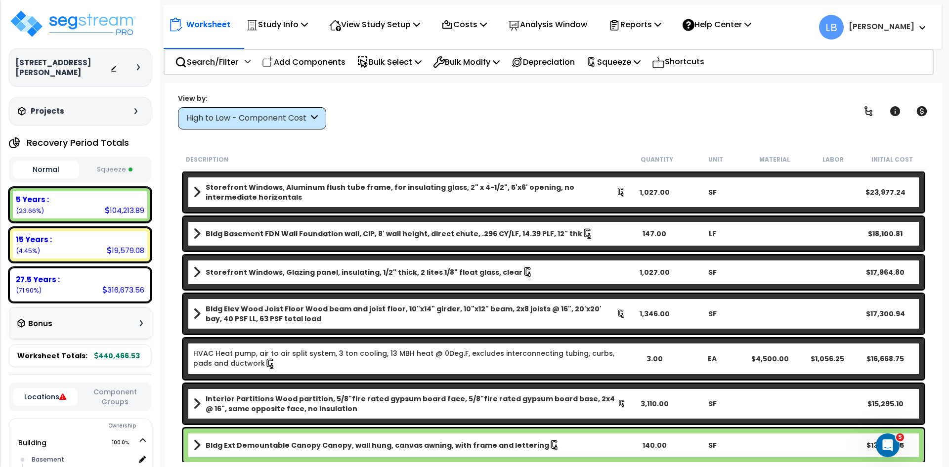
click at [354, 201] on b "Storefront Windows, Aluminum flush tube frame, for insulating glass, 2" x 4-1/2…" at bounding box center [411, 192] width 411 height 20
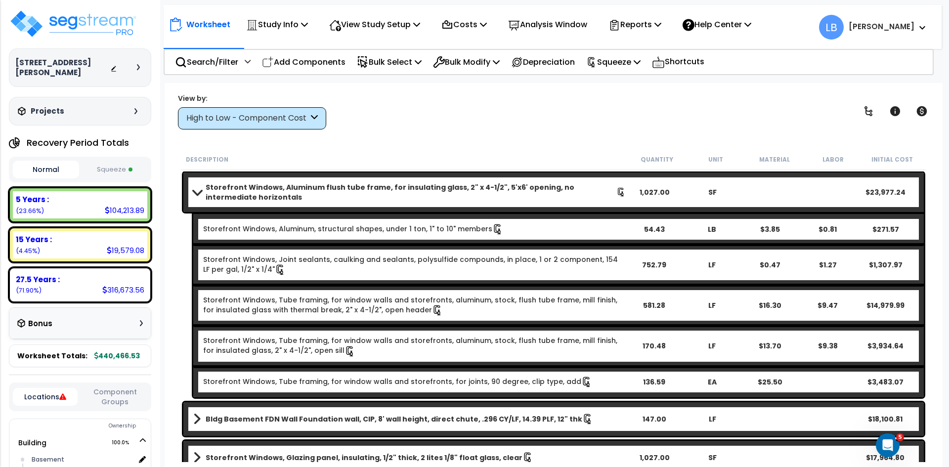
click at [354, 201] on b "Storefront Windows, Aluminum flush tube frame, for insulating glass, 2" x 4-1/2…" at bounding box center [411, 192] width 411 height 20
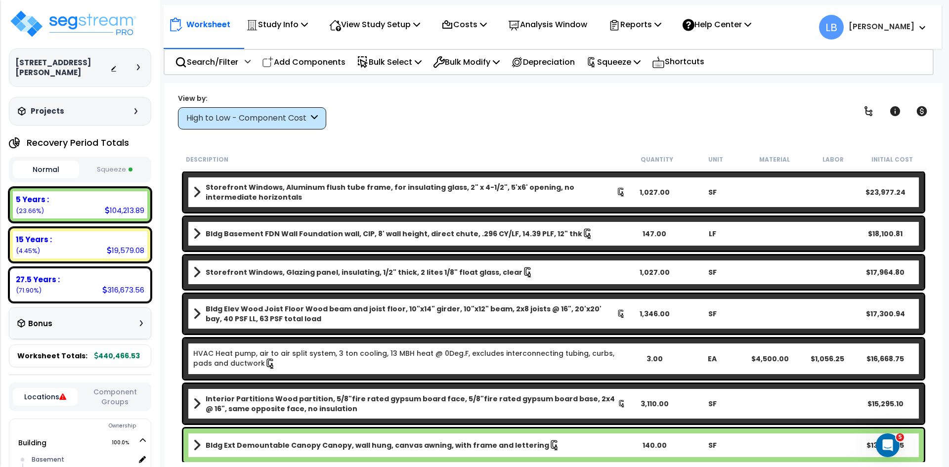
click at [115, 161] on button "Squeeze" at bounding box center [115, 169] width 66 height 17
click at [641, 21] on p "Reports" at bounding box center [634, 24] width 53 height 13
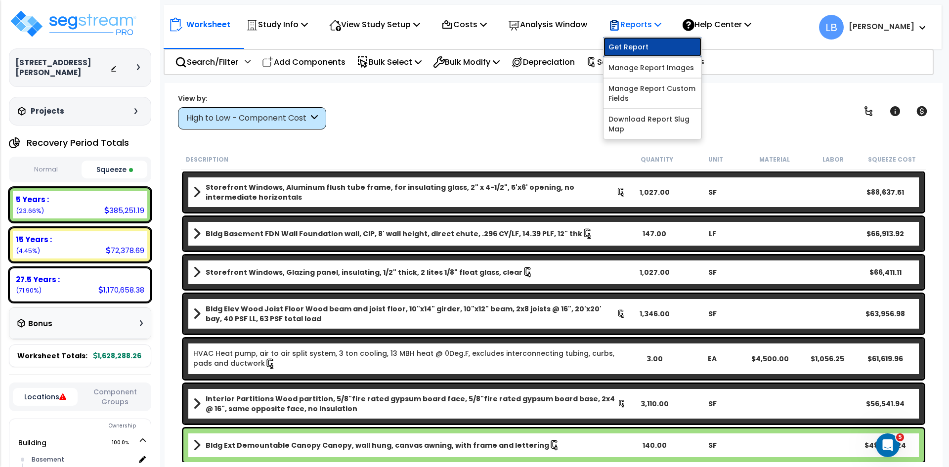
click at [647, 46] on link "Get Report" at bounding box center [653, 47] width 98 height 20
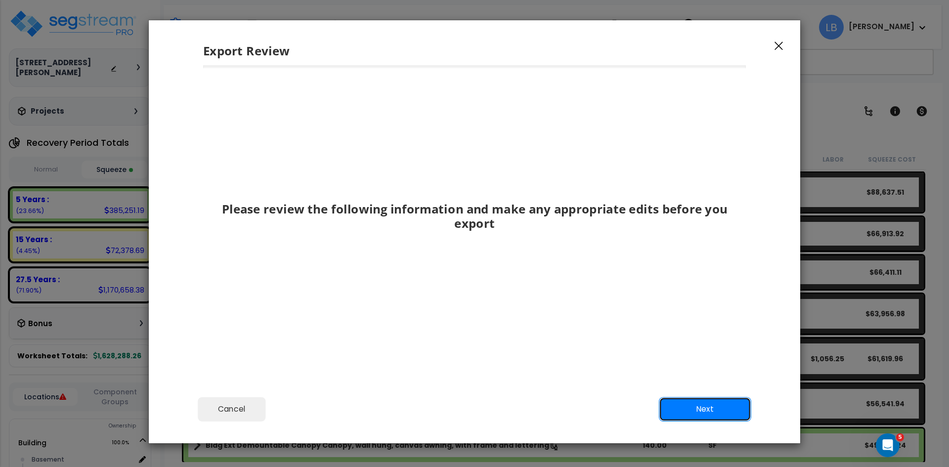
click at [701, 403] on button "Next" at bounding box center [705, 409] width 92 height 25
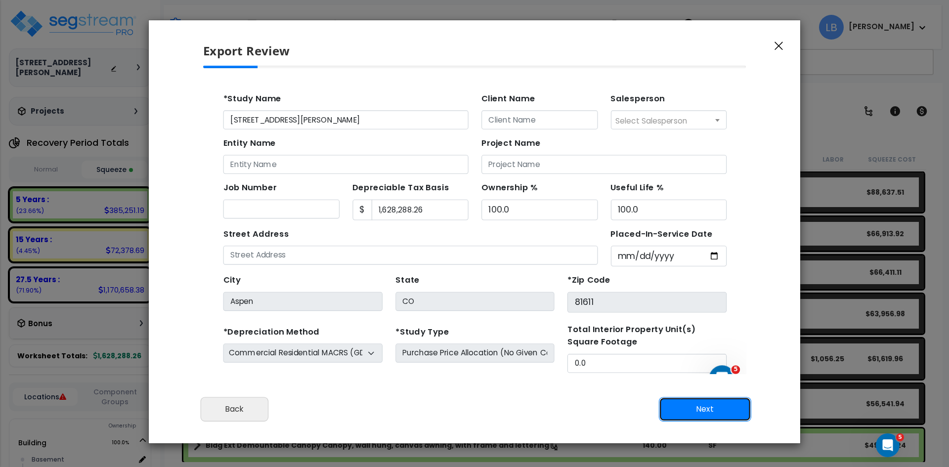
click at [701, 403] on button "Next" at bounding box center [705, 409] width 92 height 25
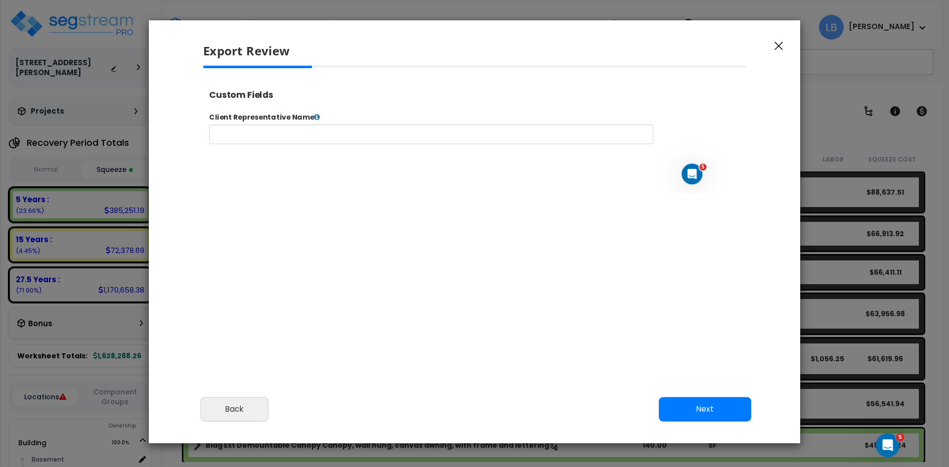
select select "2025"
click at [701, 403] on button "Next" at bounding box center [705, 409] width 92 height 25
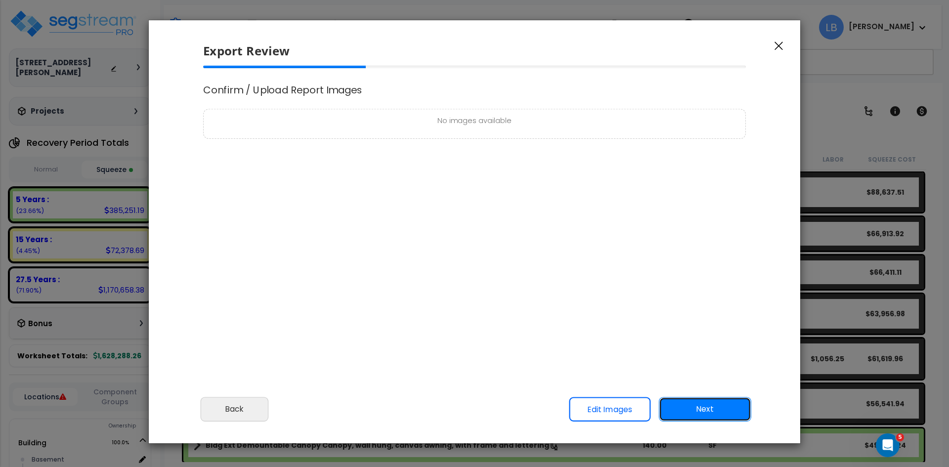
click at [701, 403] on button "Next" at bounding box center [705, 409] width 92 height 25
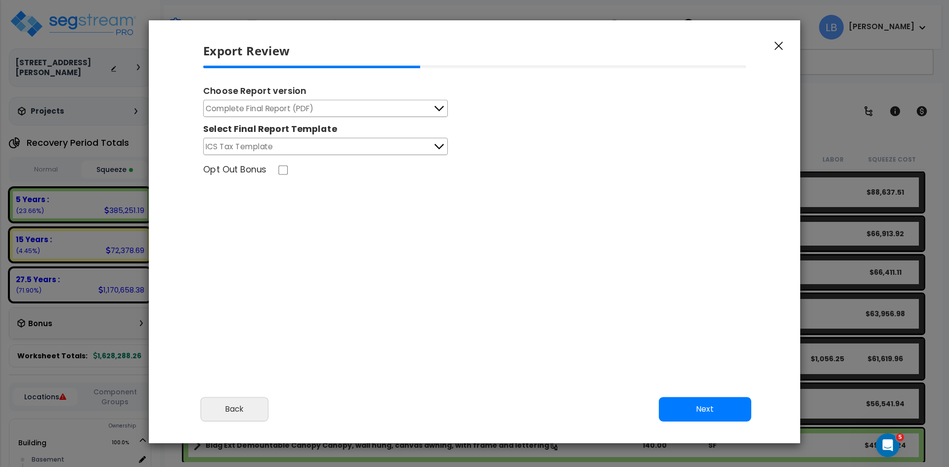
click at [421, 107] on button "Complete Final Report (PDF)" at bounding box center [325, 108] width 245 height 17
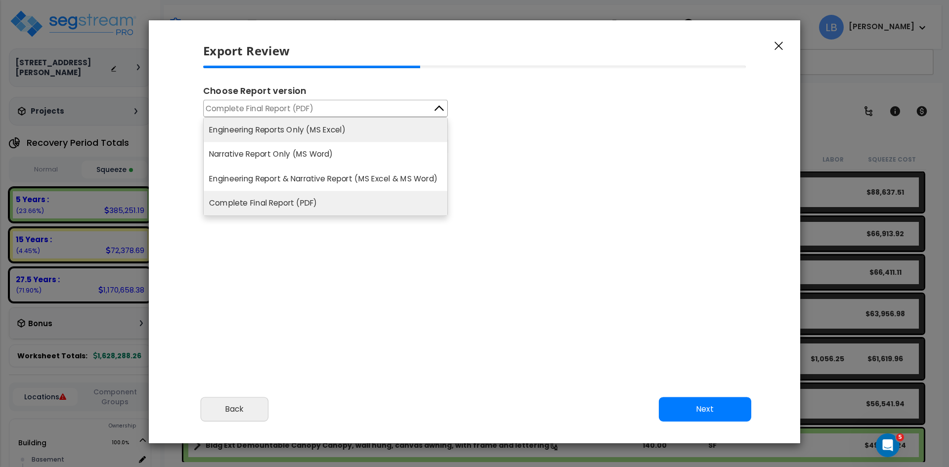
click at [338, 130] on li "Engineering Reports Only (MS Excel)" at bounding box center [326, 130] width 244 height 24
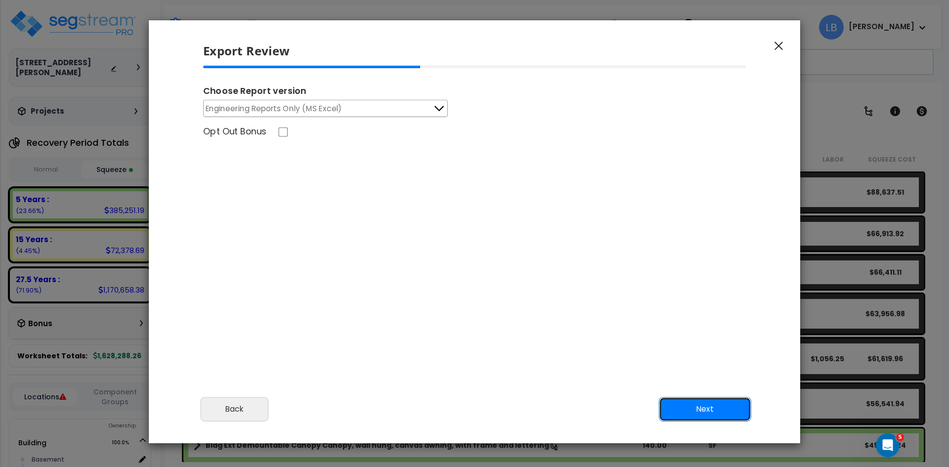
click at [691, 404] on button "Next" at bounding box center [705, 409] width 92 height 25
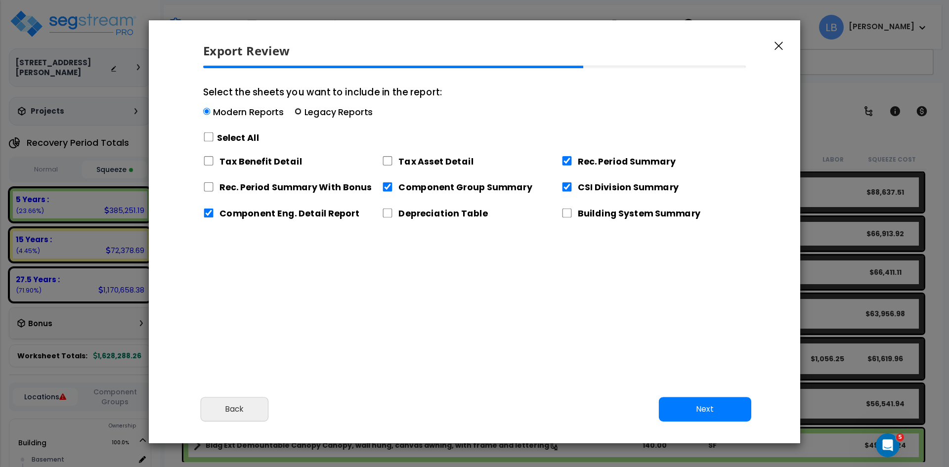
click at [295, 110] on input "Select the sheets you want to include in the report: Modern Reports Legacy Repo…" at bounding box center [298, 111] width 7 height 7
radio input "true"
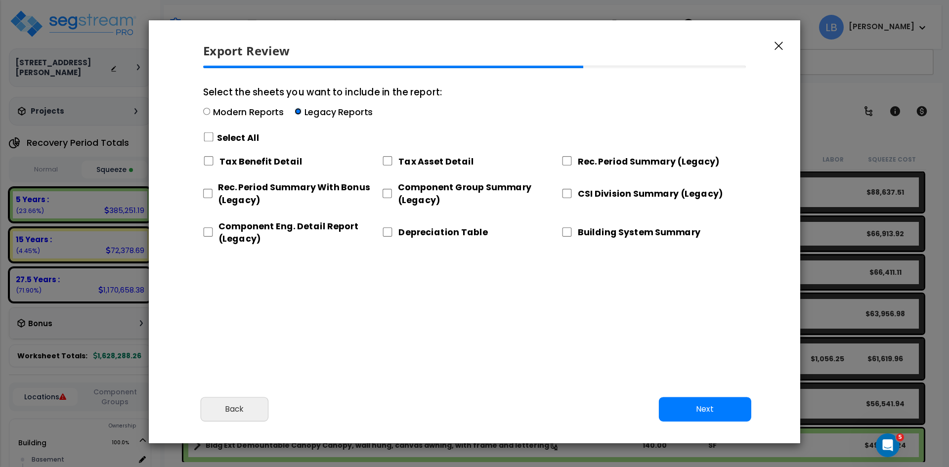
click at [295, 110] on input "Select the sheets you want to include in the report: Modern Reports Legacy Repo…" at bounding box center [298, 111] width 7 height 7
click at [567, 161] on input "Rec. Period Summary (Legacy)" at bounding box center [567, 160] width 11 height 9
checkbox input "true"
click at [567, 193] on input "CSI Division Summary (Legacy)" at bounding box center [567, 193] width 11 height 9
checkbox input "true"
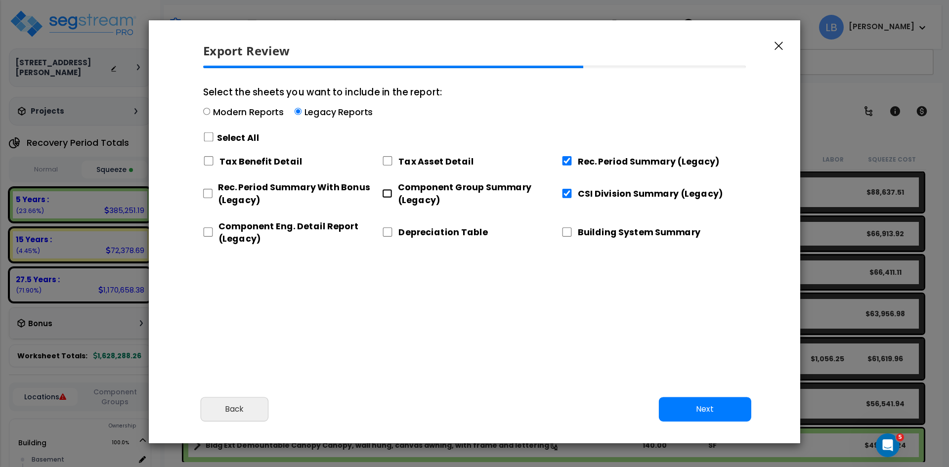
click at [387, 192] on input "Component Group Summary (Legacy)" at bounding box center [387, 193] width 10 height 9
checkbox input "true"
click at [208, 233] on input "Component Eng. Detail Report (Legacy)" at bounding box center [208, 231] width 10 height 9
checkbox input "true"
click at [693, 406] on button "Next" at bounding box center [705, 409] width 92 height 25
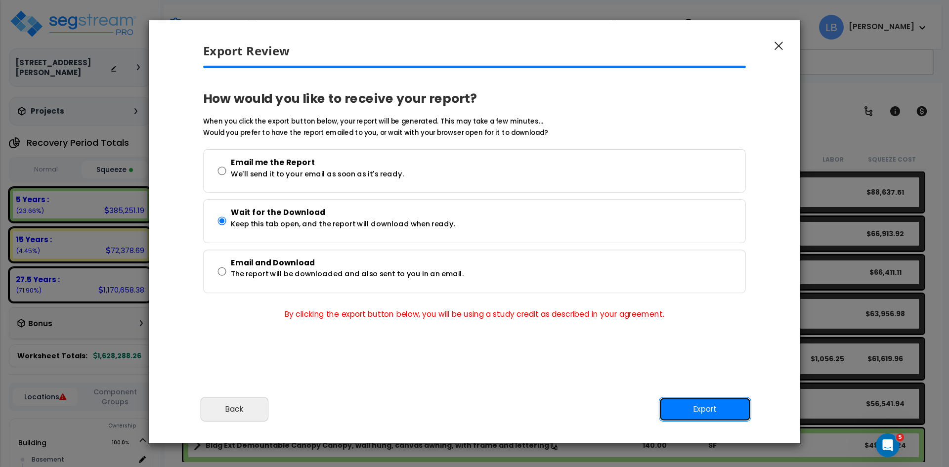
click at [714, 406] on button "Export" at bounding box center [705, 409] width 92 height 25
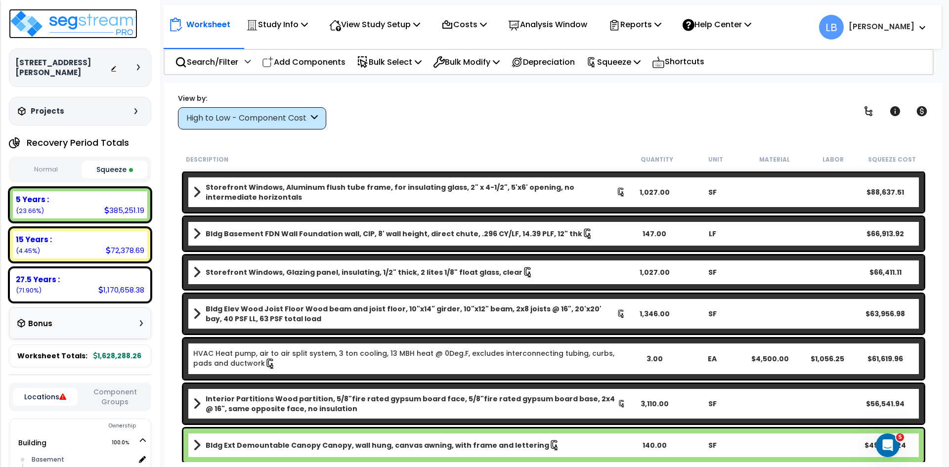
click at [86, 24] on img at bounding box center [73, 24] width 129 height 30
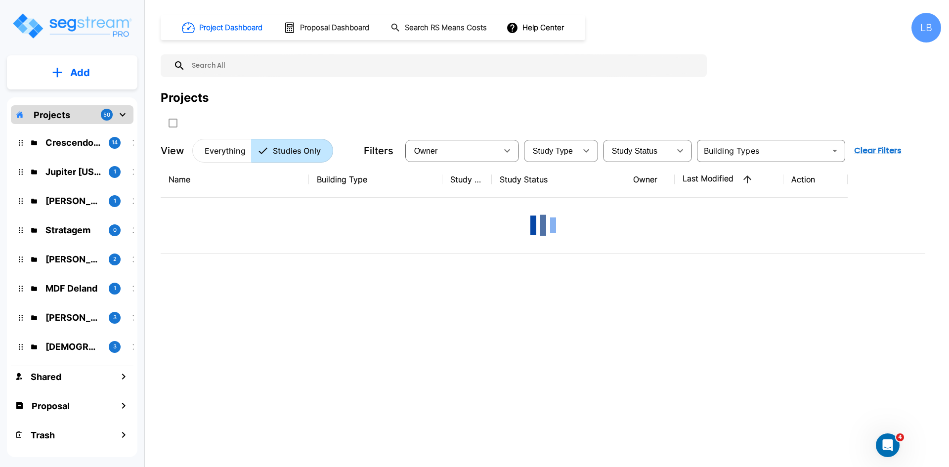
drag, startPoint x: 0, startPoint y: 0, endPoint x: 224, endPoint y: 65, distance: 233.2
click at [224, 65] on input "text" at bounding box center [443, 65] width 517 height 23
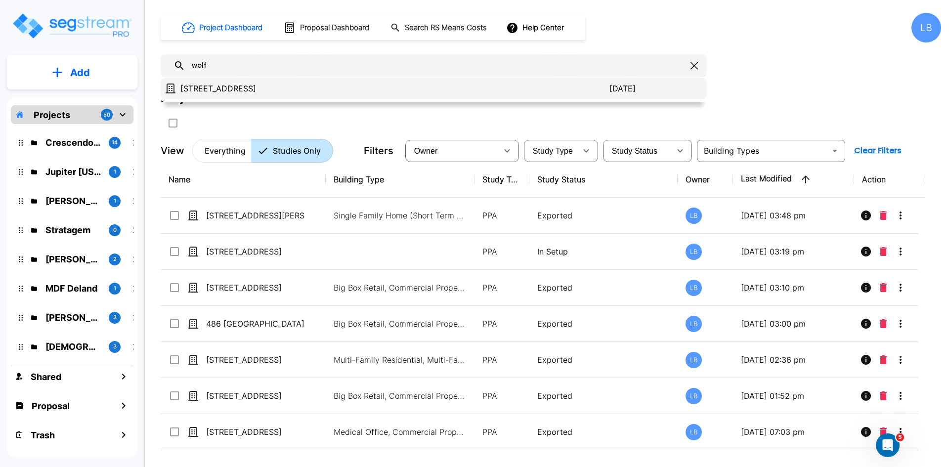
type input "wolf"
click at [242, 84] on p "[STREET_ADDRESS]" at bounding box center [394, 89] width 429 height 12
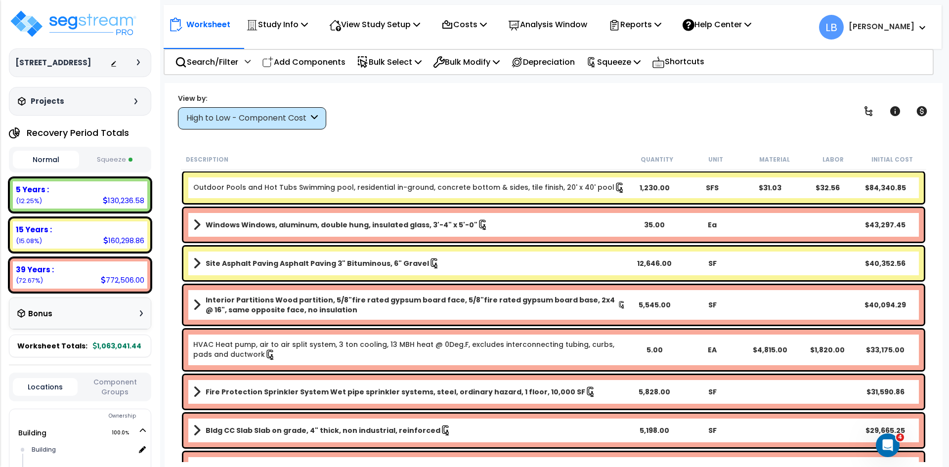
click at [124, 164] on button "Squeeze" at bounding box center [115, 159] width 66 height 17
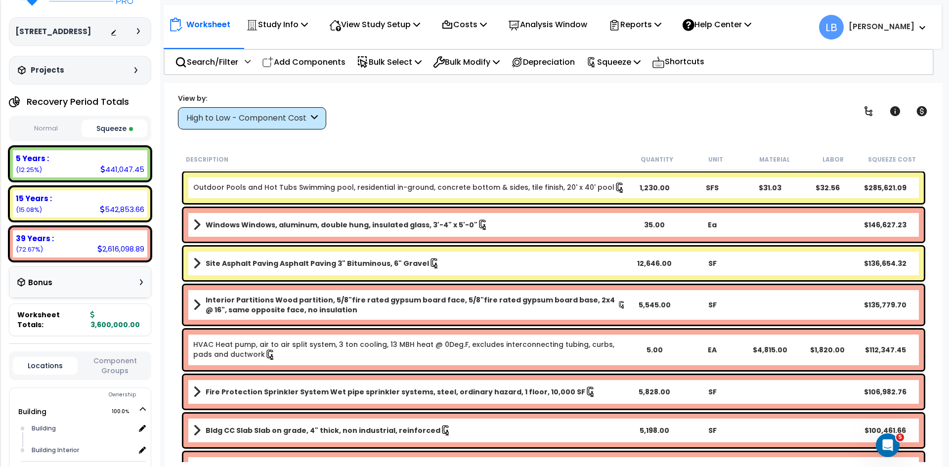
scroll to position [32, 0]
click at [212, 116] on div "High to Low - Component Cost" at bounding box center [247, 118] width 122 height 11
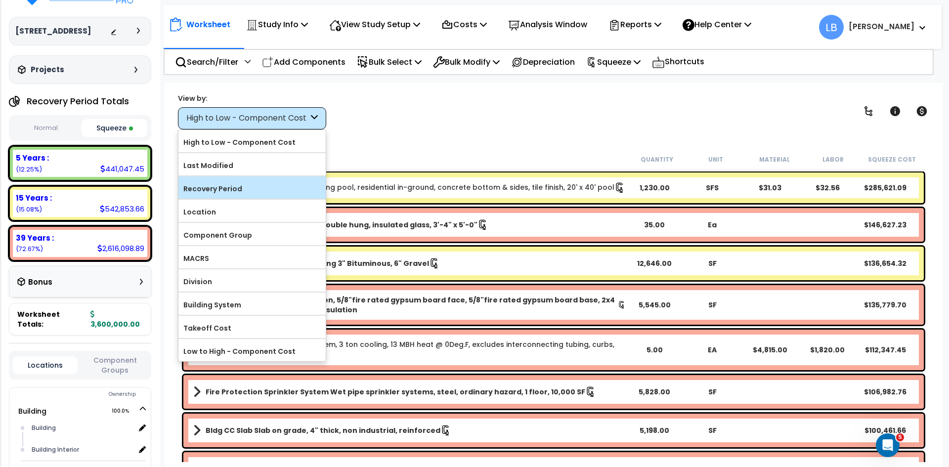
click at [221, 190] on label "Recovery Period" at bounding box center [251, 188] width 147 height 15
click at [0, 0] on input "Recovery Period" at bounding box center [0, 0] width 0 height 0
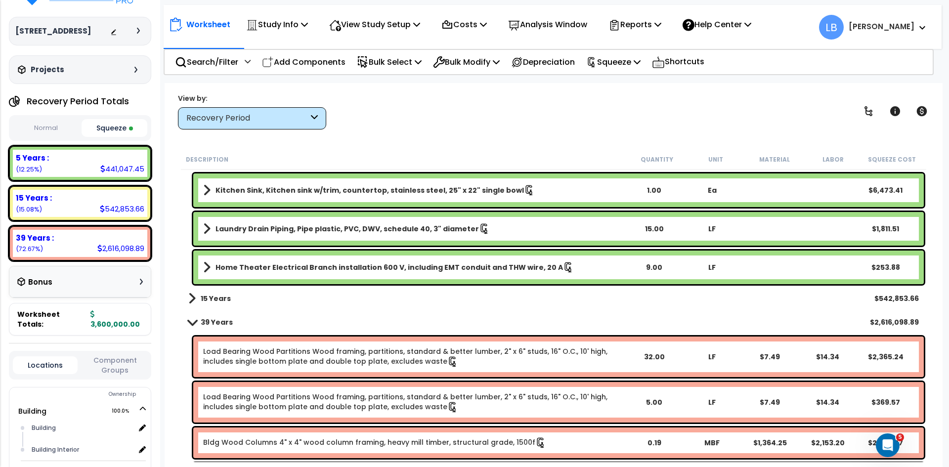
scroll to position [3365, 0]
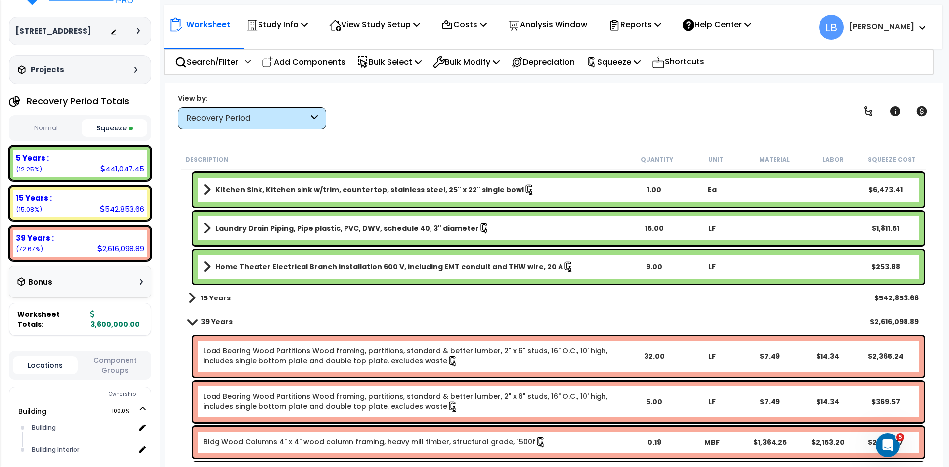
click at [255, 289] on div "15 Years $542,853.66" at bounding box center [553, 298] width 740 height 24
click at [213, 298] on b "15 Years" at bounding box center [216, 298] width 30 height 10
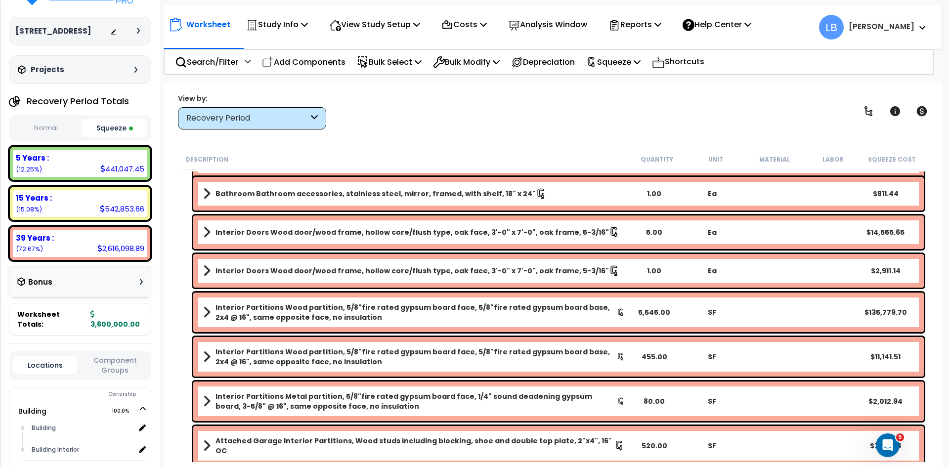
scroll to position [43, 0]
